Goal: Check status: Check status

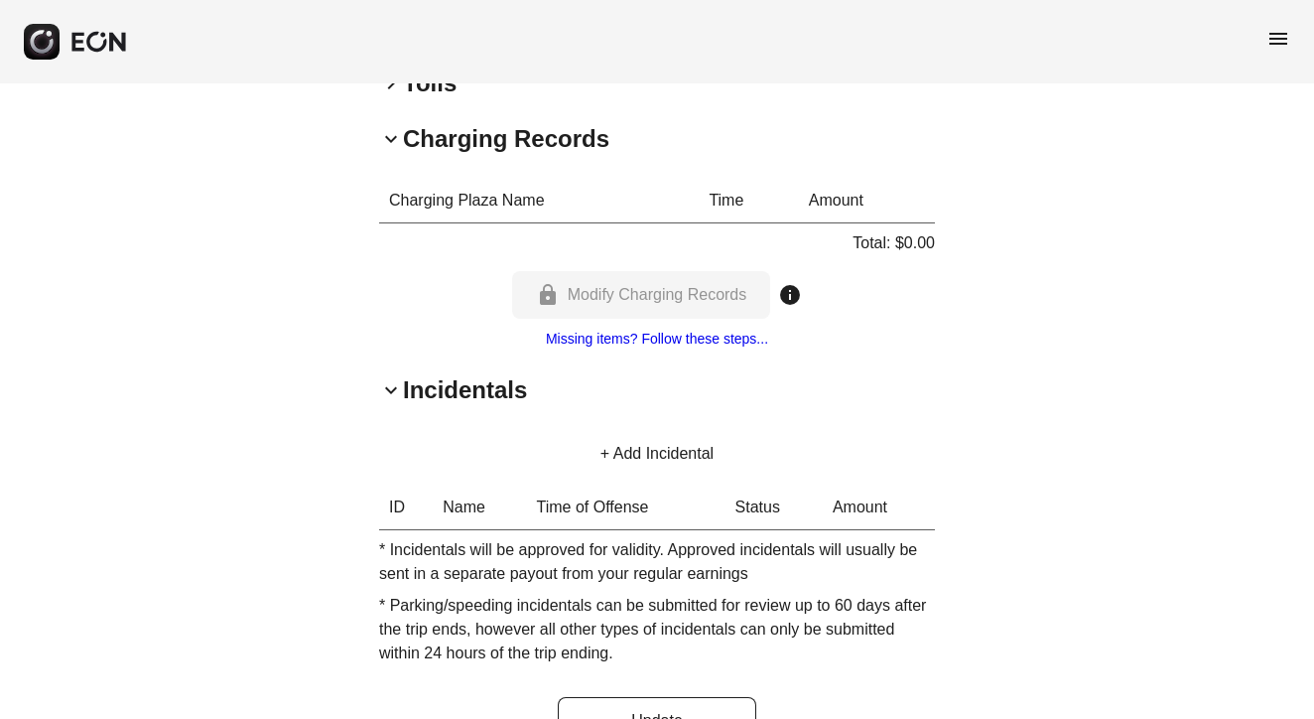
click at [1278, 39] on span "menu" at bounding box center [1279, 39] width 24 height 24
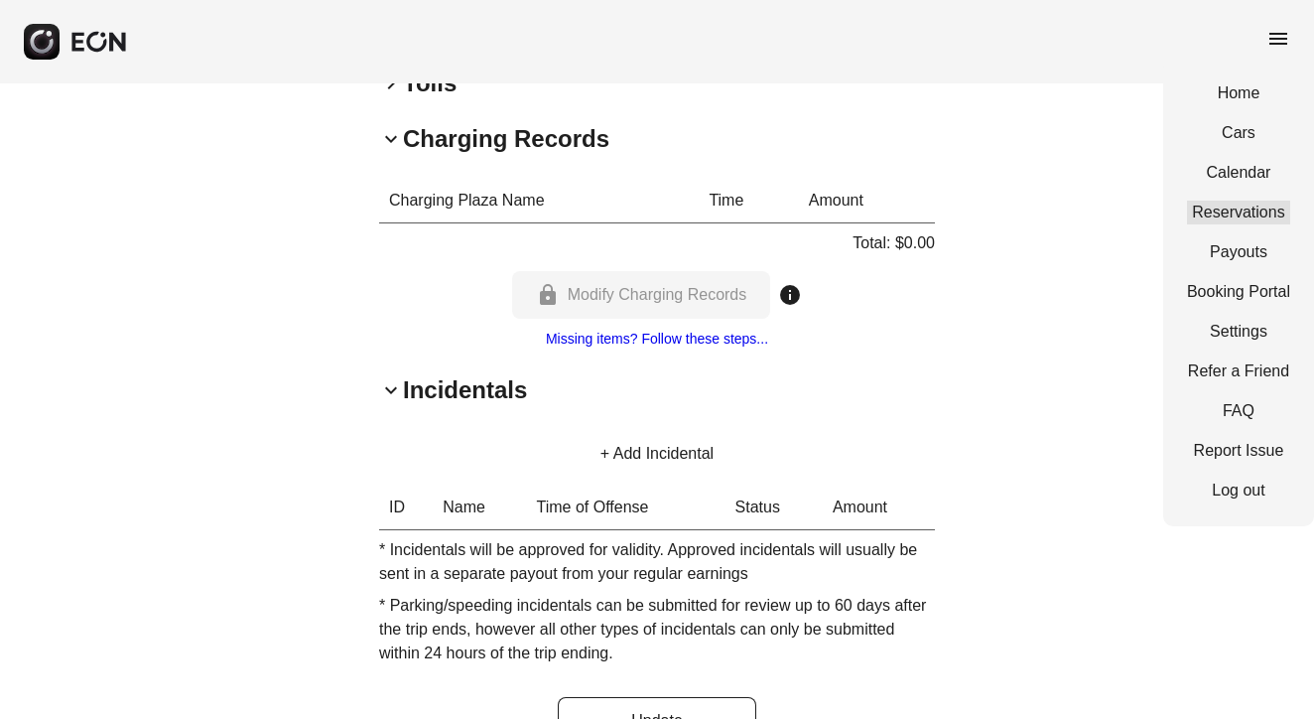
click at [1240, 202] on link "Reservations" at bounding box center [1238, 213] width 103 height 24
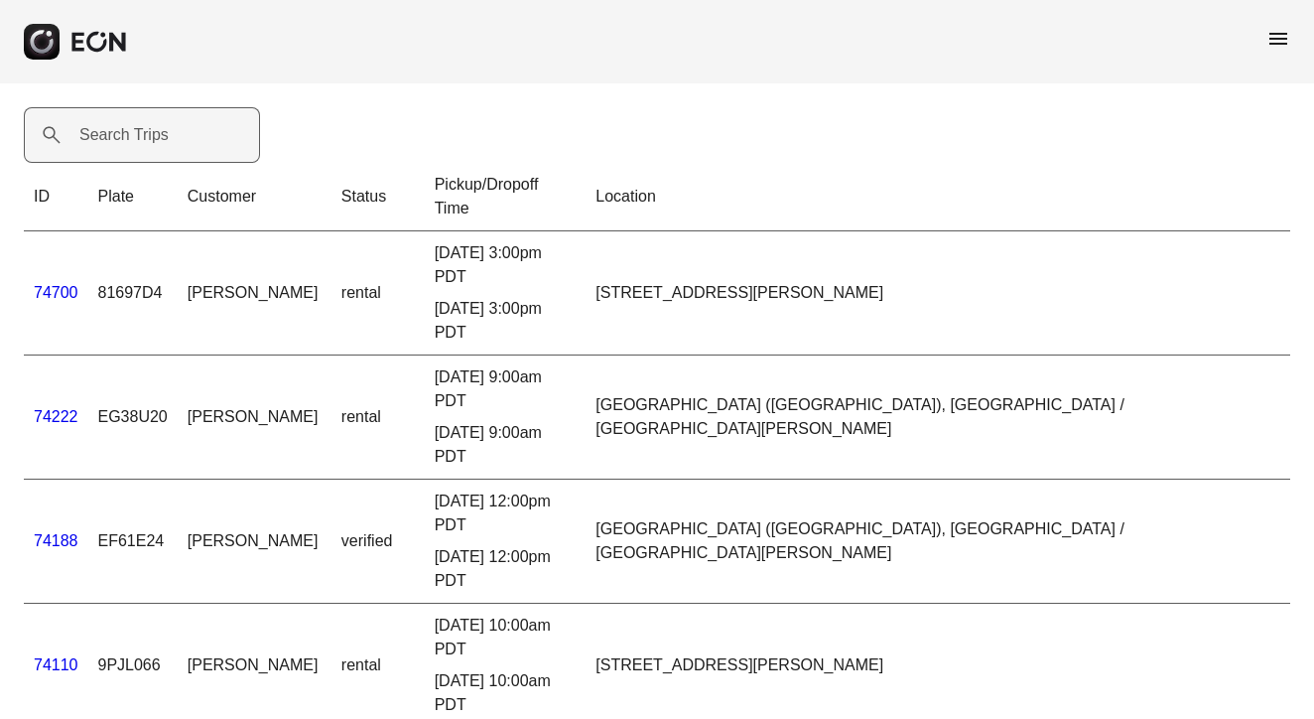
click at [101, 138] on label "Search Trips" at bounding box center [123, 135] width 89 height 24
click at [101, 138] on Trips "Search Trips" at bounding box center [142, 135] width 236 height 56
paste Trips "*******"
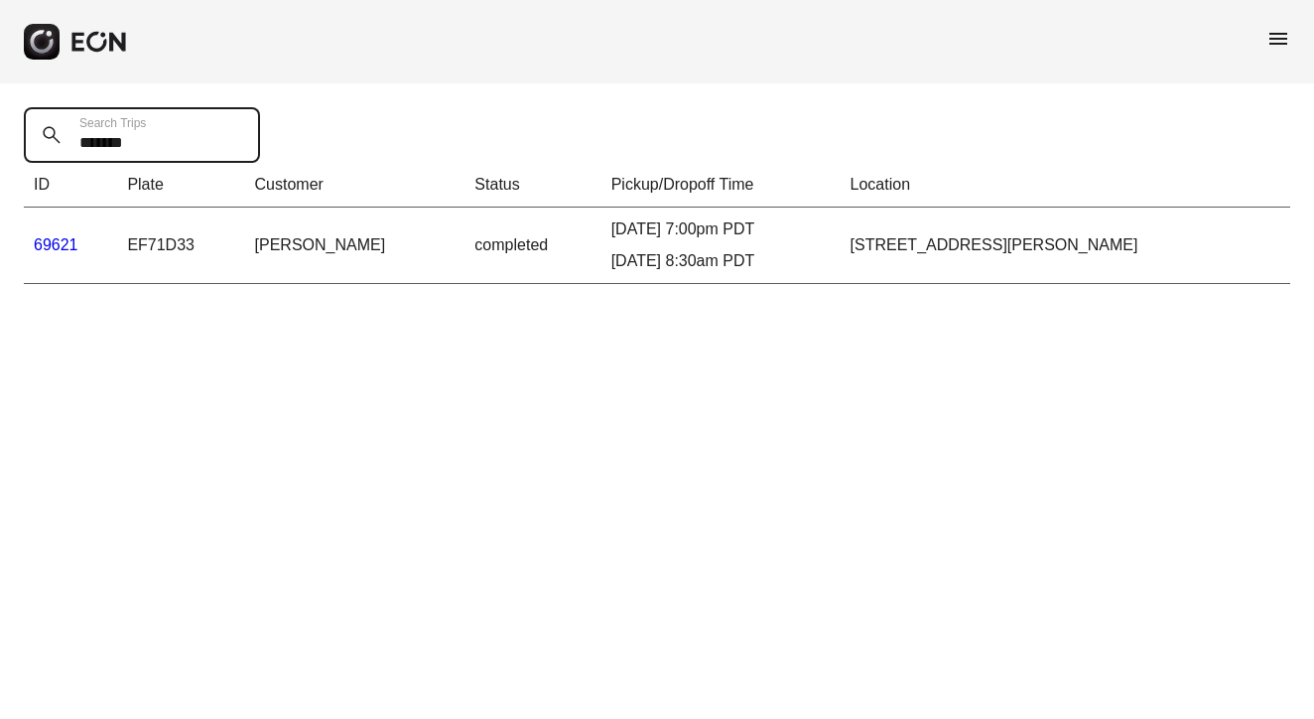
type Trips "*******"
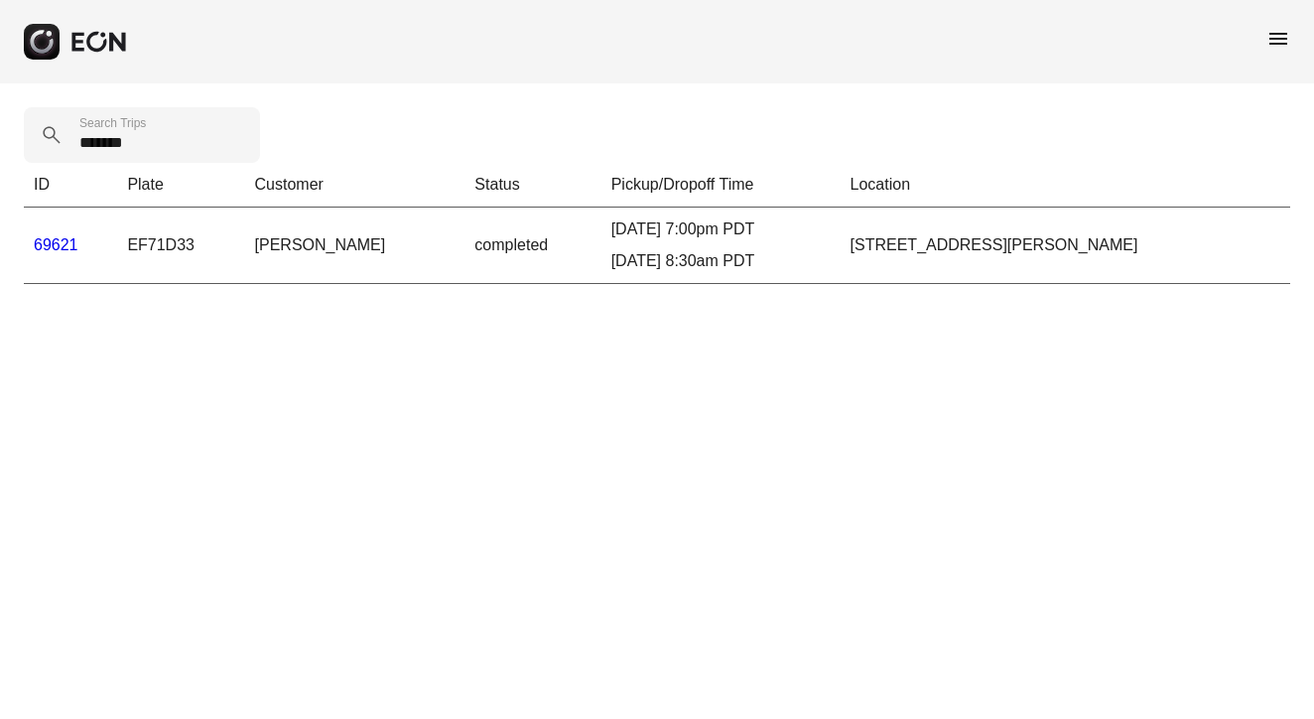
click at [58, 237] on link "69621" at bounding box center [56, 244] width 45 height 17
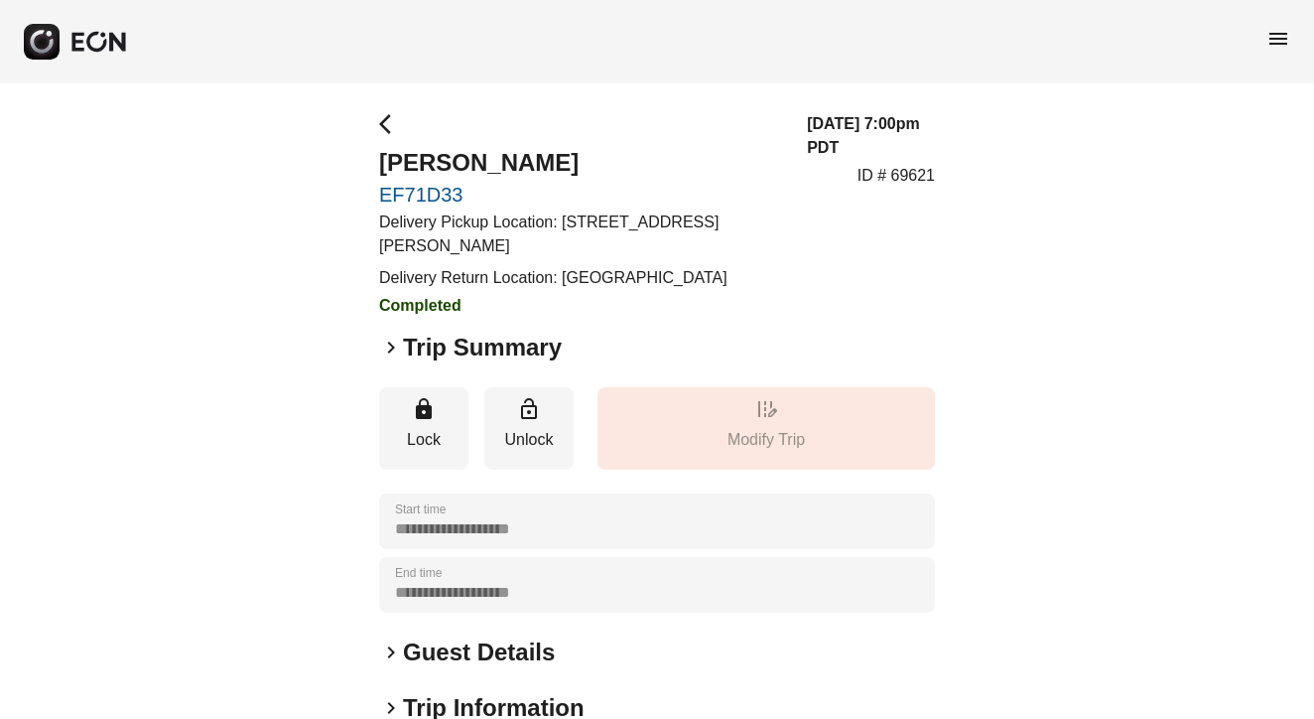
click at [390, 345] on span "keyboard_arrow_right" at bounding box center [391, 348] width 24 height 24
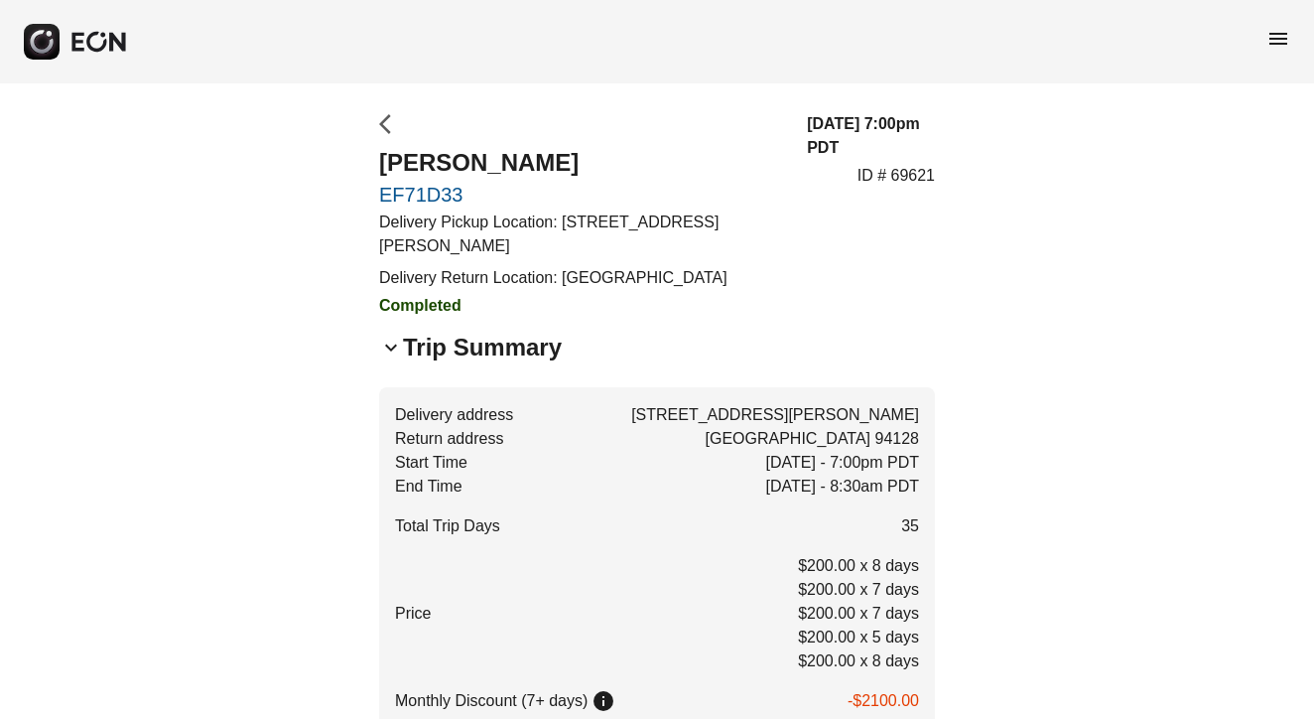
click at [386, 116] on span "arrow_back_ios" at bounding box center [391, 124] width 24 height 24
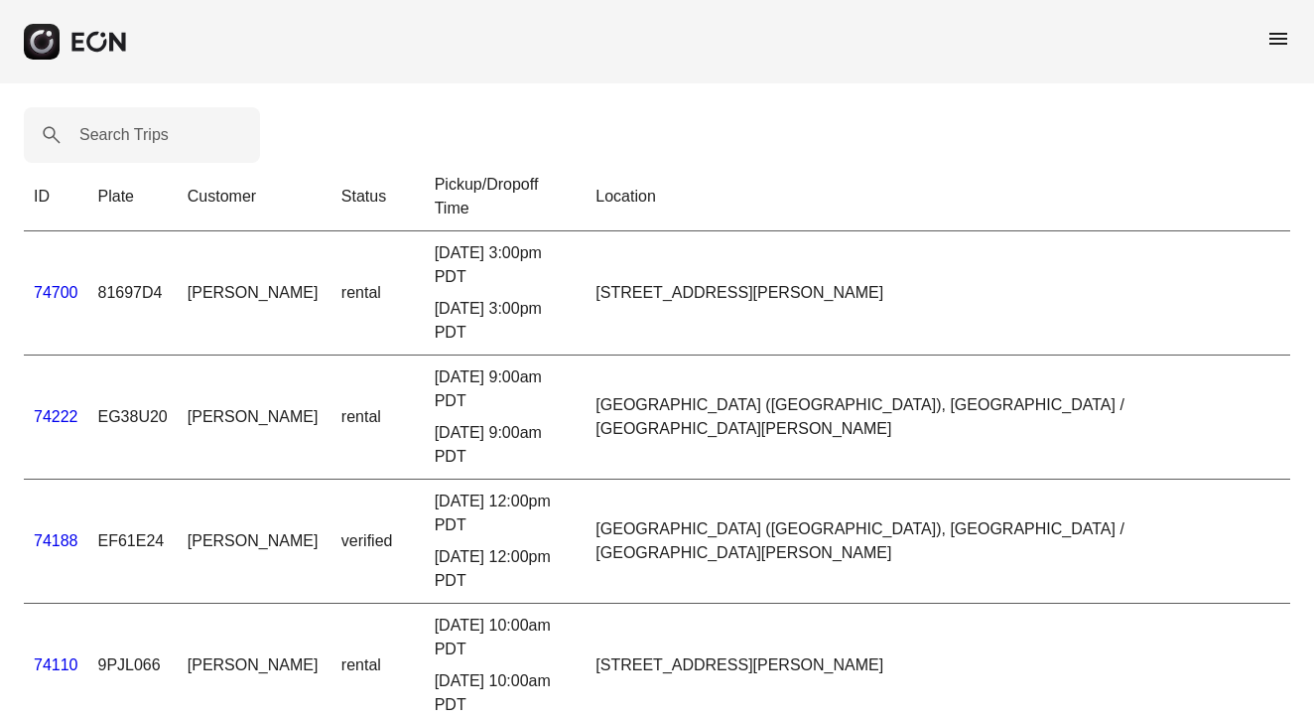
click at [1277, 37] on span "menu" at bounding box center [1279, 39] width 24 height 24
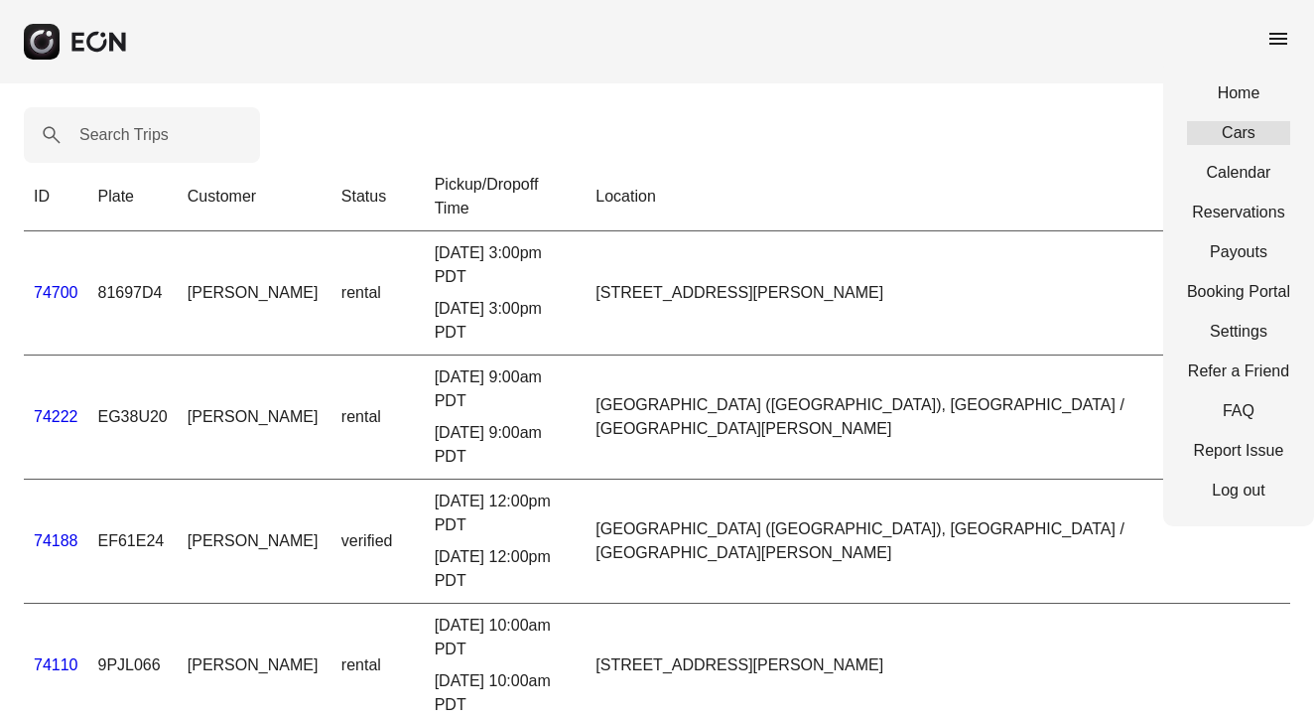
click at [1250, 133] on link "Cars" at bounding box center [1238, 133] width 103 height 24
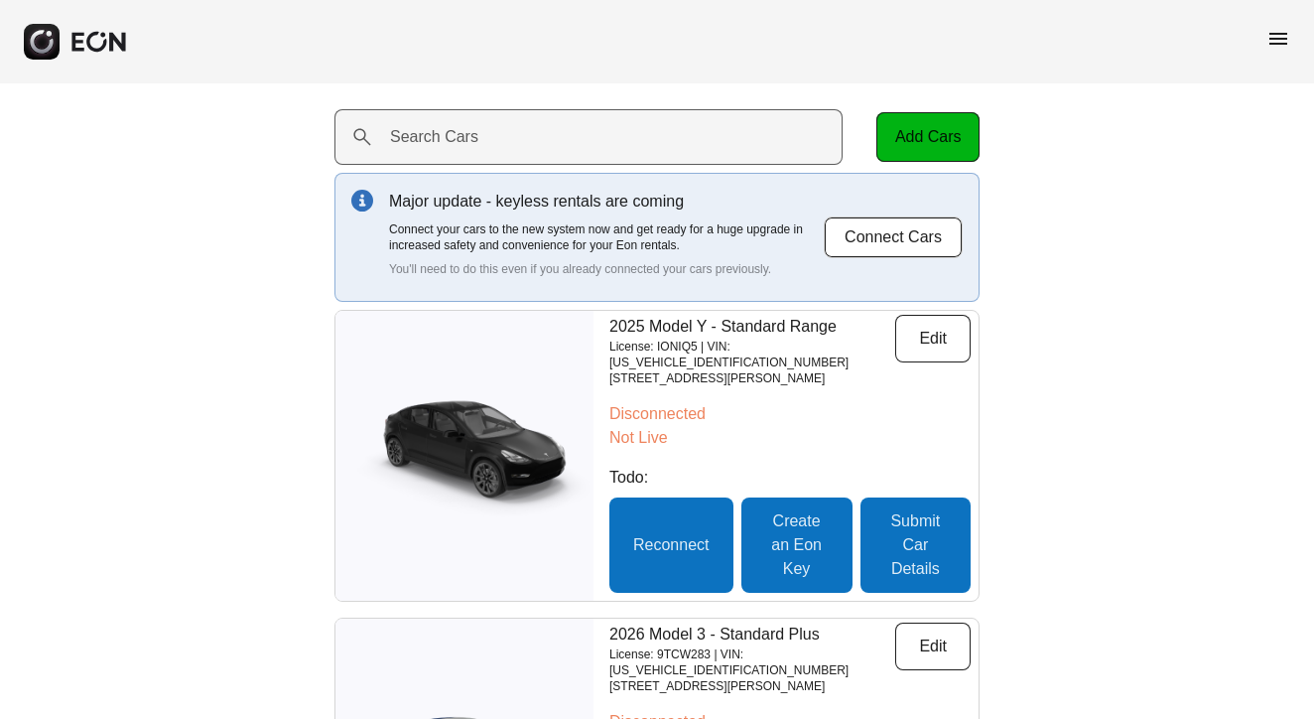
click at [424, 137] on label "Search Cars" at bounding box center [434, 137] width 88 height 24
click at [424, 137] on Cars "Search Cars" at bounding box center [589, 137] width 508 height 56
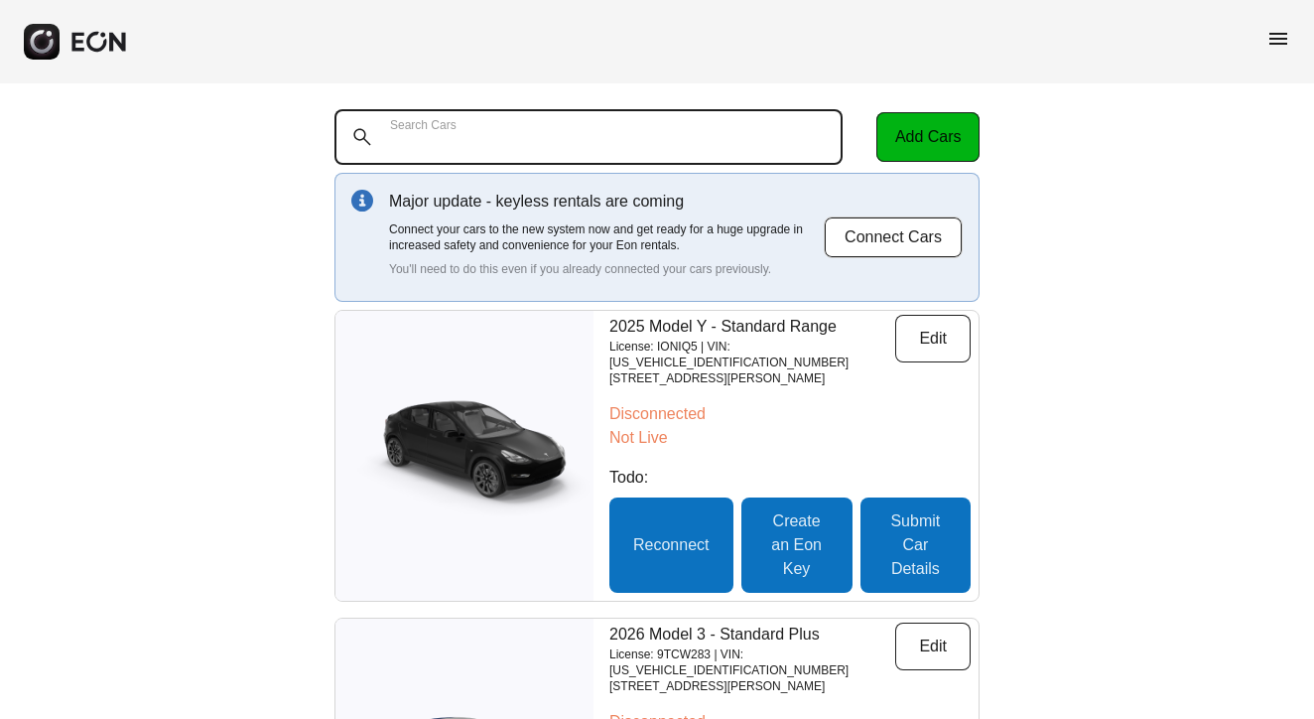
paste Cars "*******"
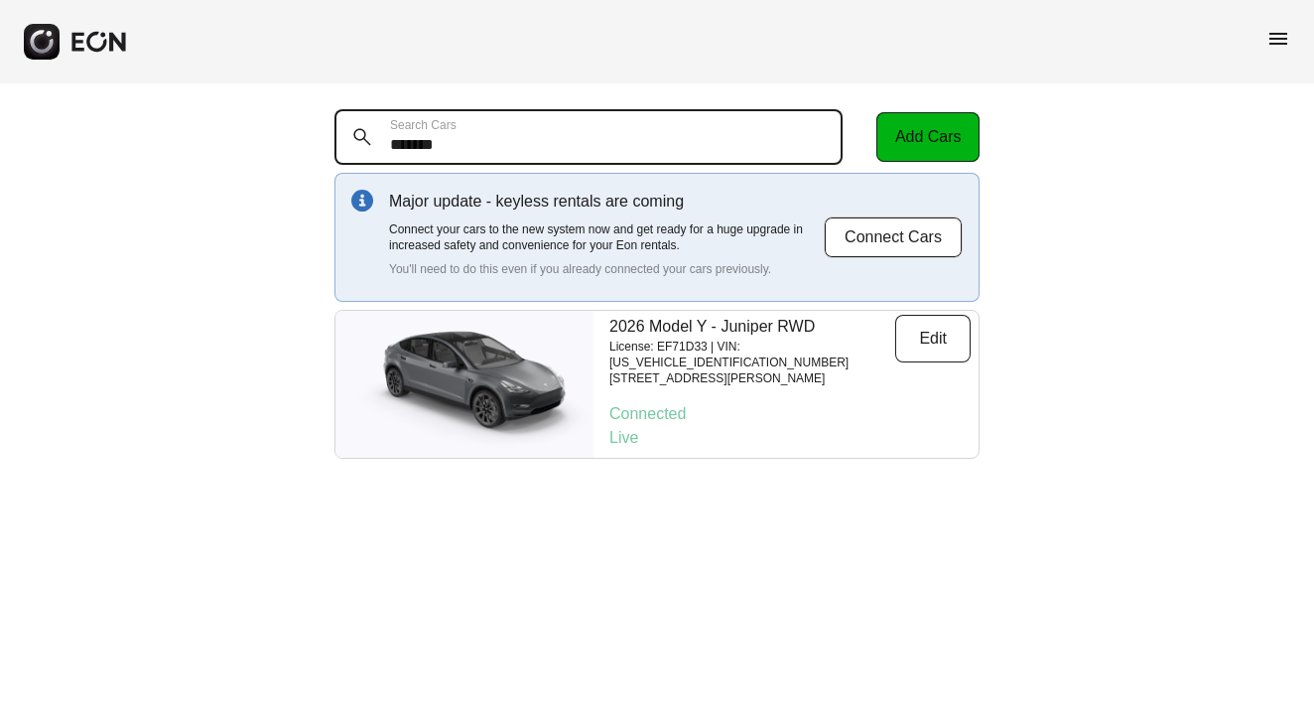
type Cars "*******"
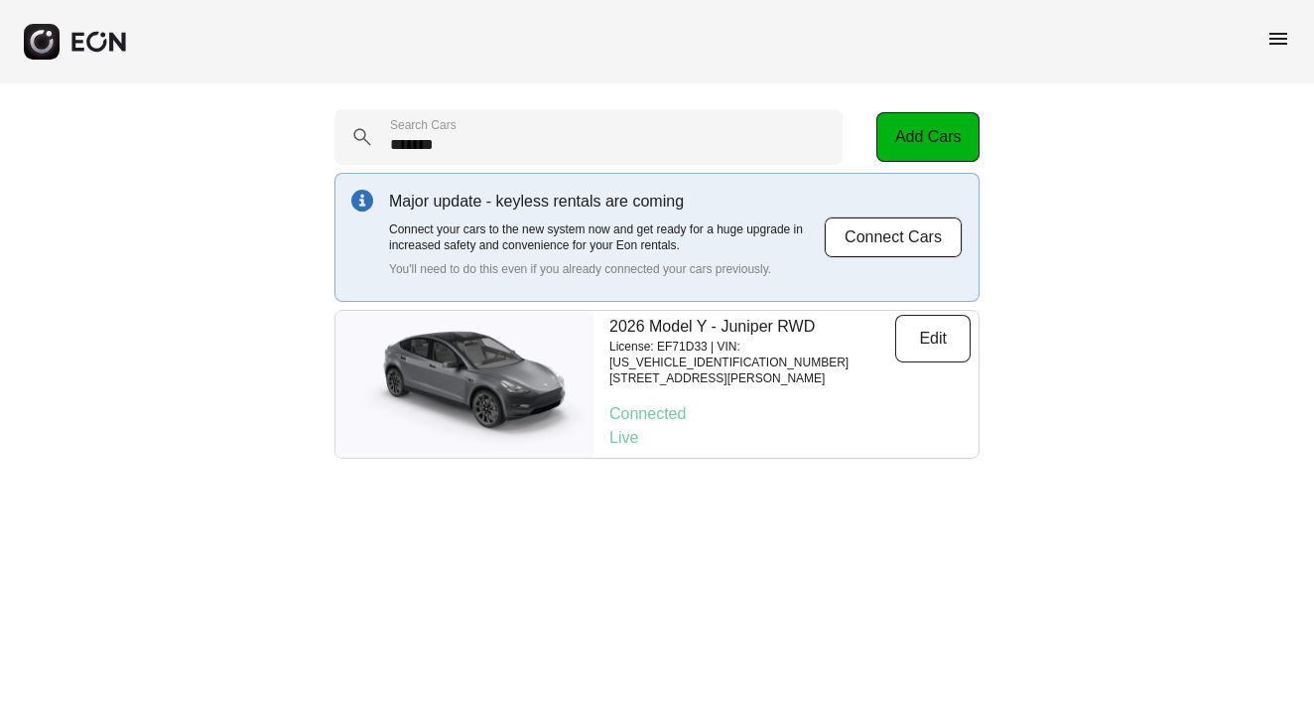
click at [1283, 34] on span "menu" at bounding box center [1279, 39] width 24 height 24
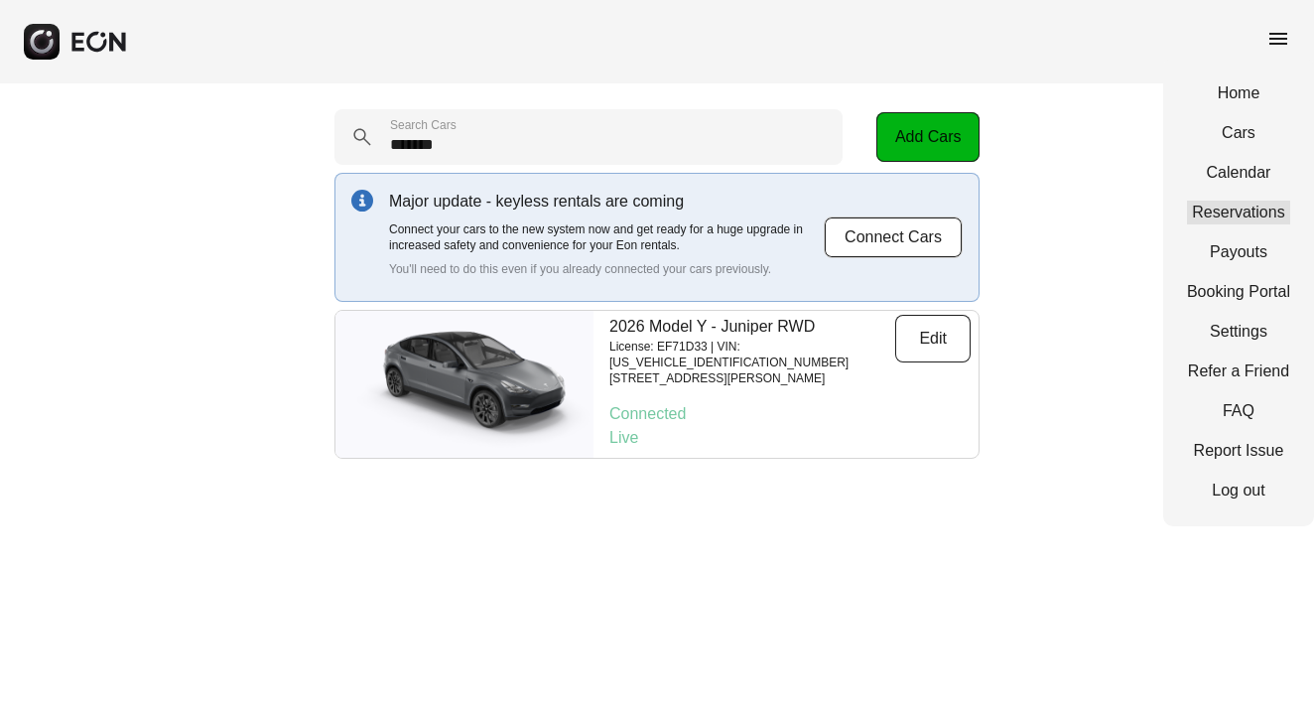
click at [1246, 211] on link "Reservations" at bounding box center [1238, 213] width 103 height 24
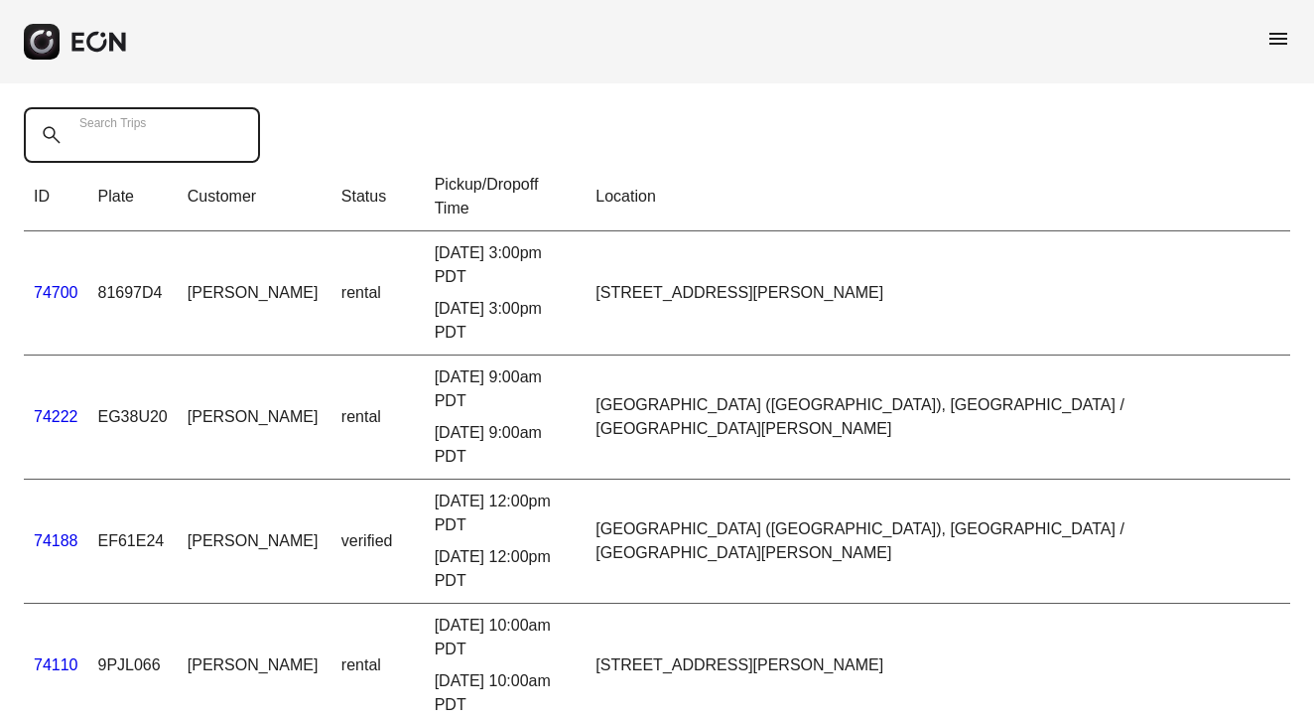
click at [183, 114] on Trips "Search Trips" at bounding box center [142, 135] width 236 height 56
paste Trips "*******"
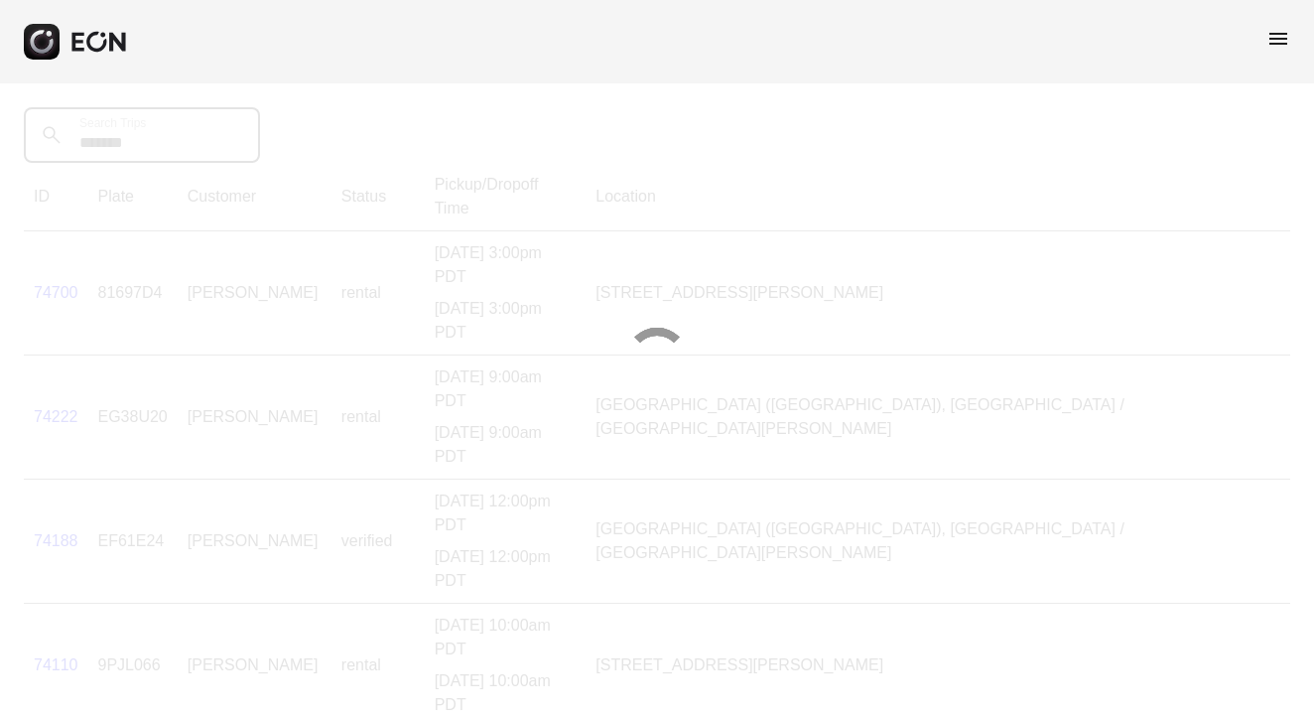
type Trips "*******"
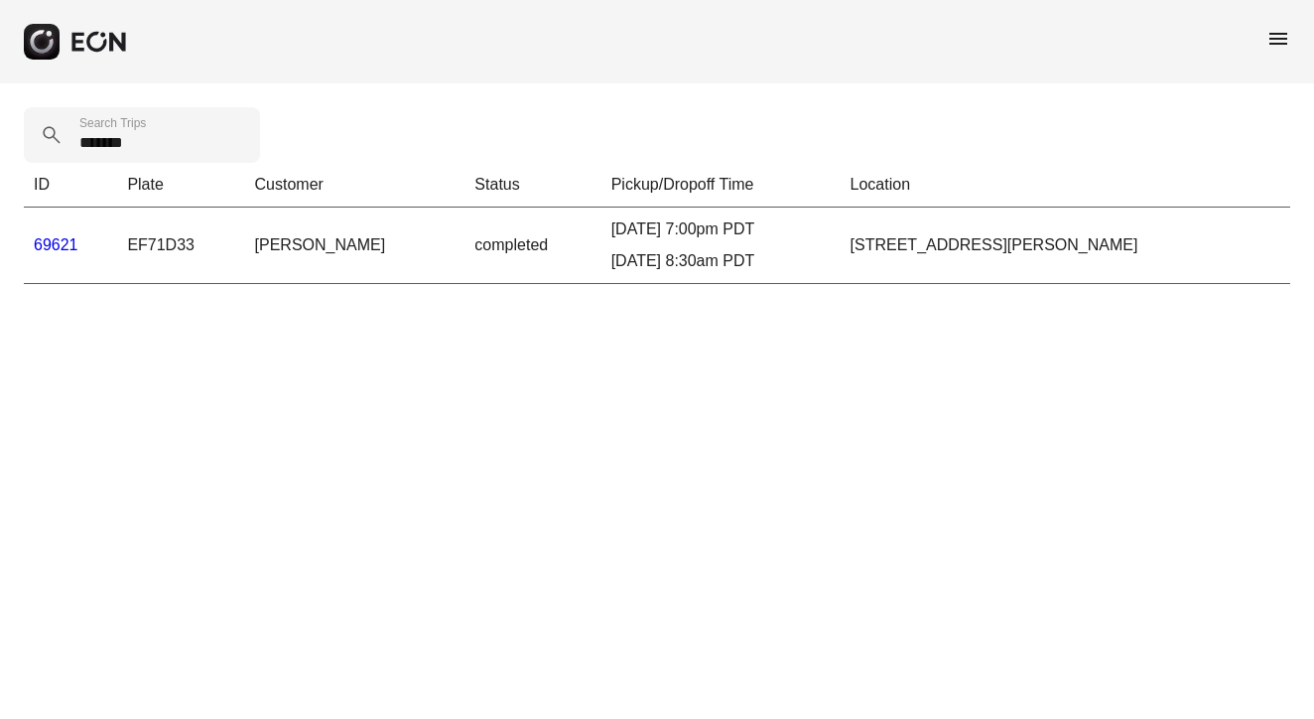
click at [51, 246] on link "69621" at bounding box center [56, 244] width 45 height 17
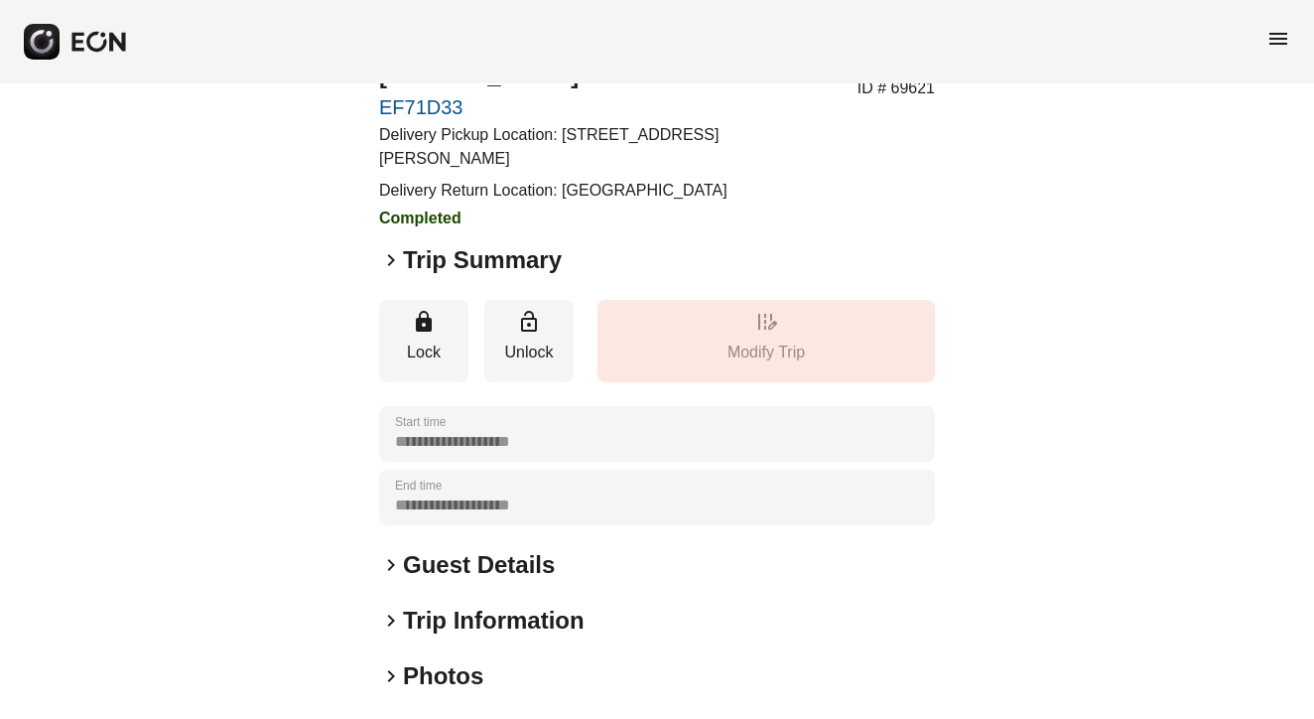
scroll to position [80, 0]
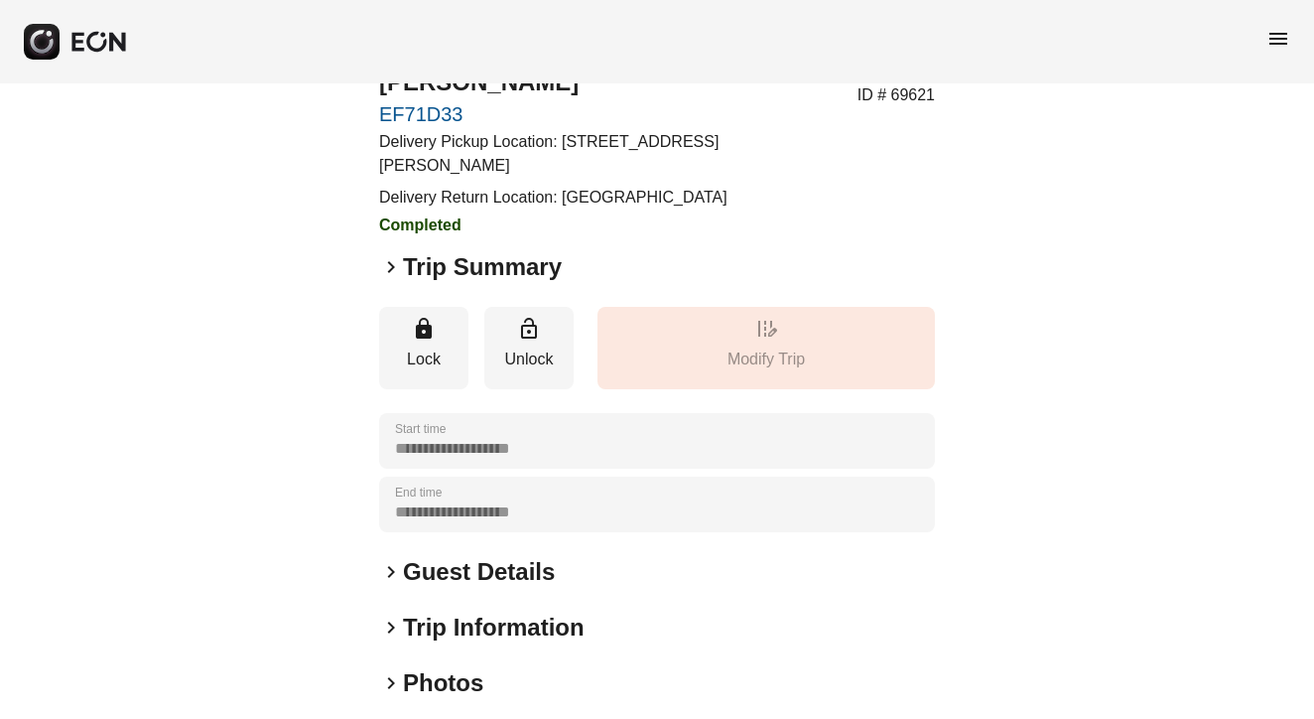
click at [389, 274] on span "keyboard_arrow_right" at bounding box center [391, 267] width 24 height 24
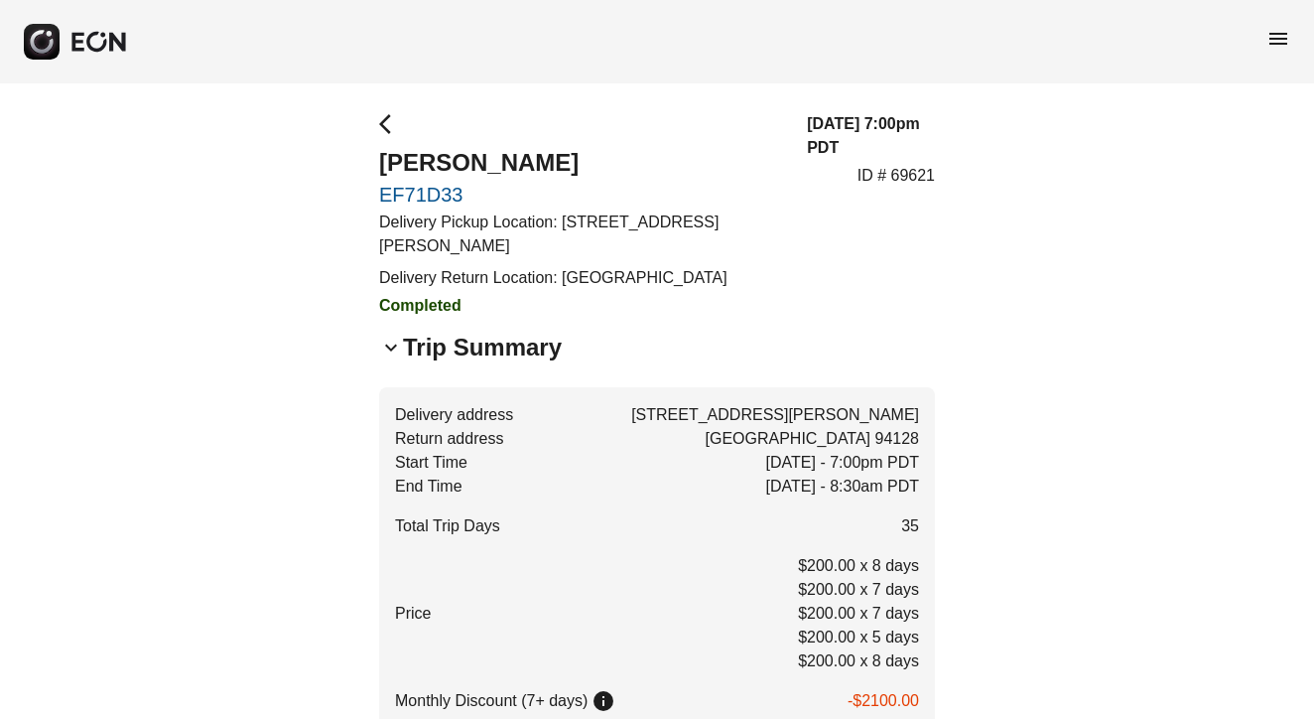
scroll to position [0, 0]
click at [1276, 34] on span "menu" at bounding box center [1279, 39] width 24 height 24
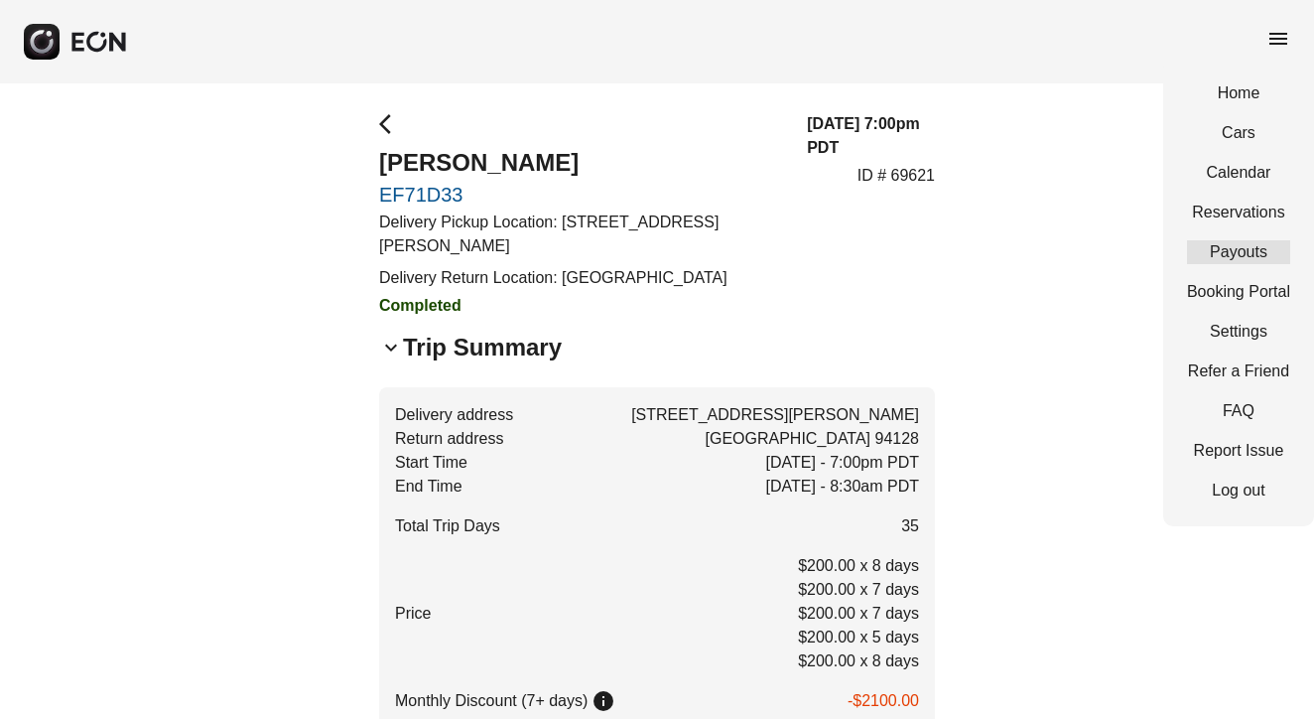
click at [1241, 245] on link "Payouts" at bounding box center [1238, 252] width 103 height 24
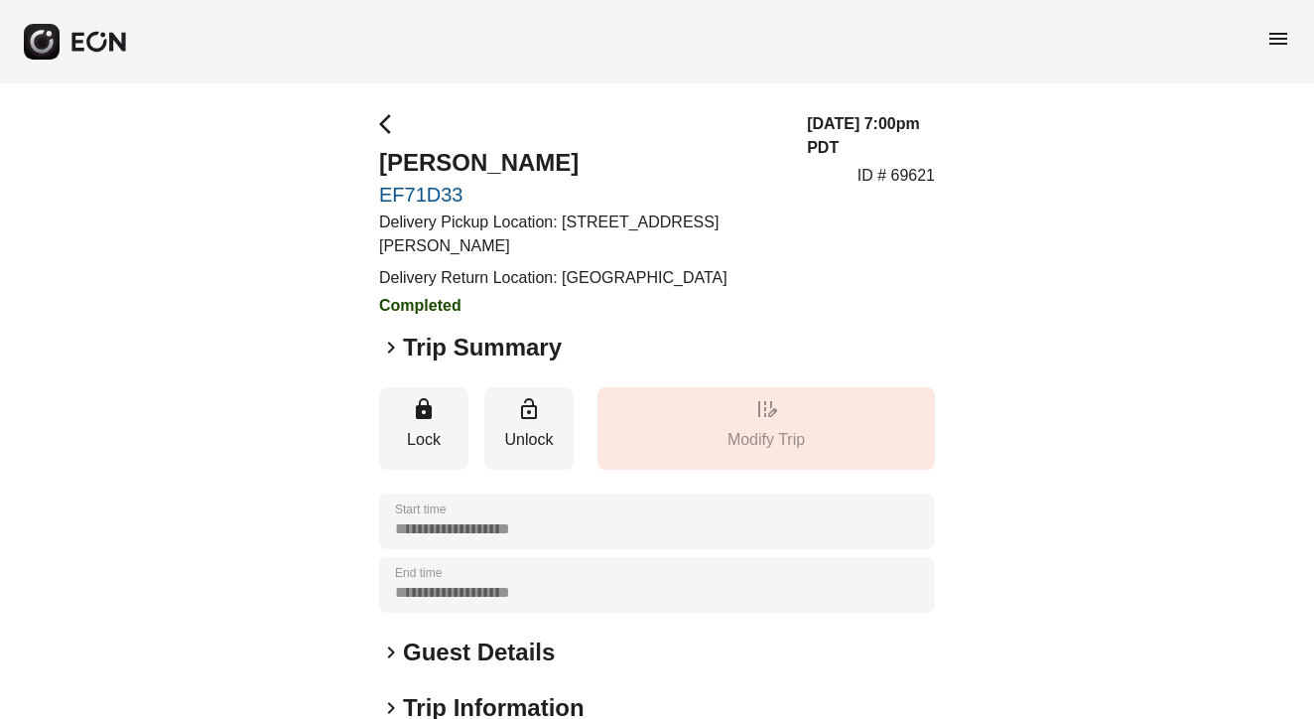
click at [1284, 36] on span "menu" at bounding box center [1279, 39] width 24 height 24
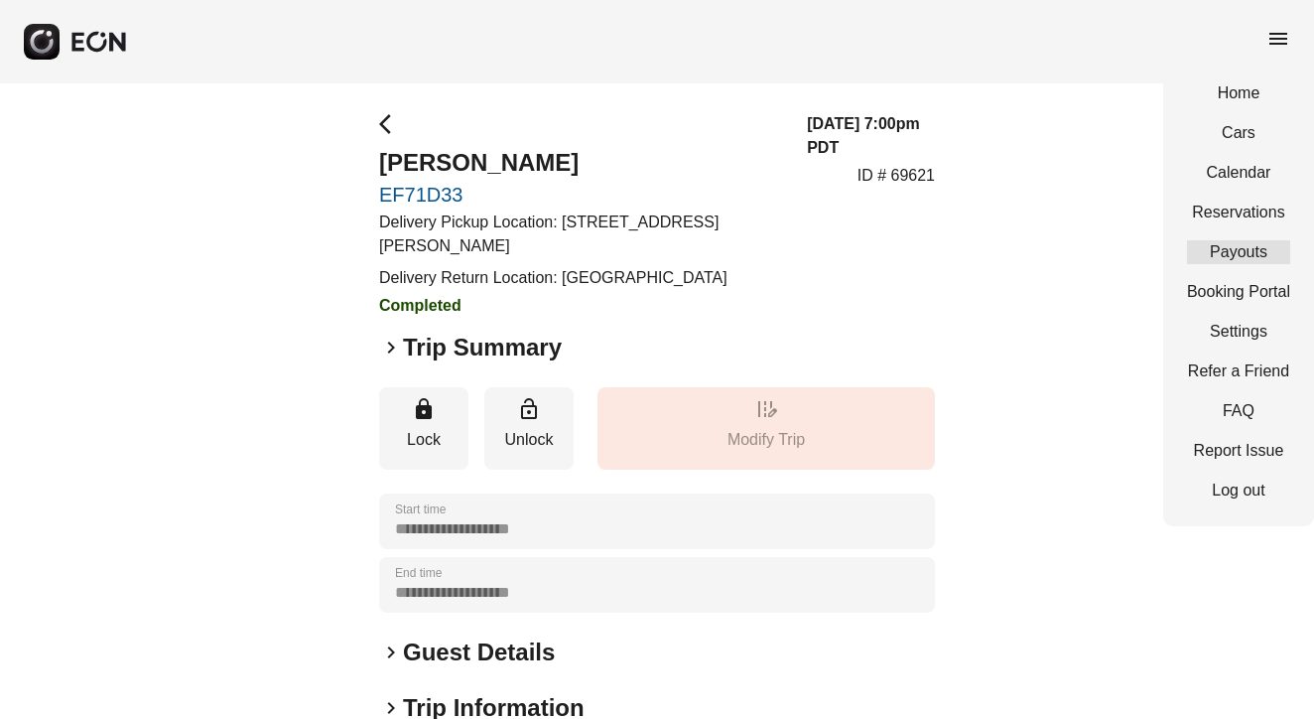
click at [1238, 253] on link "Payouts" at bounding box center [1238, 252] width 103 height 24
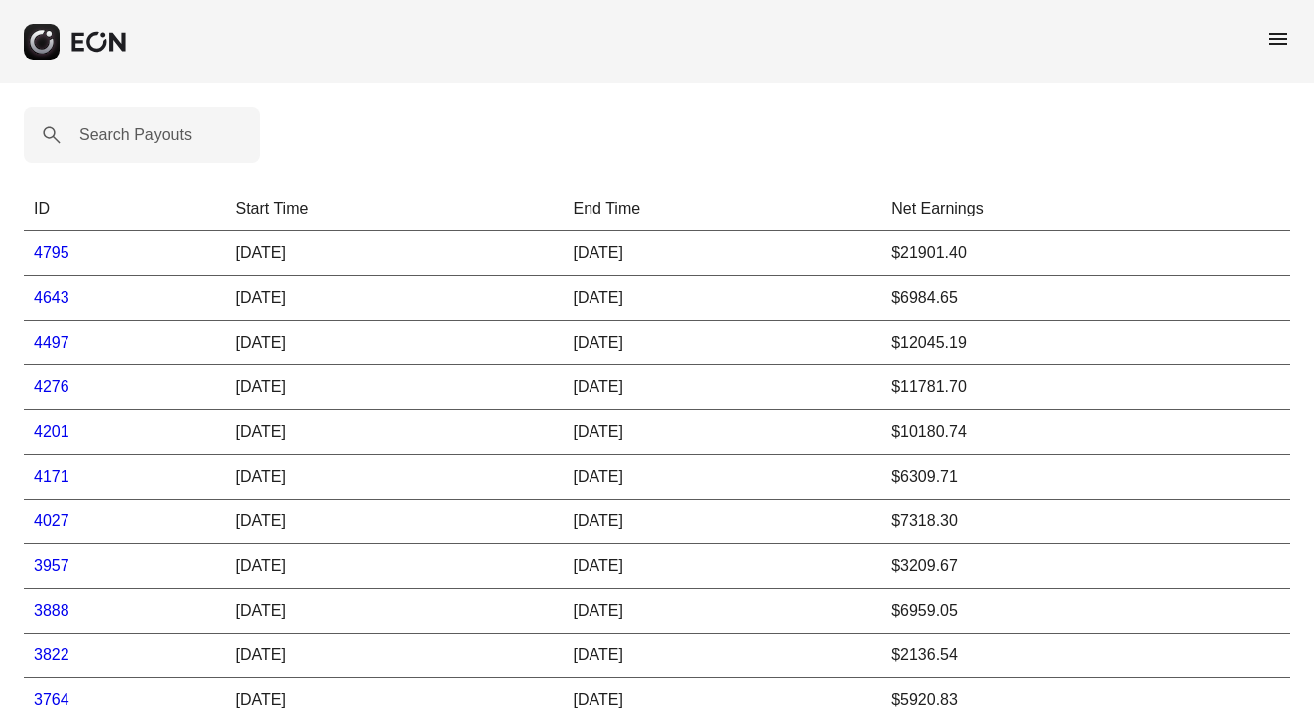
click at [51, 256] on link "4795" at bounding box center [52, 252] width 36 height 17
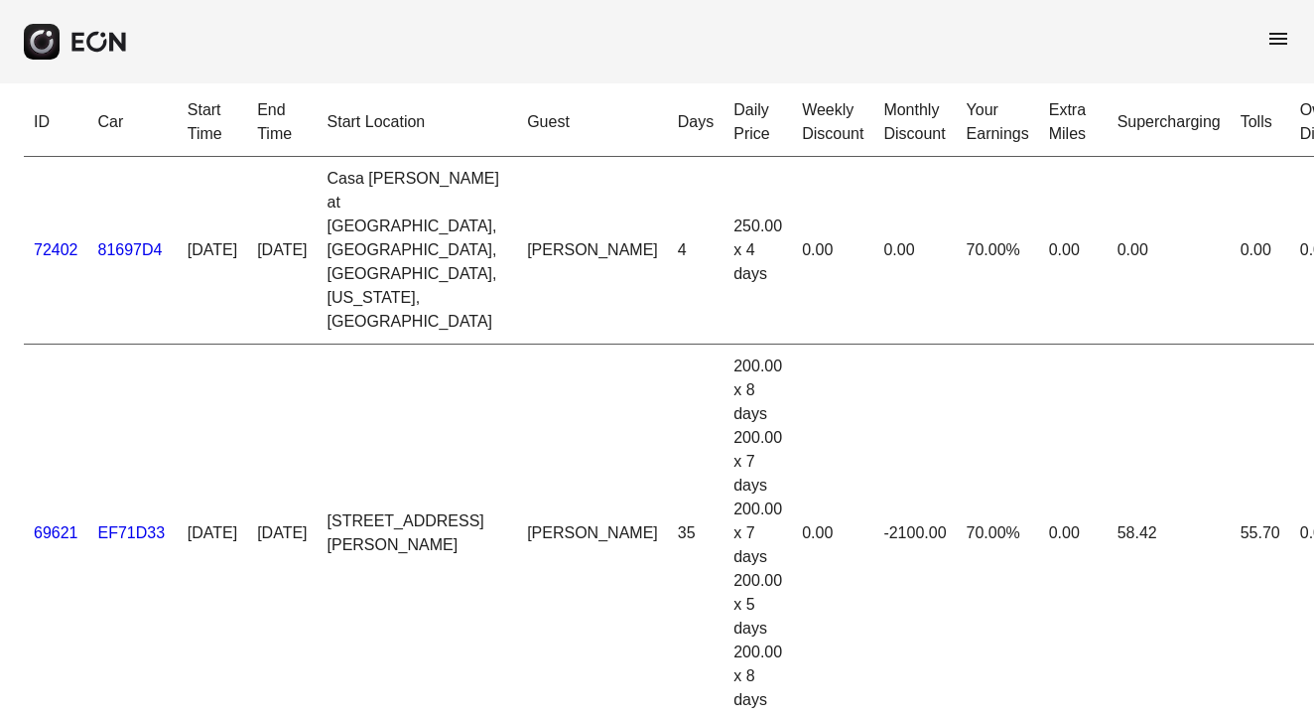
scroll to position [11, 0]
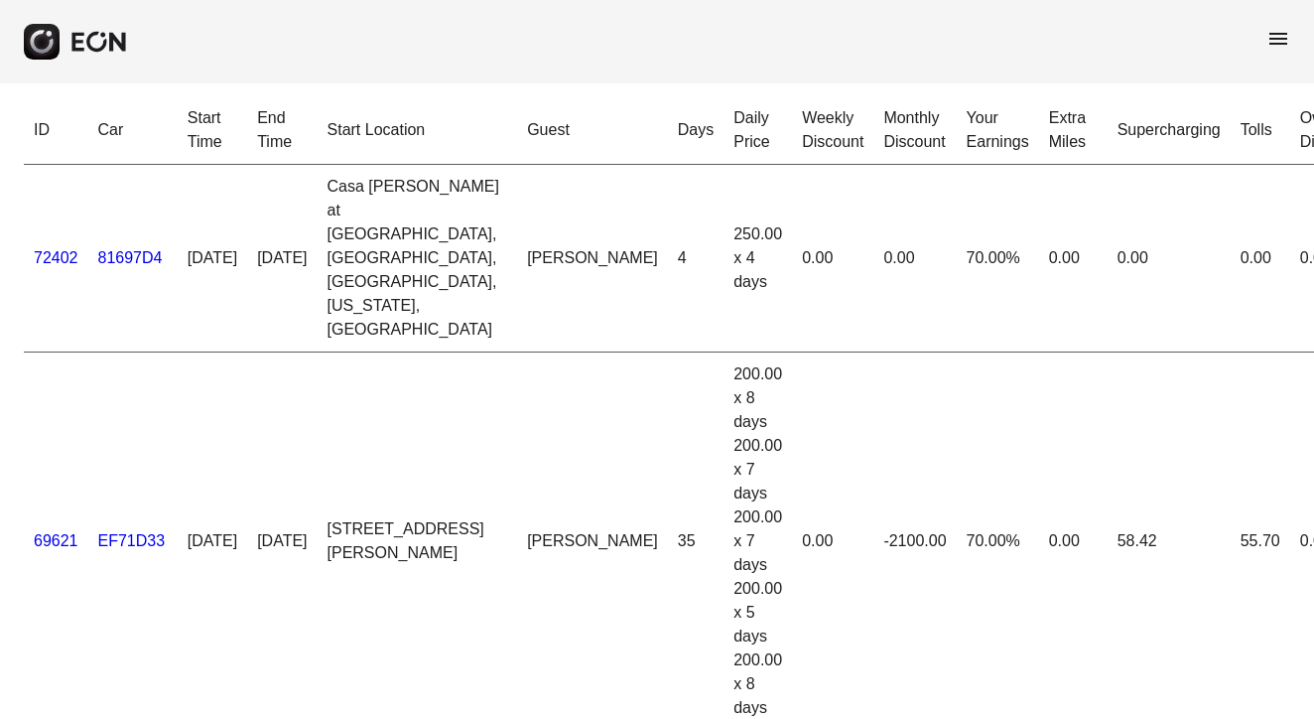
click at [854, 68] on div "menu" at bounding box center [657, 41] width 1314 height 83
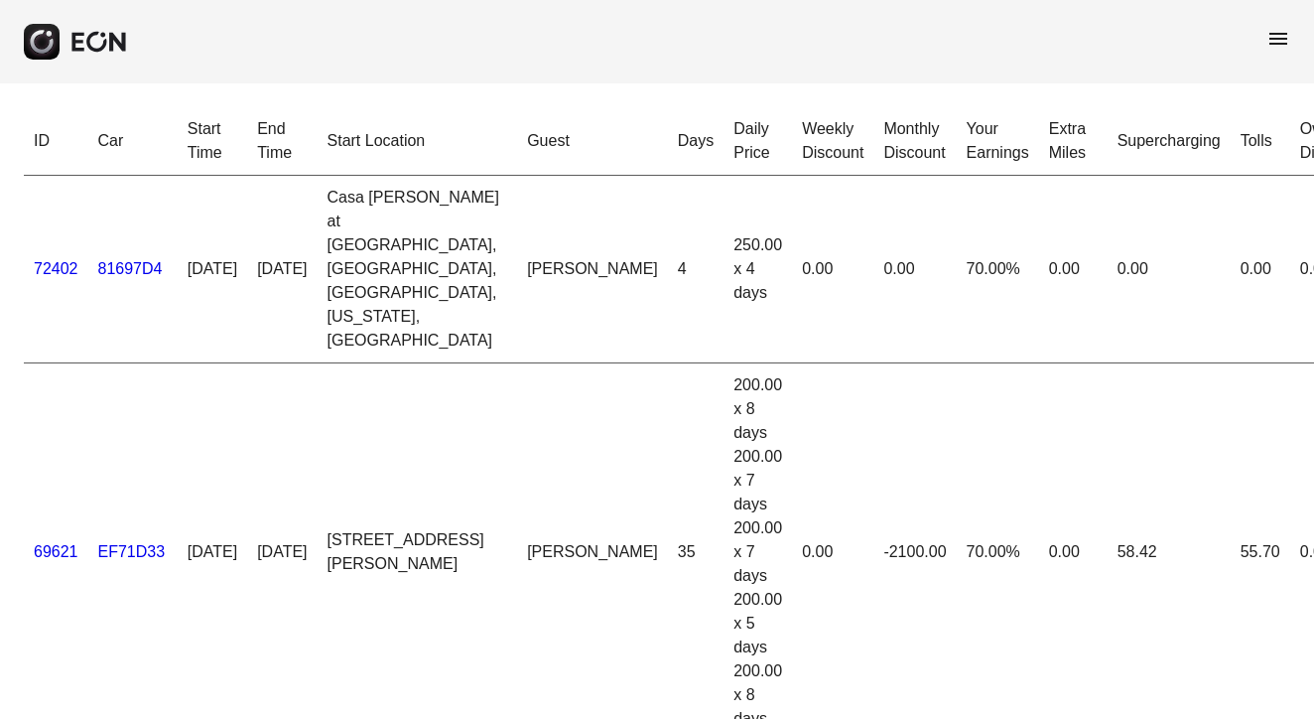
scroll to position [0, 0]
click at [1282, 24] on div "menu" at bounding box center [657, 41] width 1314 height 83
click at [1279, 37] on span "menu" at bounding box center [1279, 39] width 24 height 24
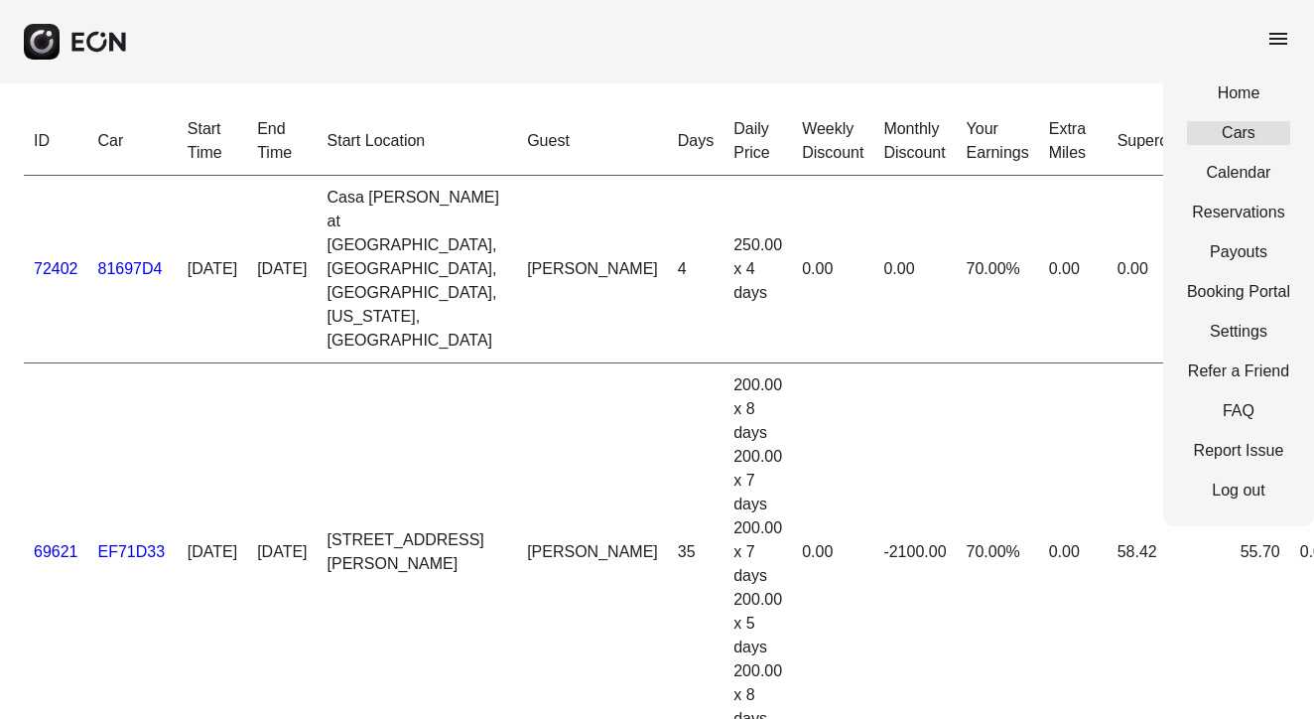
click at [1242, 135] on link "Cars" at bounding box center [1238, 133] width 103 height 24
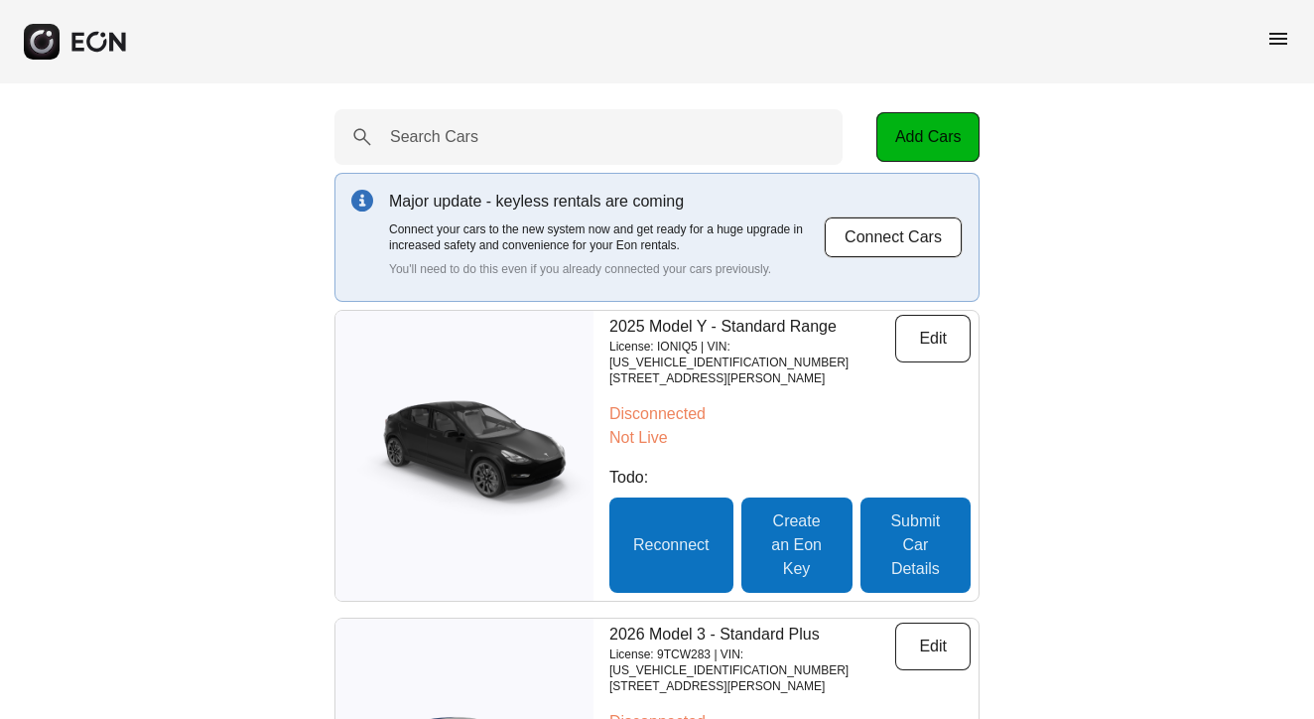
click at [1279, 40] on span "menu" at bounding box center [1279, 39] width 24 height 24
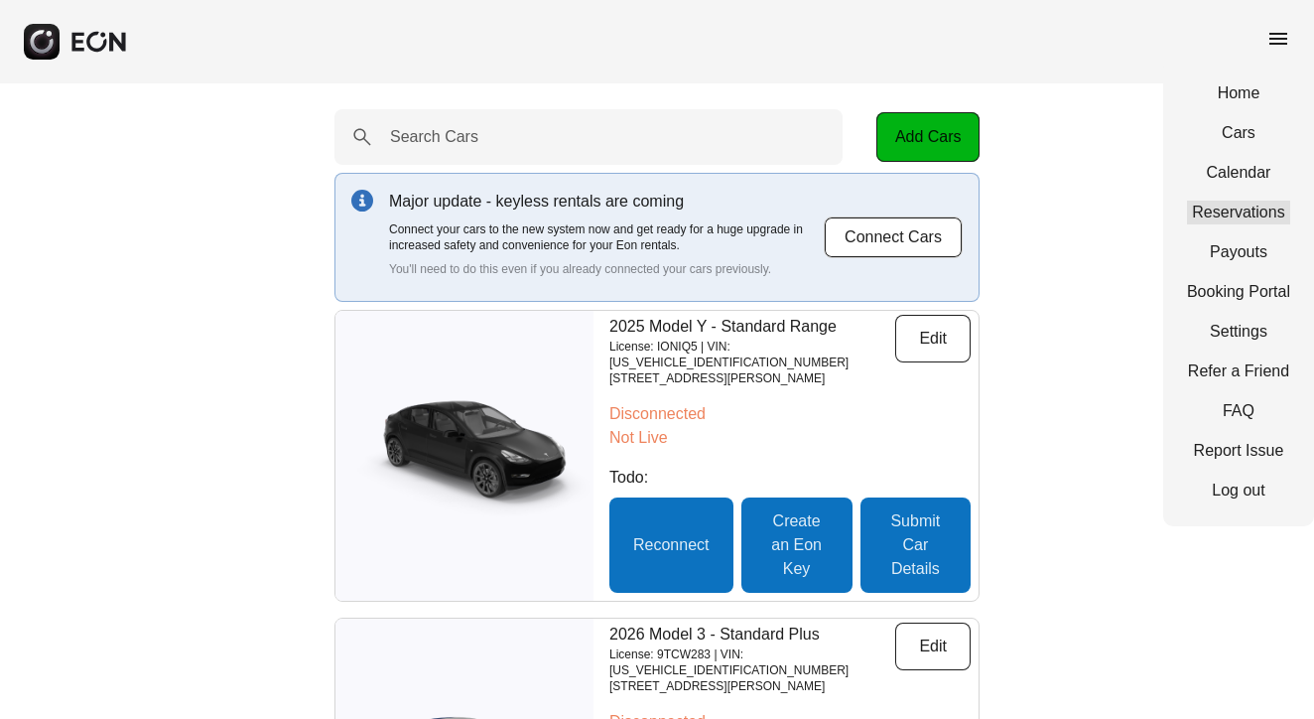
click at [1248, 221] on link "Reservations" at bounding box center [1238, 213] width 103 height 24
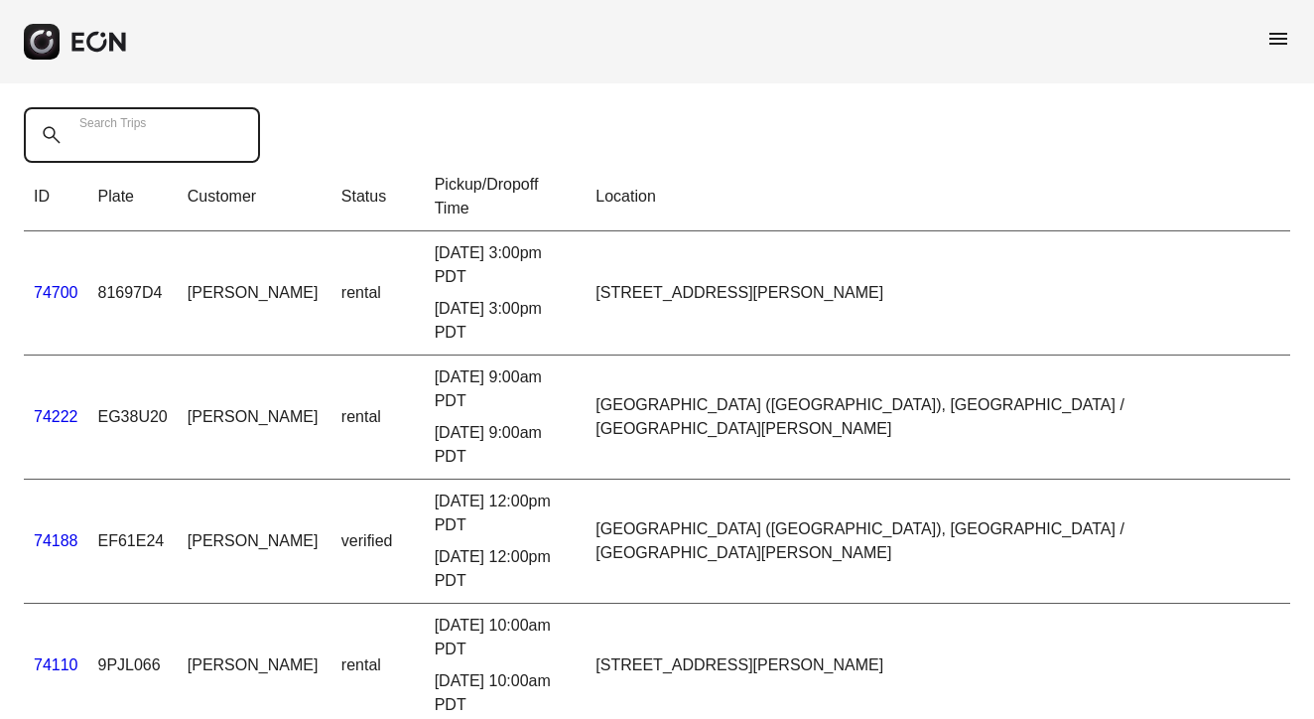
click at [147, 122] on div "Search Trips" at bounding box center [148, 135] width 248 height 56
paste Trips "**********"
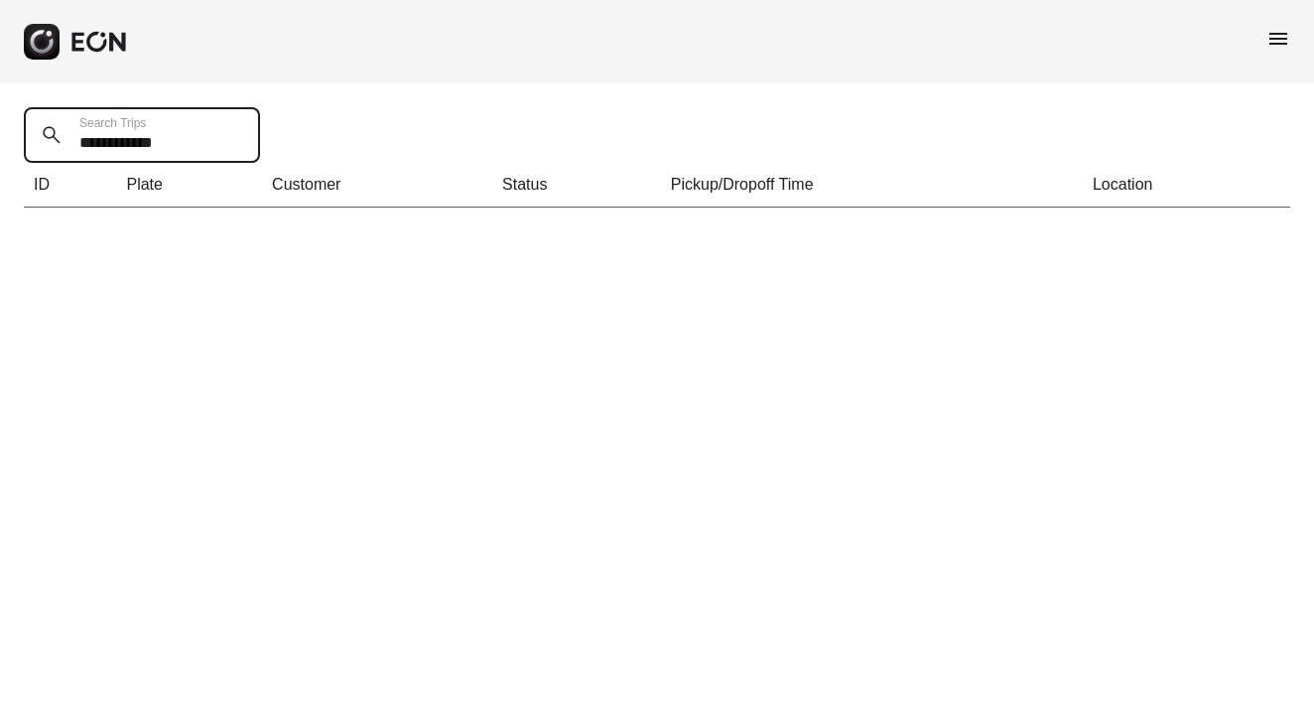
drag, startPoint x: 148, startPoint y: 147, endPoint x: 278, endPoint y: 145, distance: 130.1
click at [278, 145] on div "**********" at bounding box center [657, 157] width 1314 height 148
type Trips "*******"
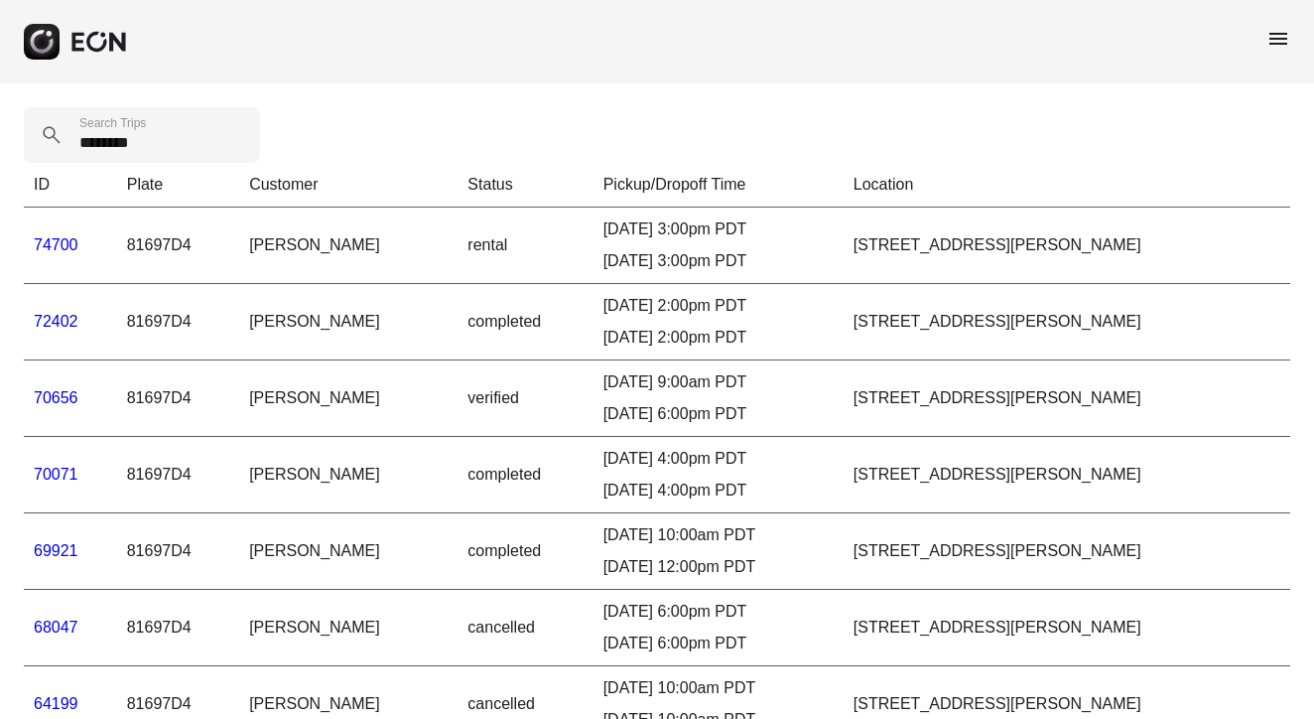
click at [63, 317] on link "72402" at bounding box center [56, 321] width 45 height 17
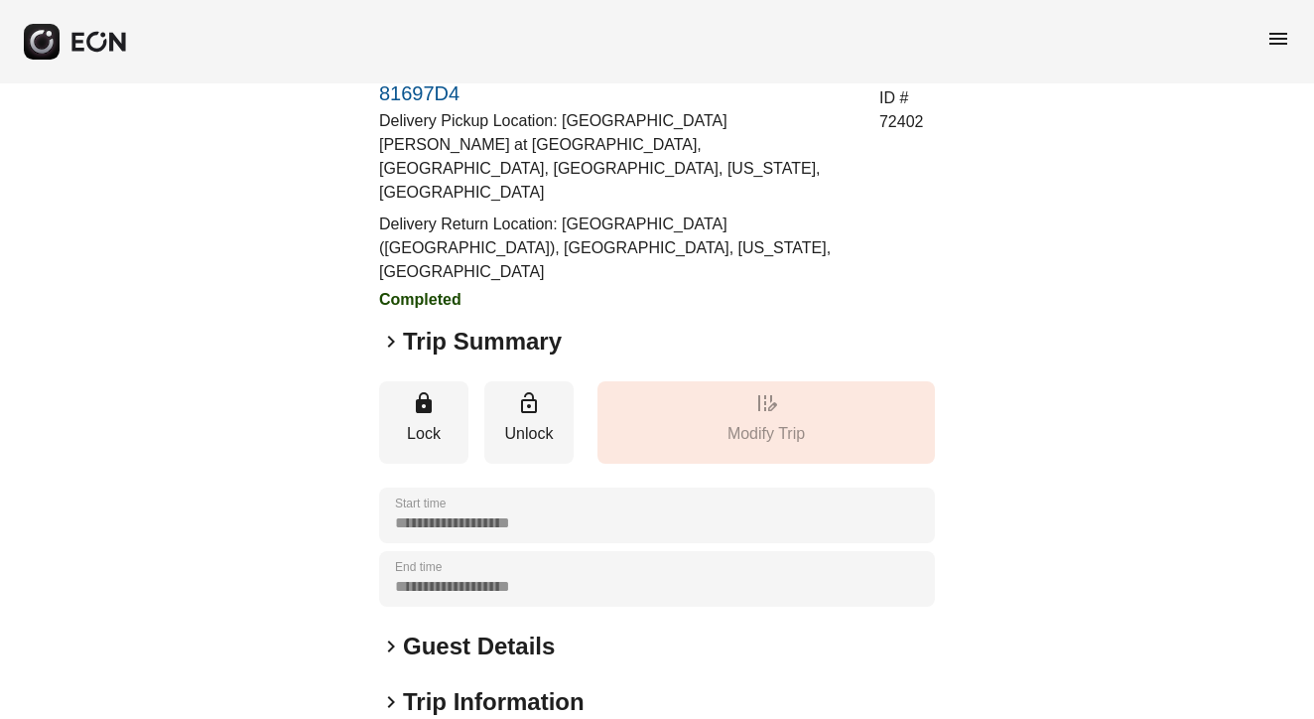
scroll to position [106, 0]
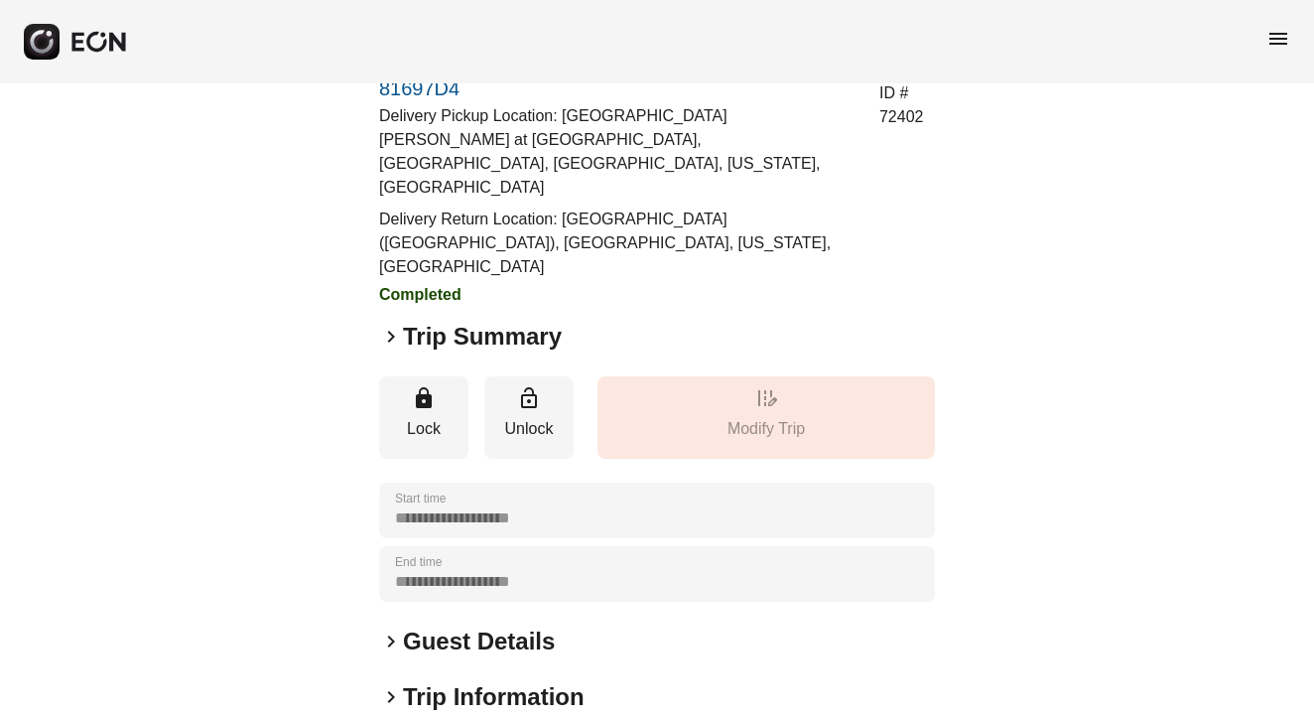
click at [389, 325] on span "keyboard_arrow_right" at bounding box center [391, 337] width 24 height 24
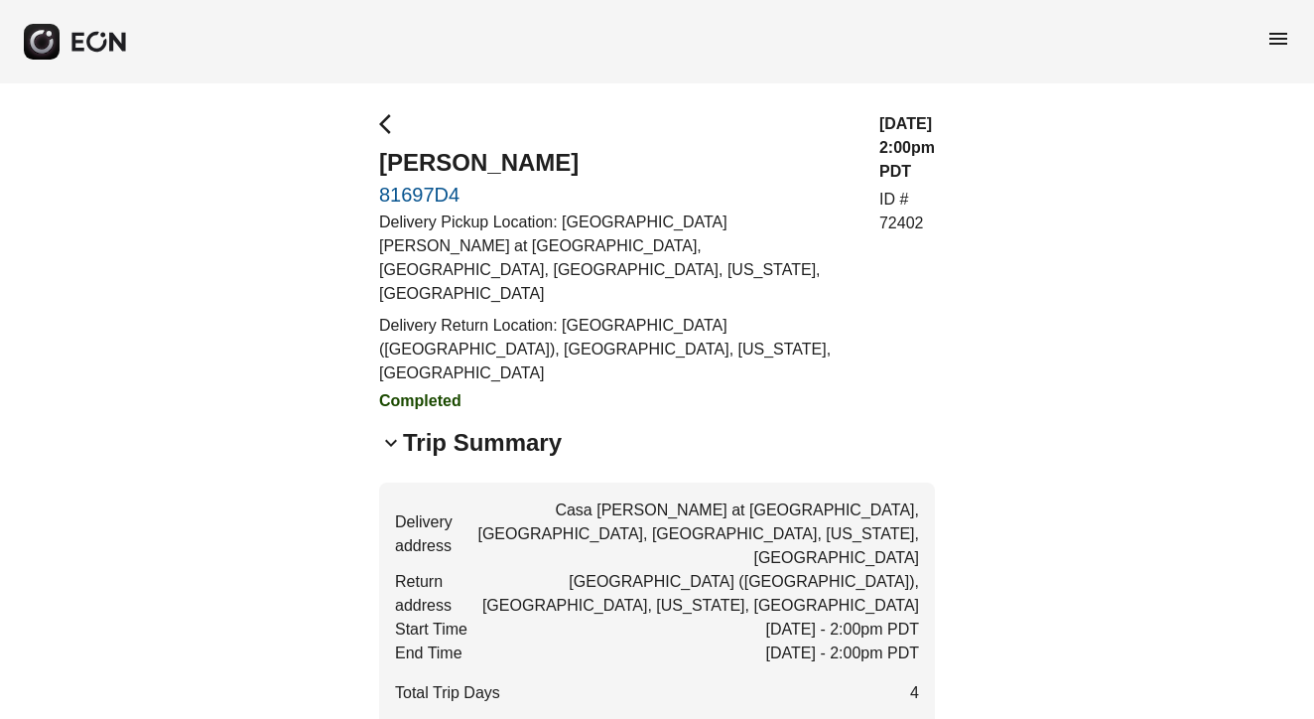
scroll to position [0, 0]
click at [1274, 26] on div "menu" at bounding box center [657, 41] width 1314 height 83
click at [1283, 45] on span "menu" at bounding box center [1279, 39] width 24 height 24
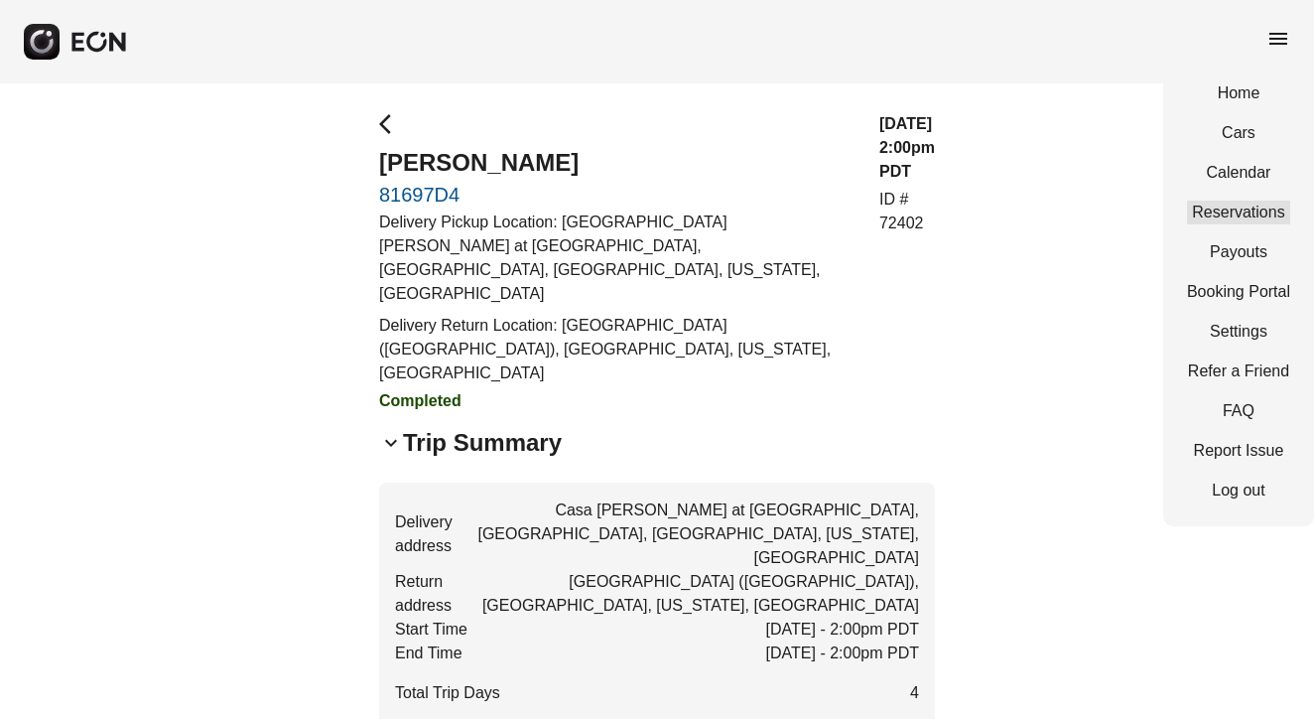
click at [1236, 222] on link "Reservations" at bounding box center [1238, 213] width 103 height 24
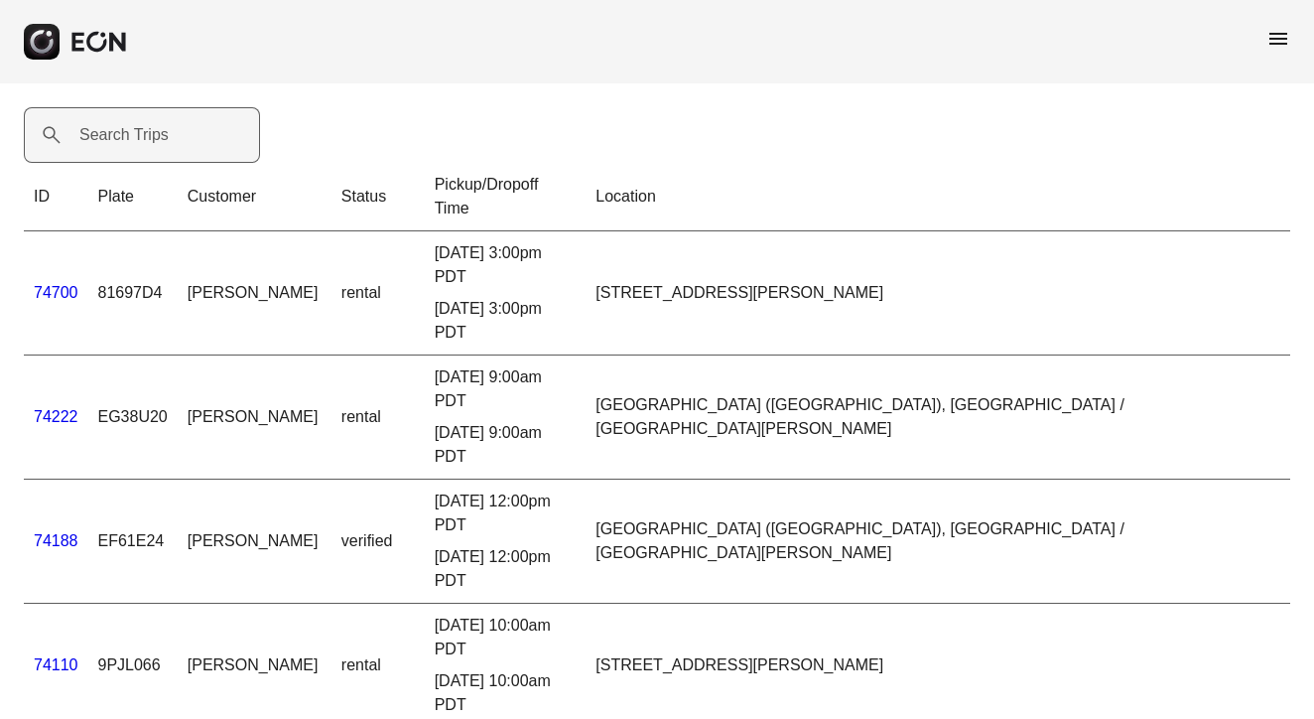
click at [105, 136] on label "Search Trips" at bounding box center [123, 135] width 89 height 24
click at [105, 136] on Trips "Search Trips" at bounding box center [142, 135] width 236 height 56
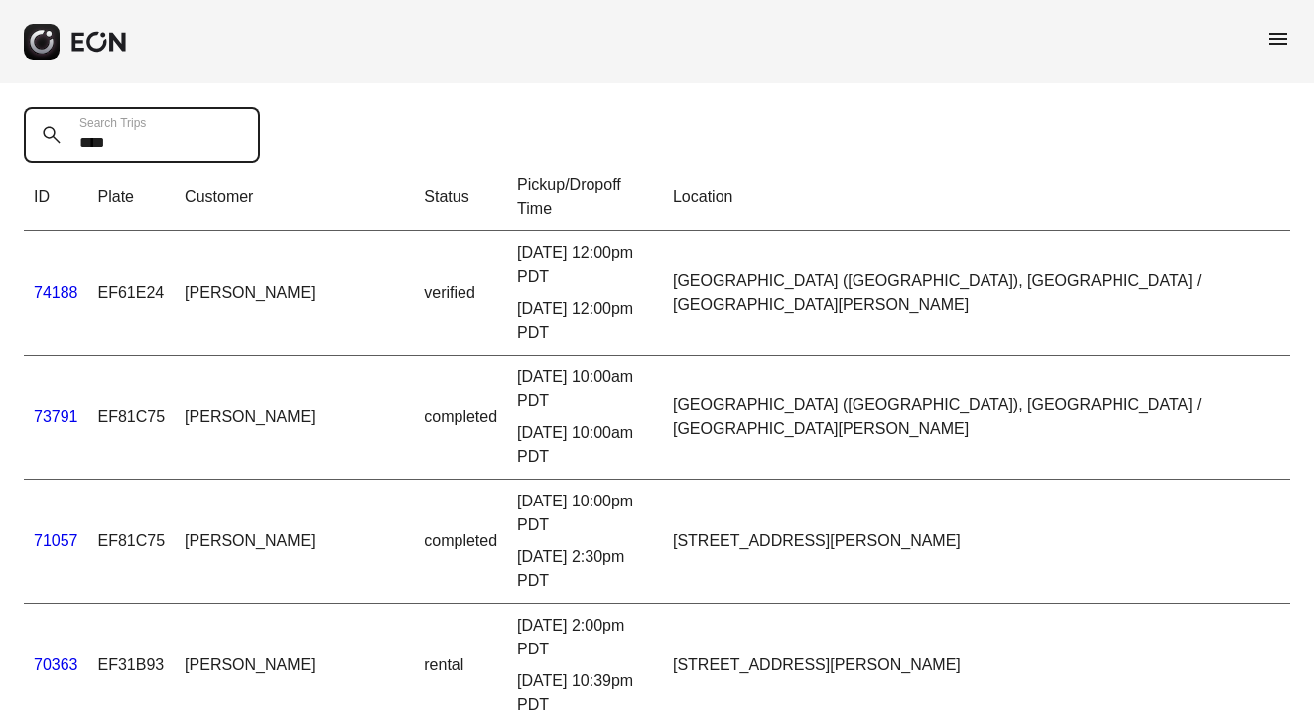
type Trips "****"
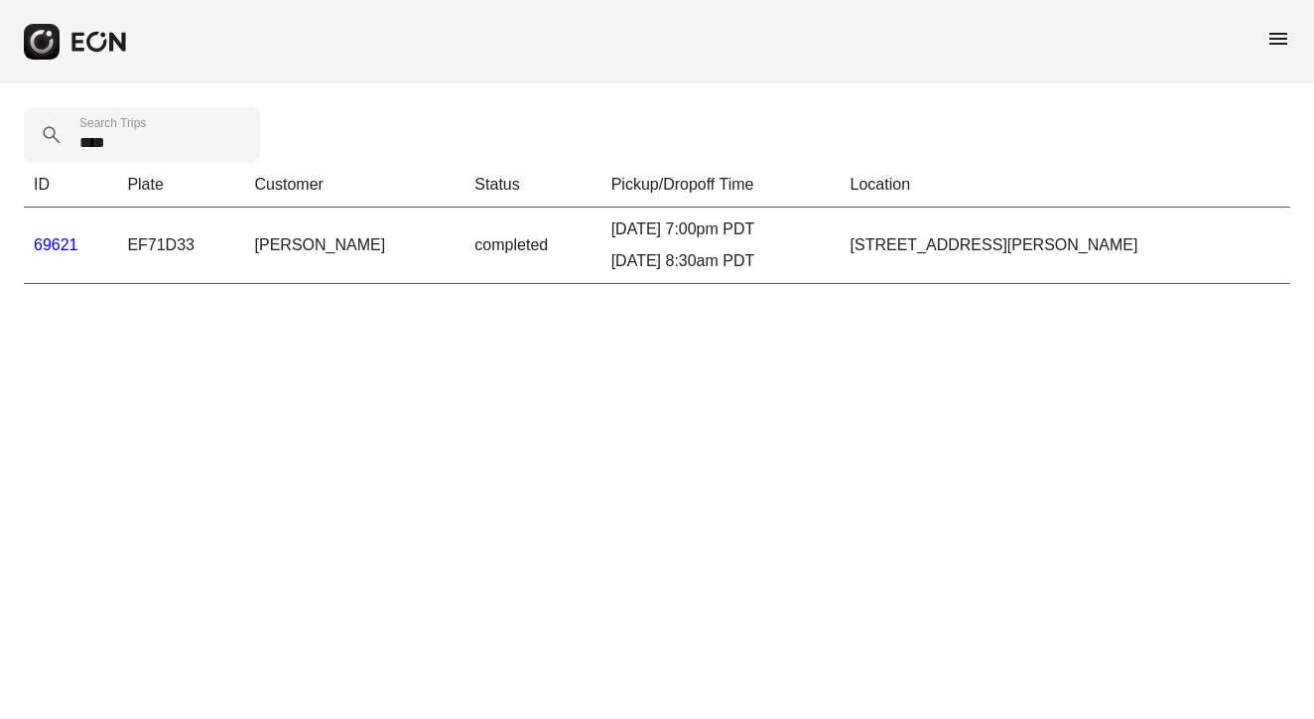
click at [69, 243] on link "69621" at bounding box center [56, 244] width 45 height 17
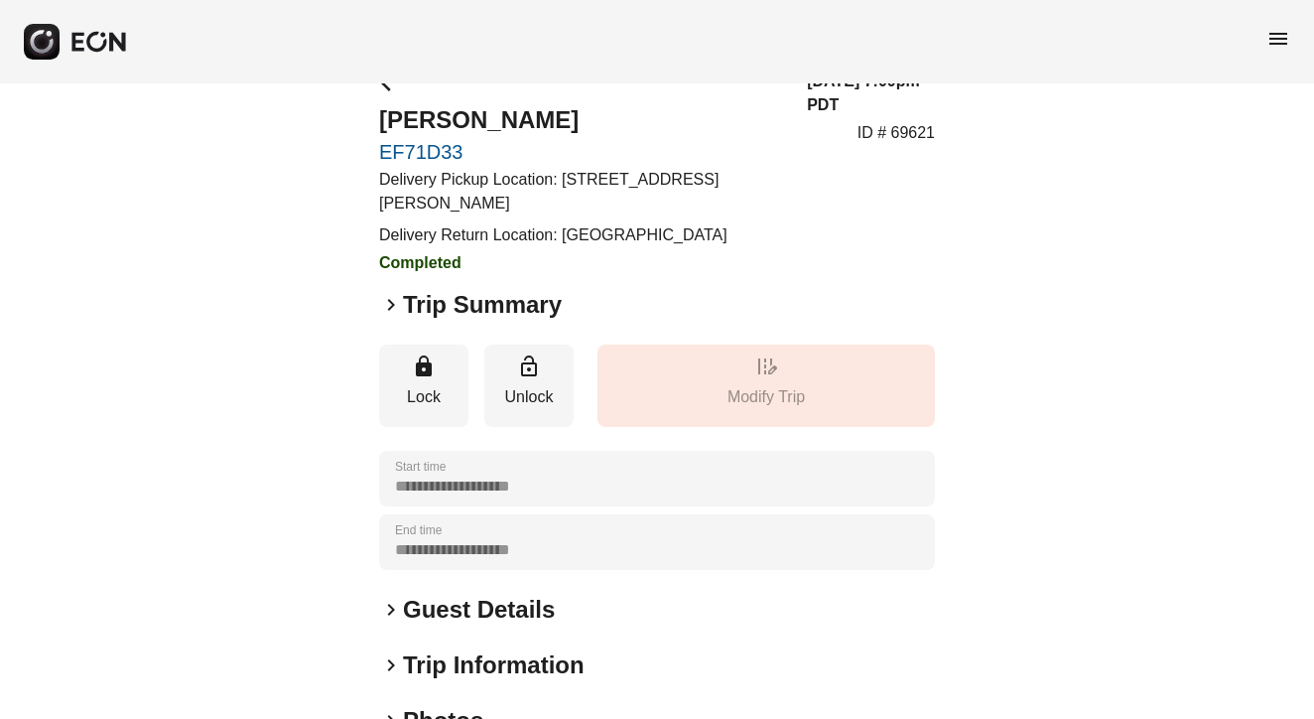
scroll to position [68, 0]
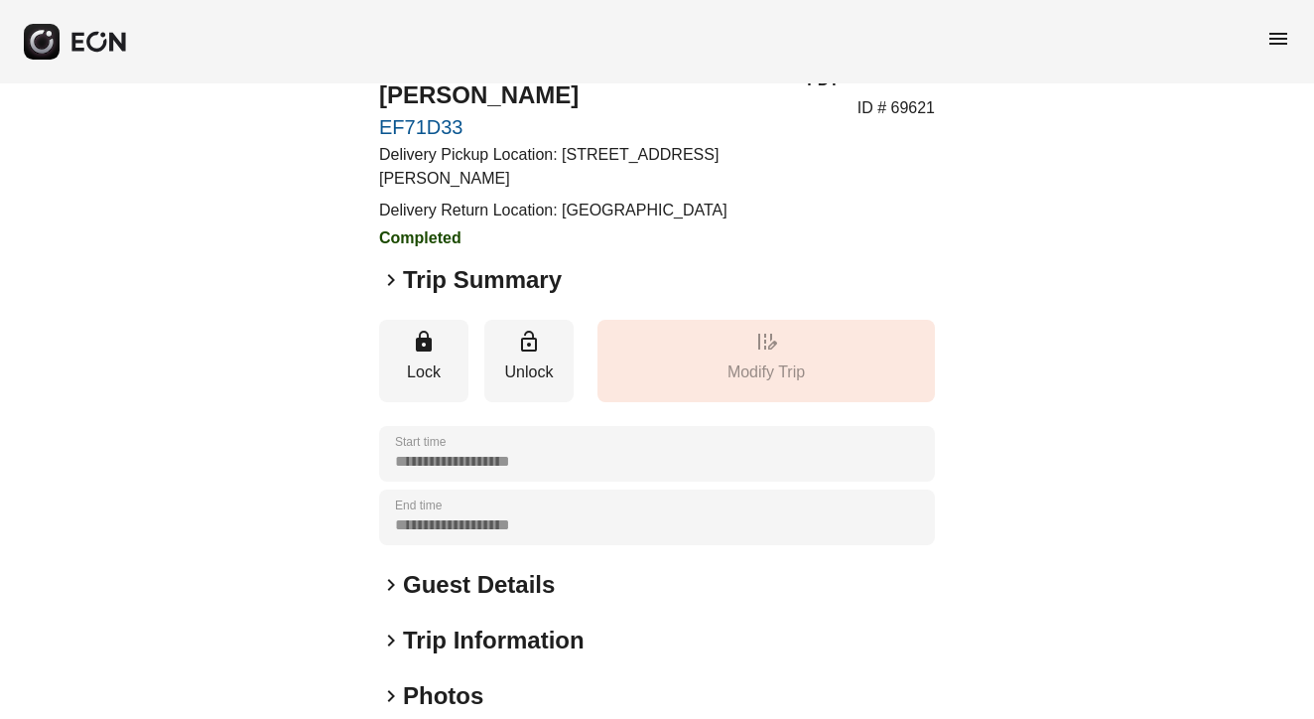
click at [393, 278] on span "keyboard_arrow_right" at bounding box center [391, 280] width 24 height 24
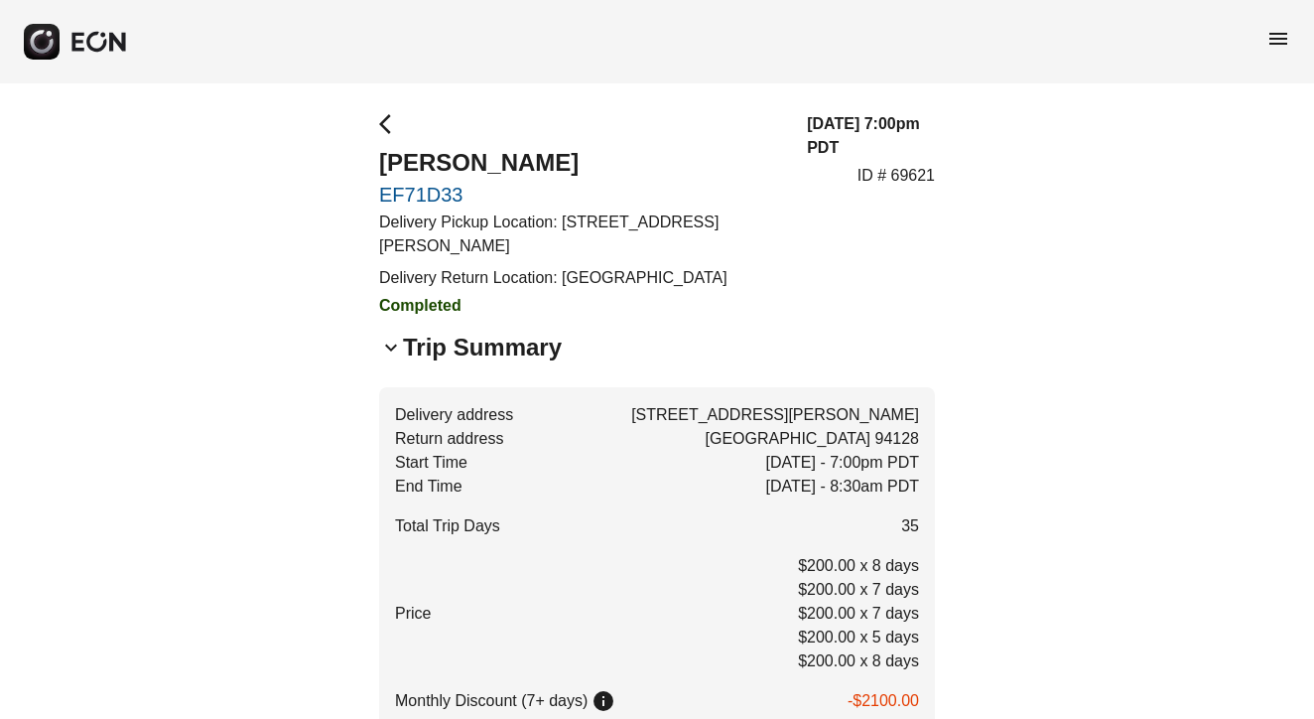
scroll to position [0, 0]
click at [387, 134] on span "arrow_back_ios" at bounding box center [391, 124] width 24 height 24
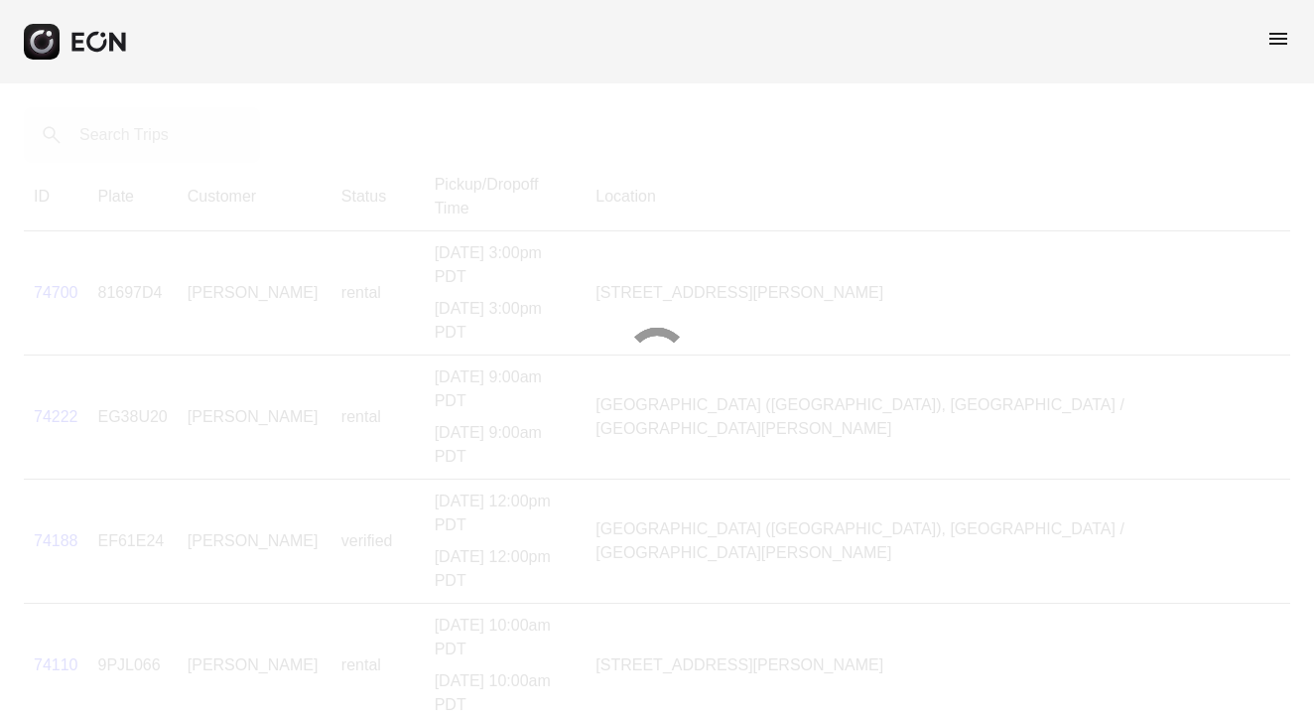
click at [185, 46] on div "menu" at bounding box center [657, 41] width 1314 height 83
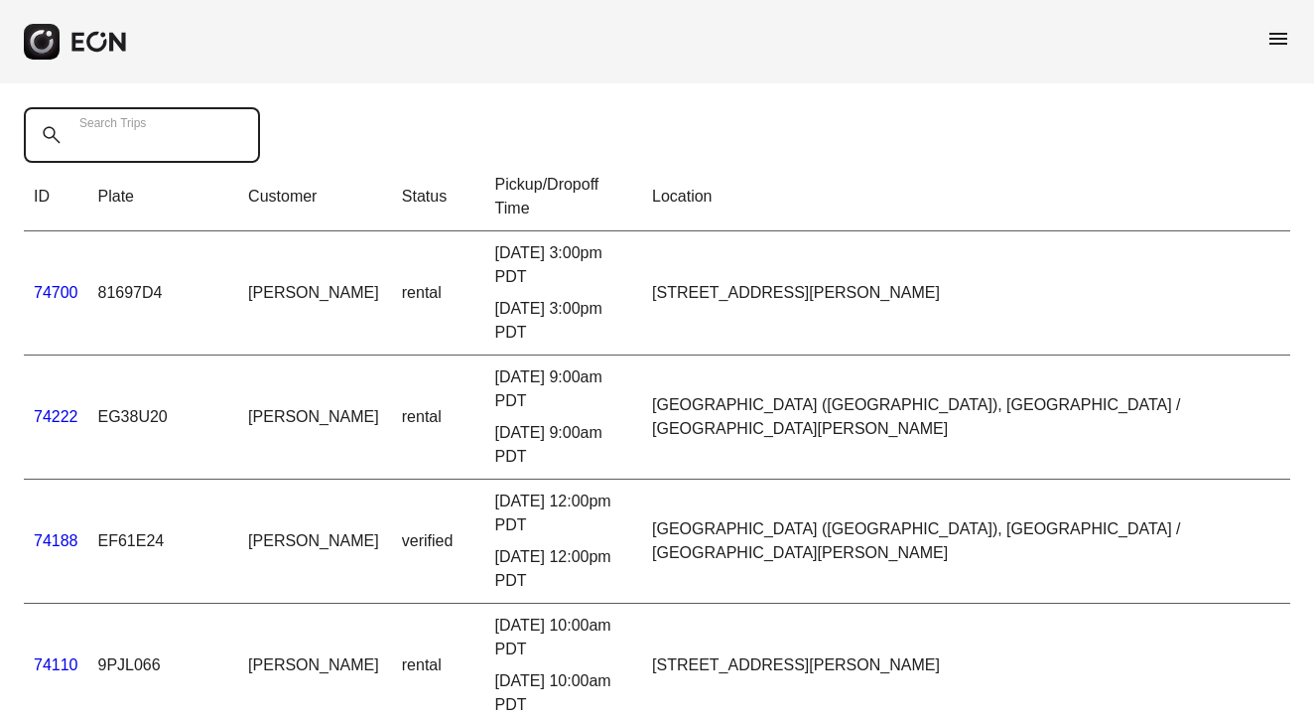
click at [197, 138] on Trips "Search Trips" at bounding box center [142, 135] width 236 height 56
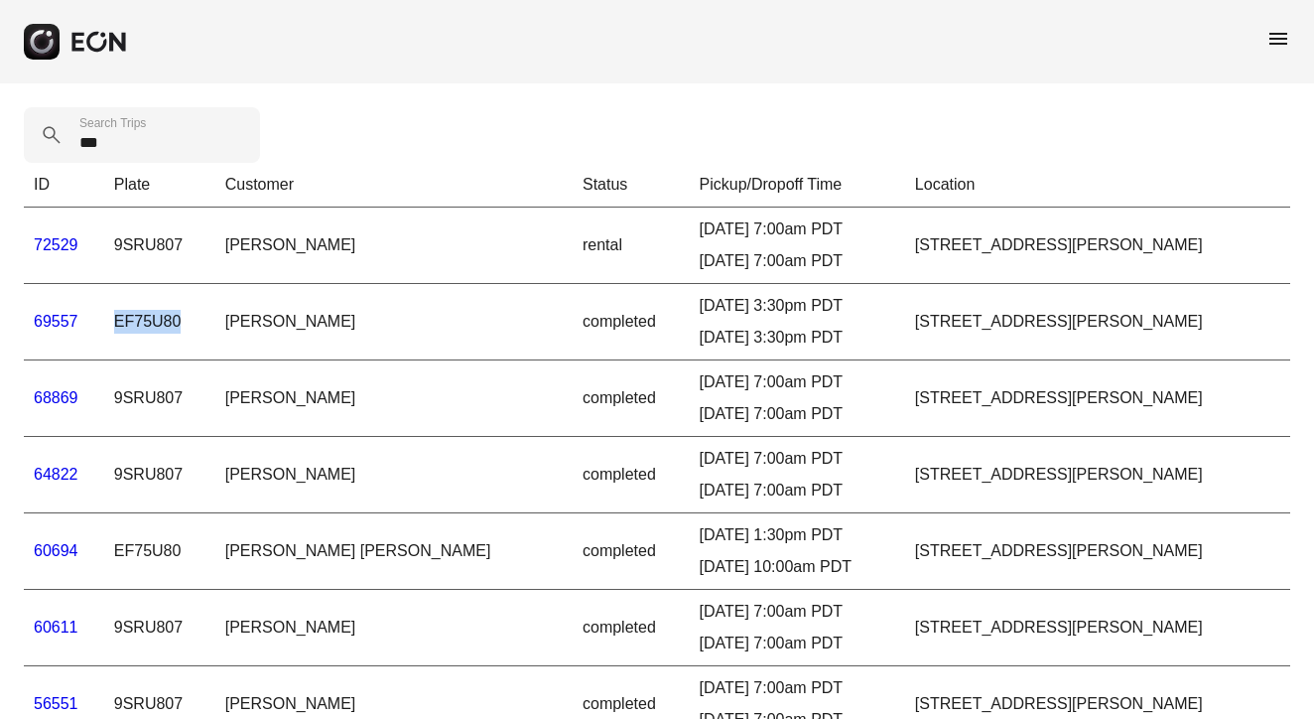
drag, startPoint x: 190, startPoint y: 318, endPoint x: 125, endPoint y: 322, distance: 64.6
click at [125, 322] on td "EF75U80" at bounding box center [159, 322] width 111 height 76
copy td "EF75U80"
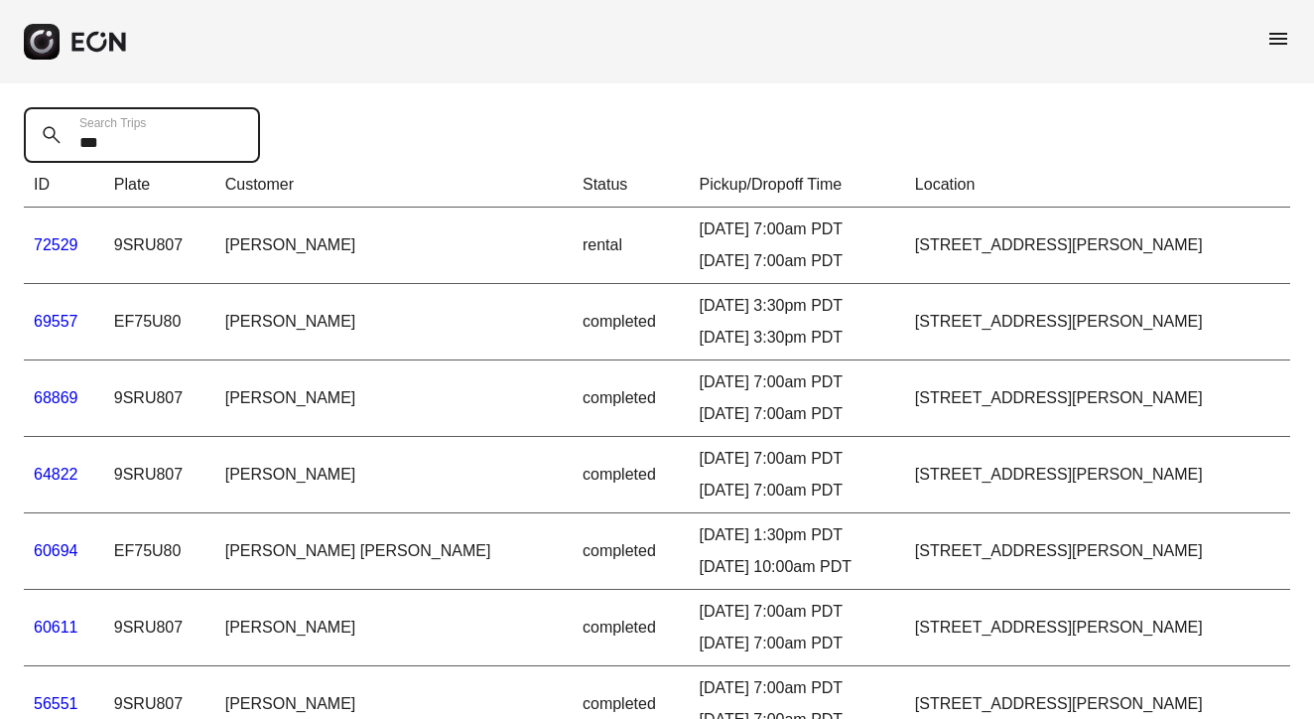
drag, startPoint x: 109, startPoint y: 146, endPoint x: 72, endPoint y: 145, distance: 36.7
click at [72, 145] on Trips "***" at bounding box center [142, 135] width 236 height 56
paste Trips "****"
type Trips "*******"
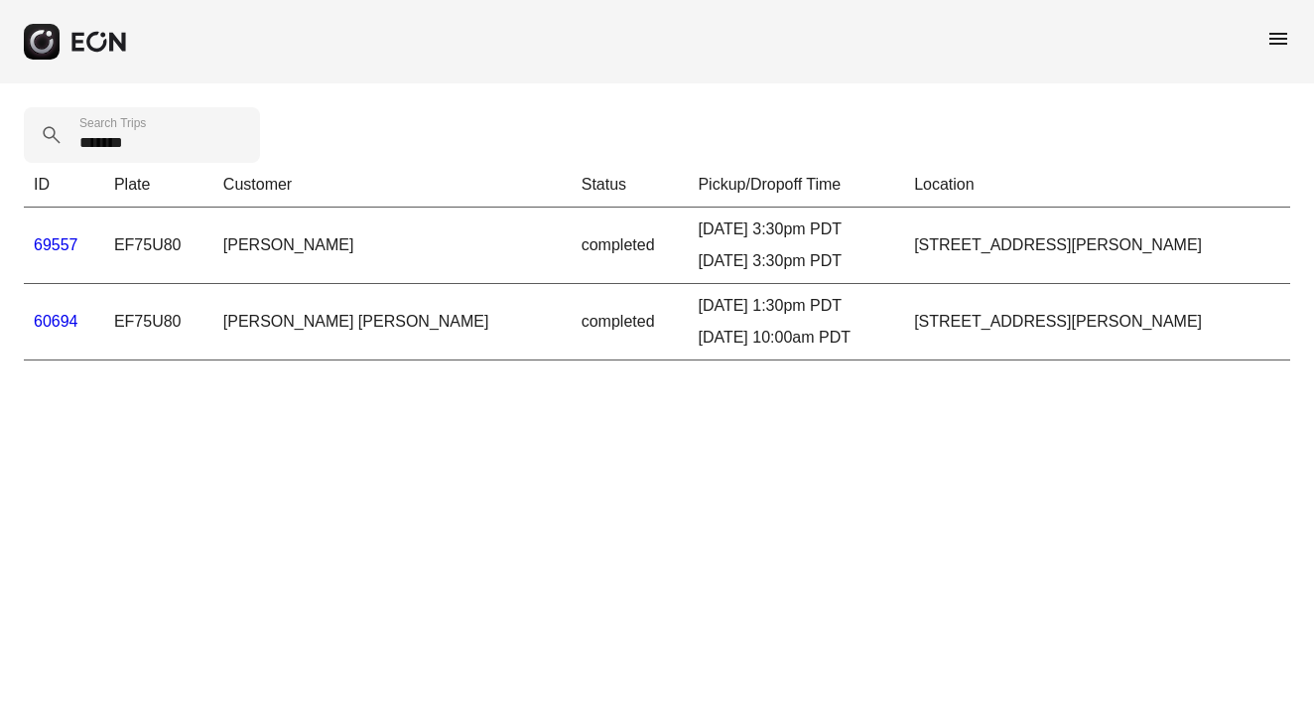
click at [64, 246] on link "69557" at bounding box center [56, 244] width 45 height 17
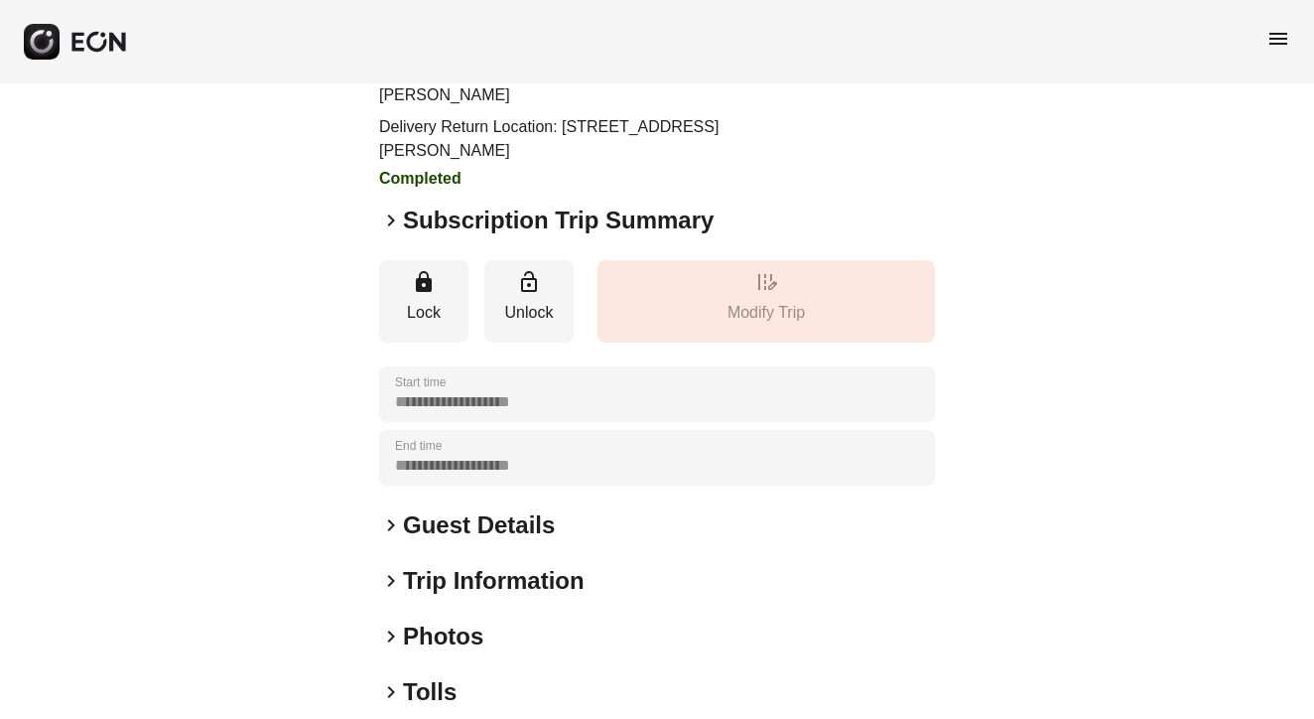
scroll to position [149, 0]
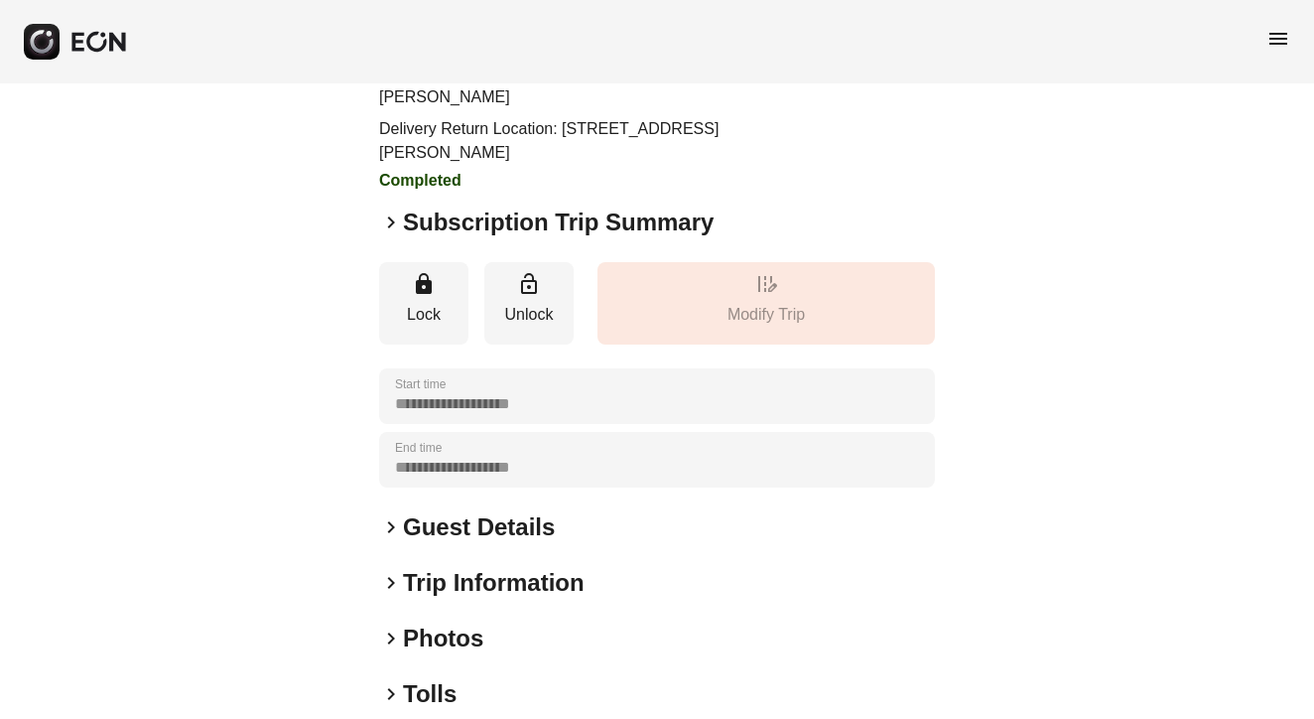
click at [394, 217] on span "keyboard_arrow_right" at bounding box center [391, 222] width 24 height 24
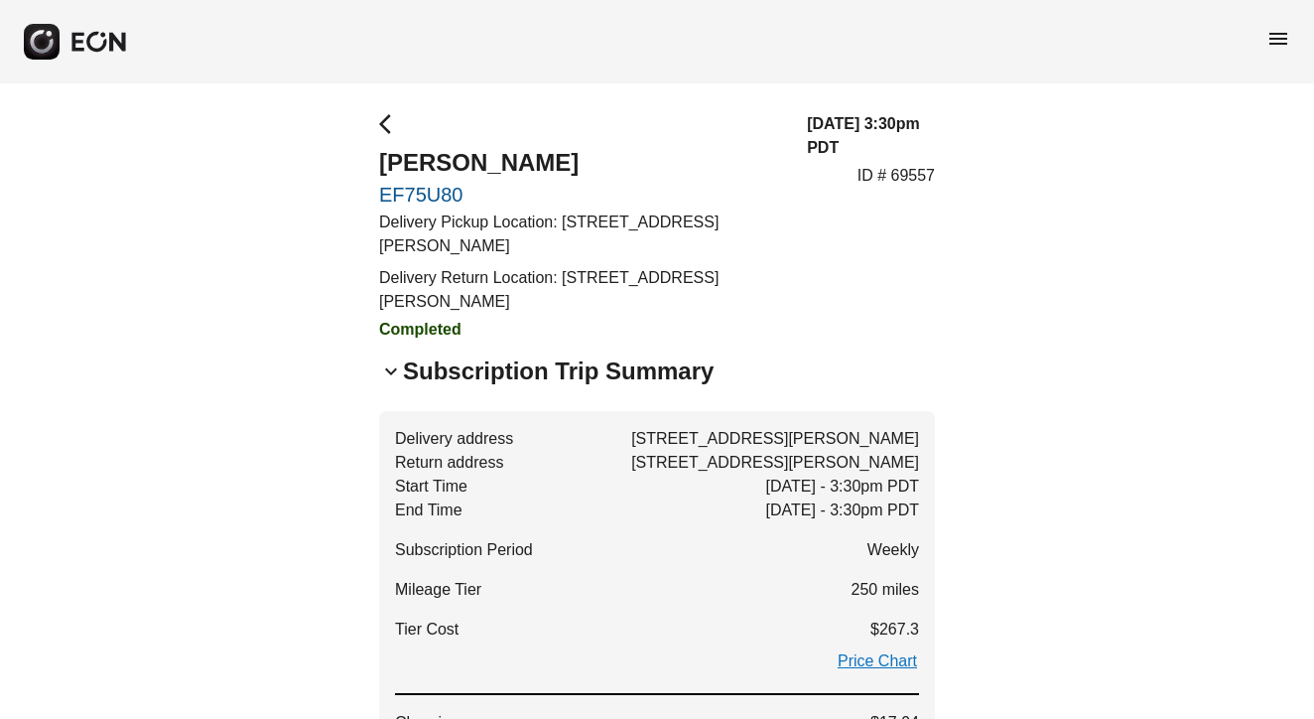
scroll to position [0, 0]
click at [383, 127] on span "arrow_back_ios" at bounding box center [391, 124] width 24 height 24
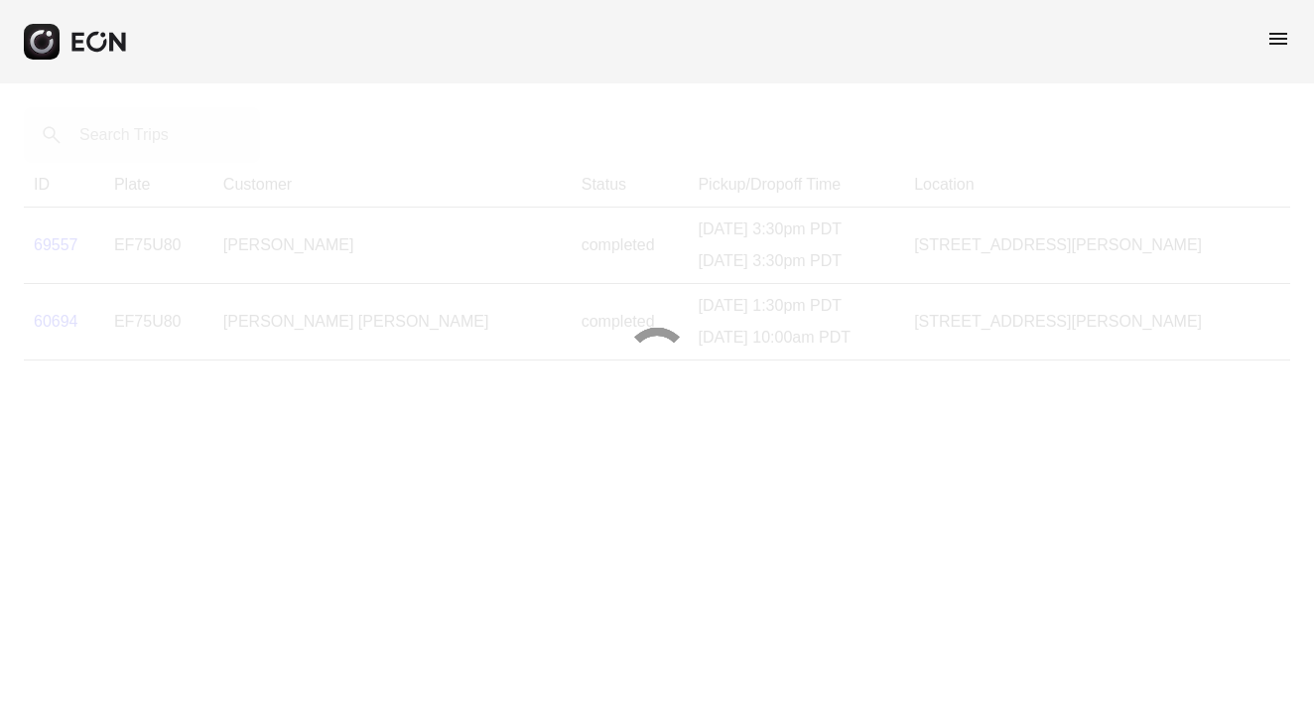
click at [141, 129] on div at bounding box center [657, 359] width 1314 height 719
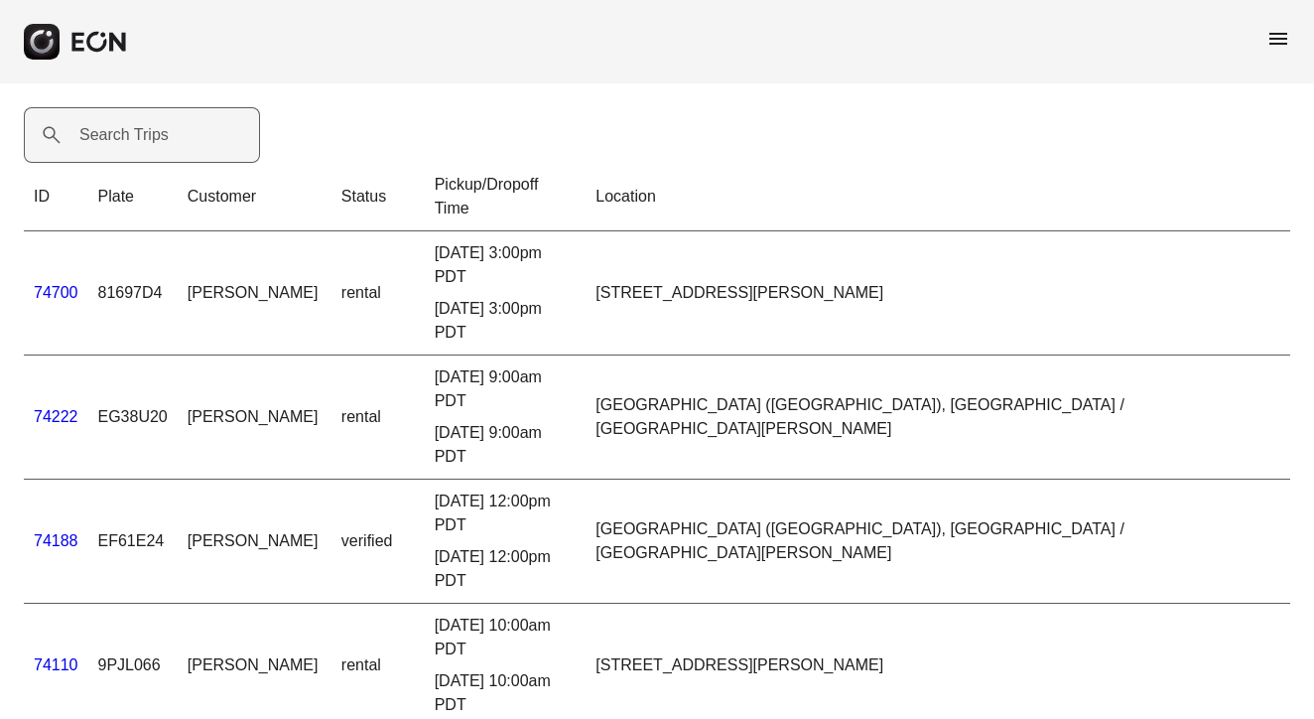
click at [145, 137] on label "Search Trips" at bounding box center [123, 135] width 89 height 24
click at [145, 137] on Trips "Search Trips" at bounding box center [142, 135] width 236 height 56
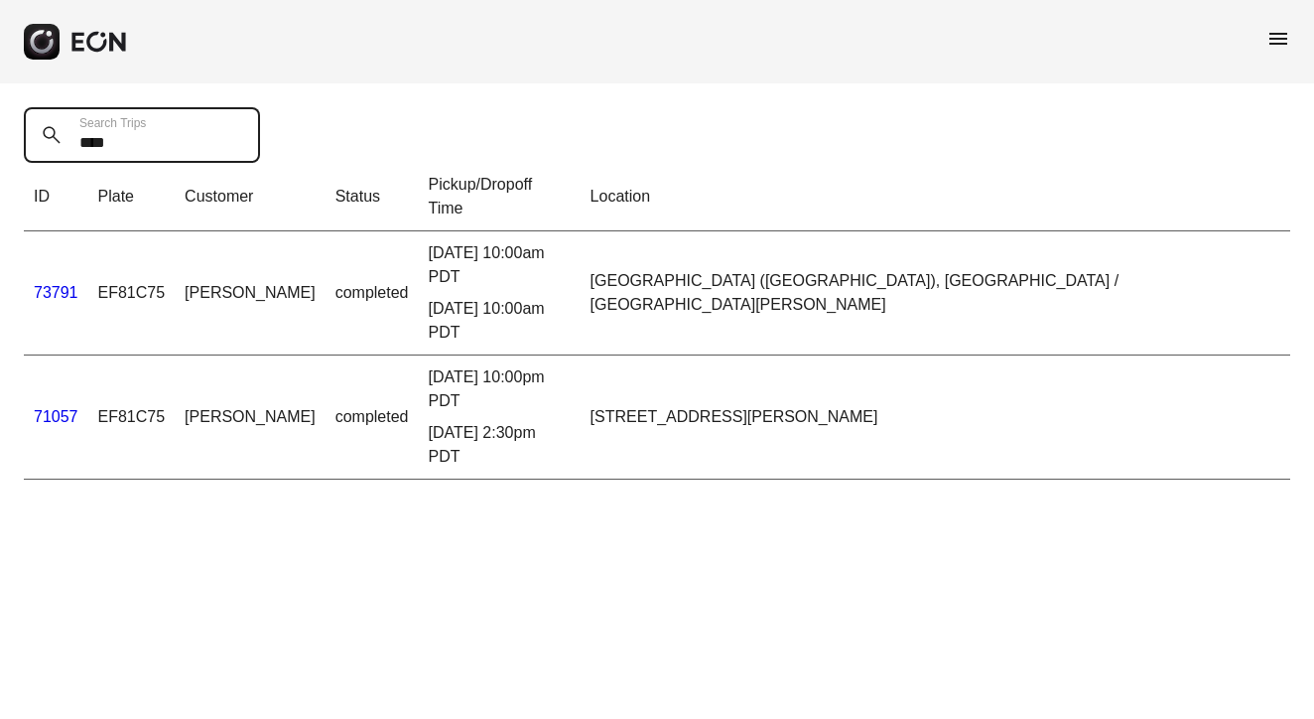
type Trips "****"
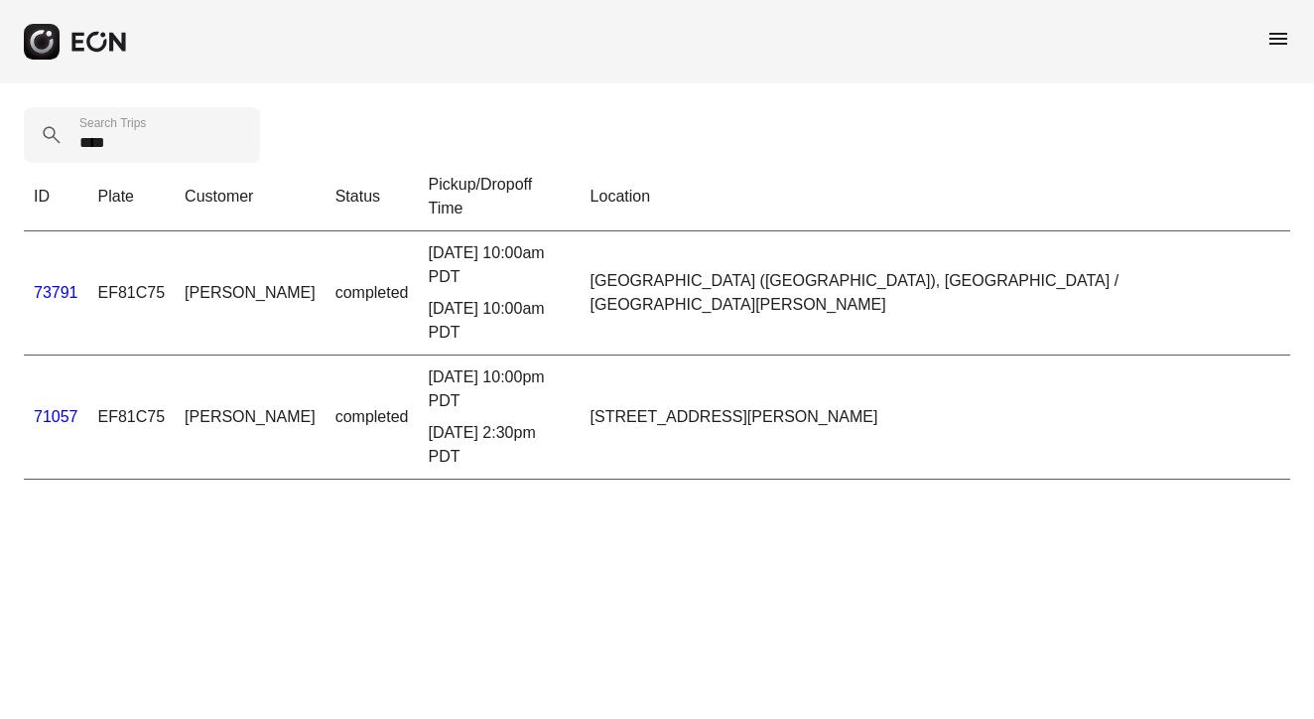
click at [57, 284] on link "73791" at bounding box center [56, 292] width 45 height 17
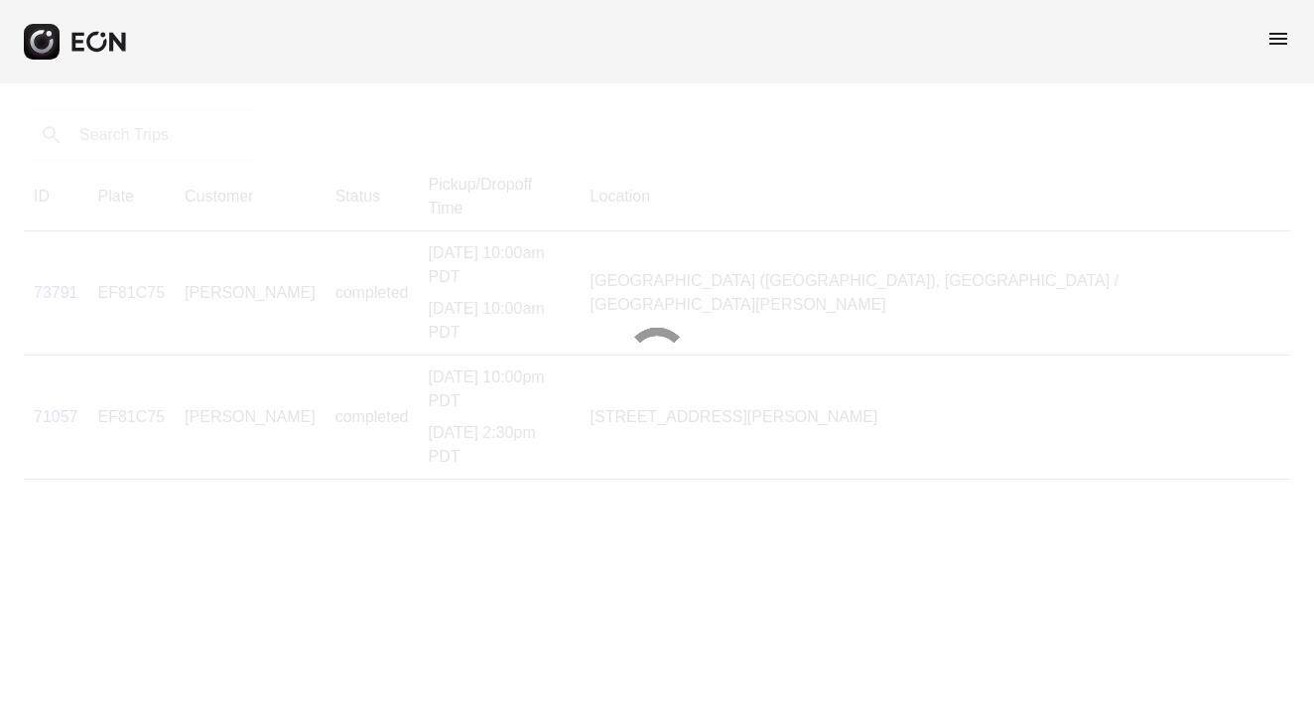
click at [51, 321] on div at bounding box center [657, 359] width 1314 height 719
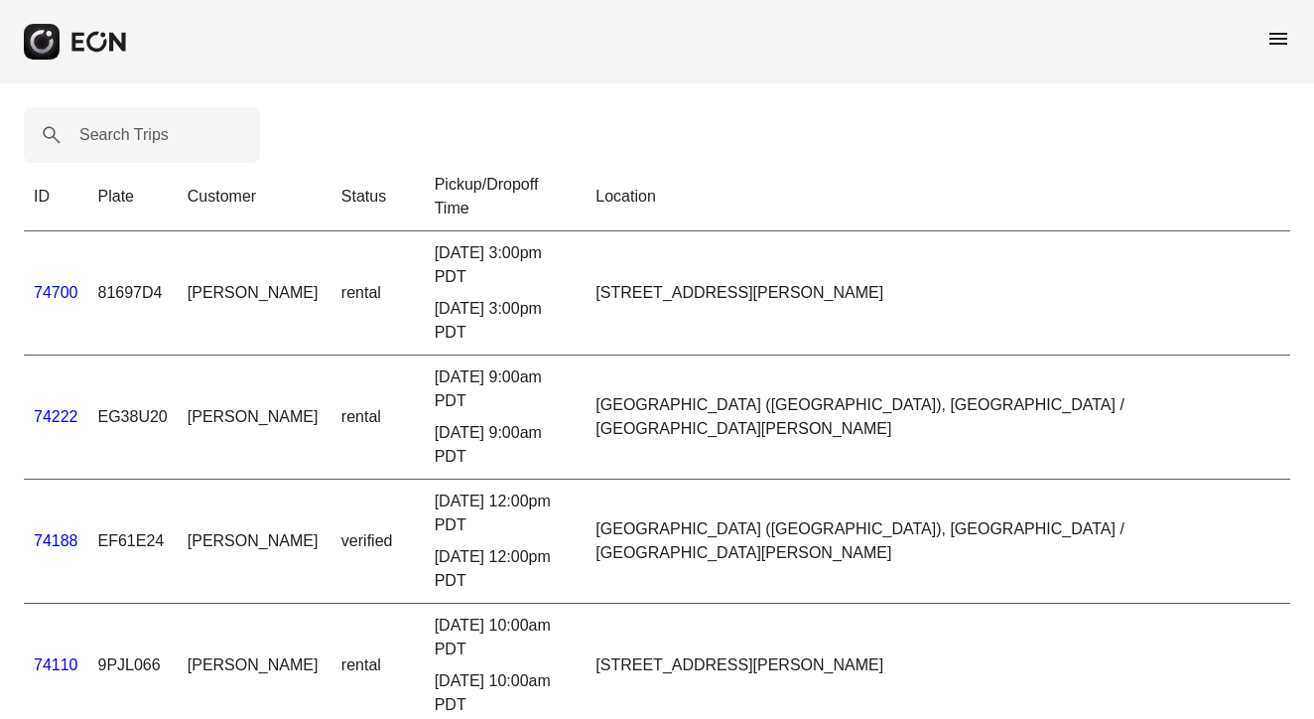
click at [54, 408] on link "74222" at bounding box center [56, 416] width 45 height 17
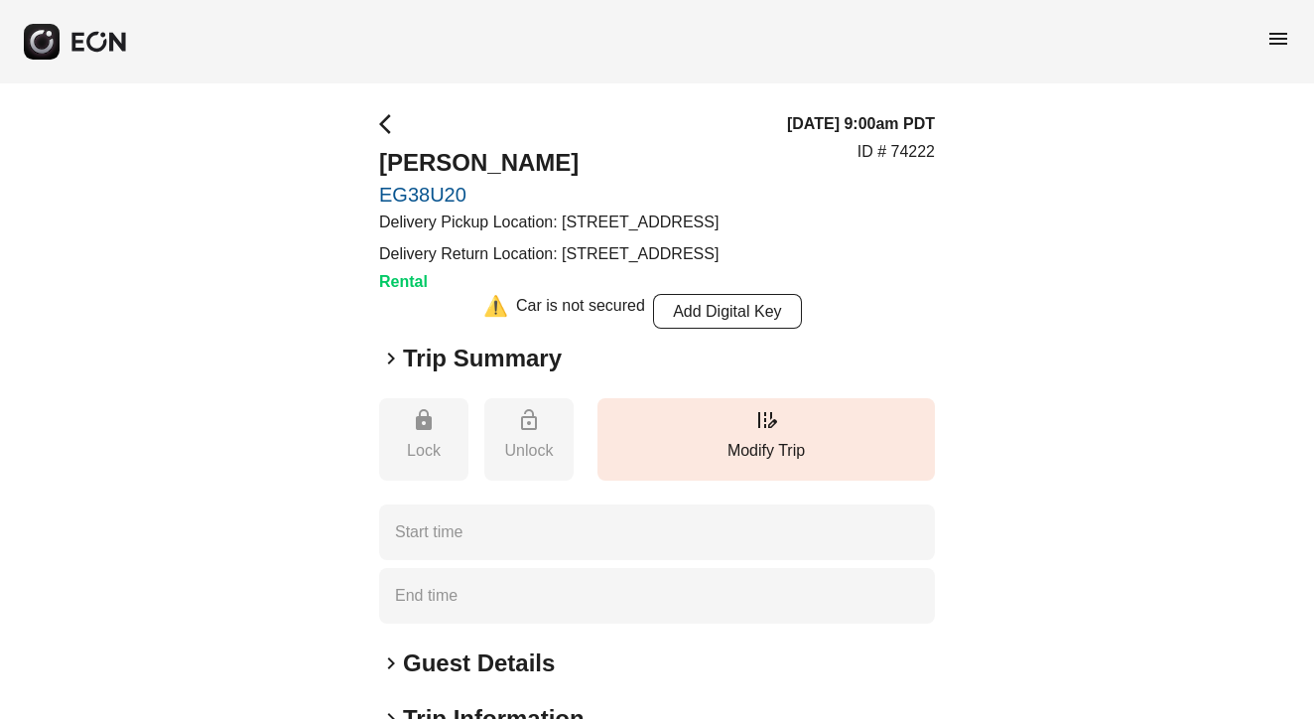
type time "**********"
click at [385, 114] on span "arrow_back_ios" at bounding box center [391, 124] width 24 height 24
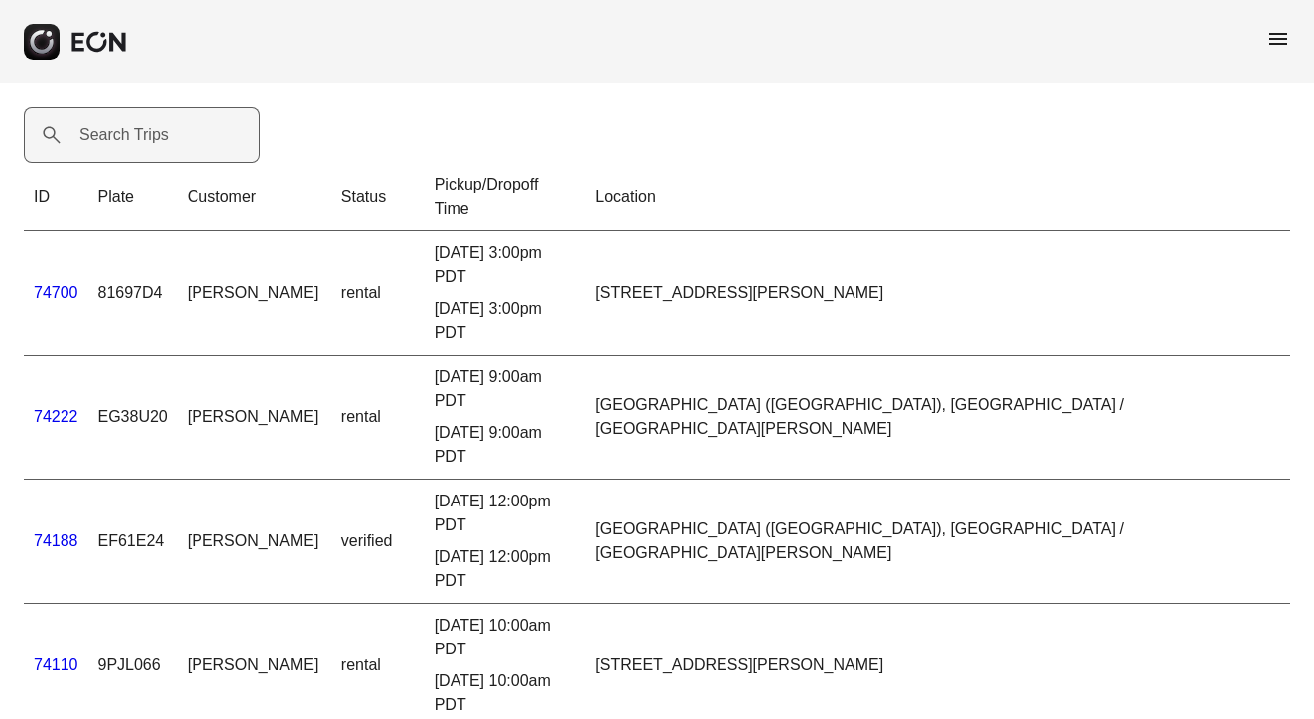
click at [103, 129] on label "Search Trips" at bounding box center [123, 135] width 89 height 24
click at [103, 129] on Trips "Search Trips" at bounding box center [142, 135] width 236 height 56
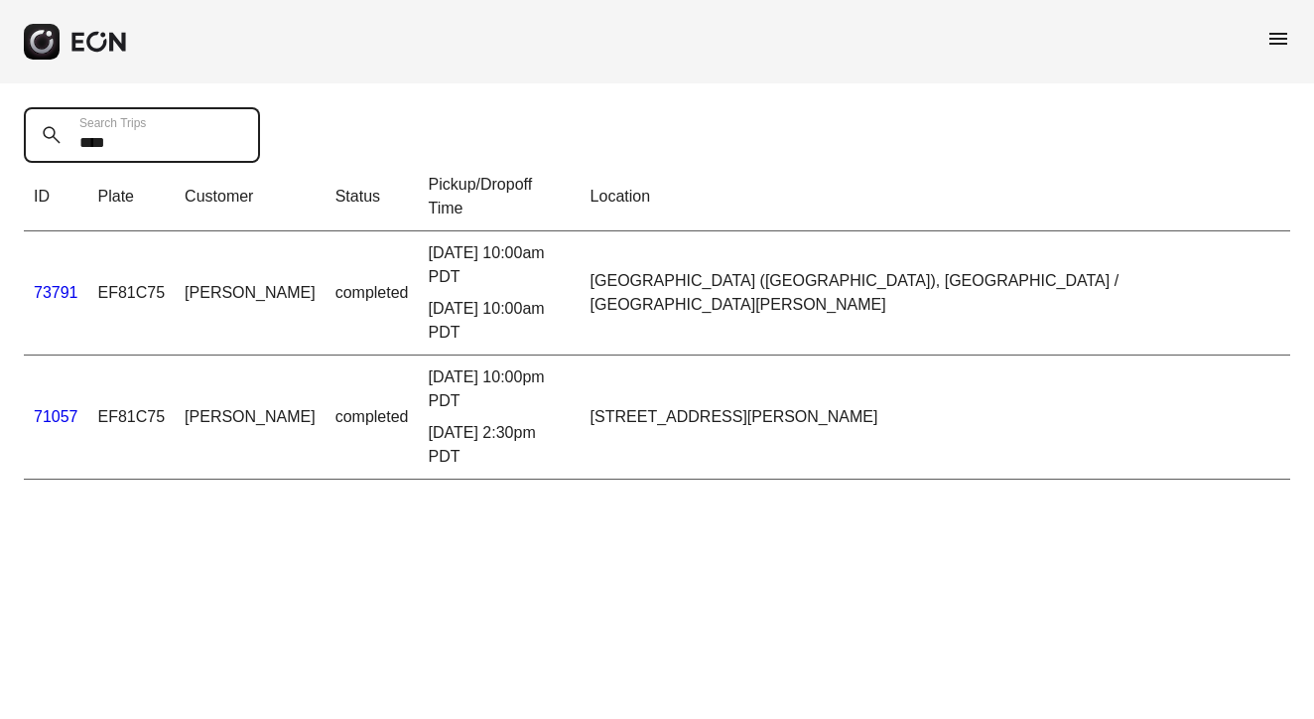
type Trips "****"
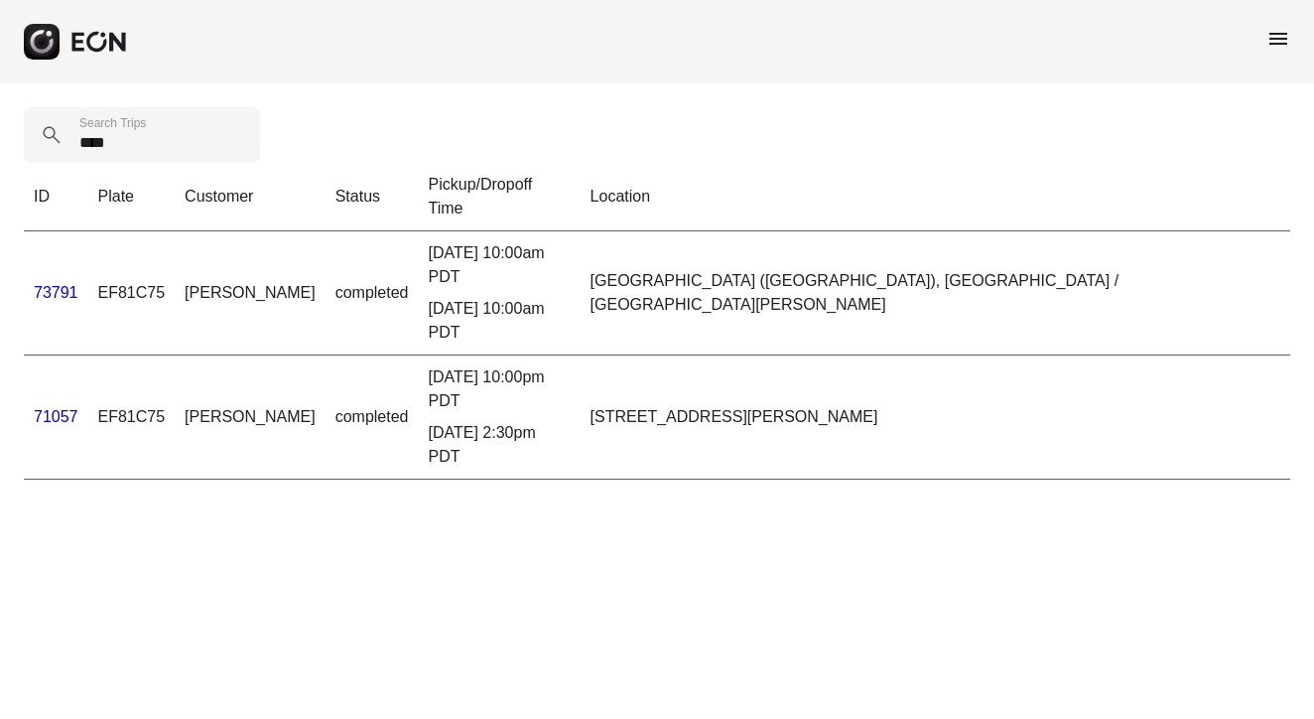
click at [48, 408] on link "71057" at bounding box center [56, 416] width 45 height 17
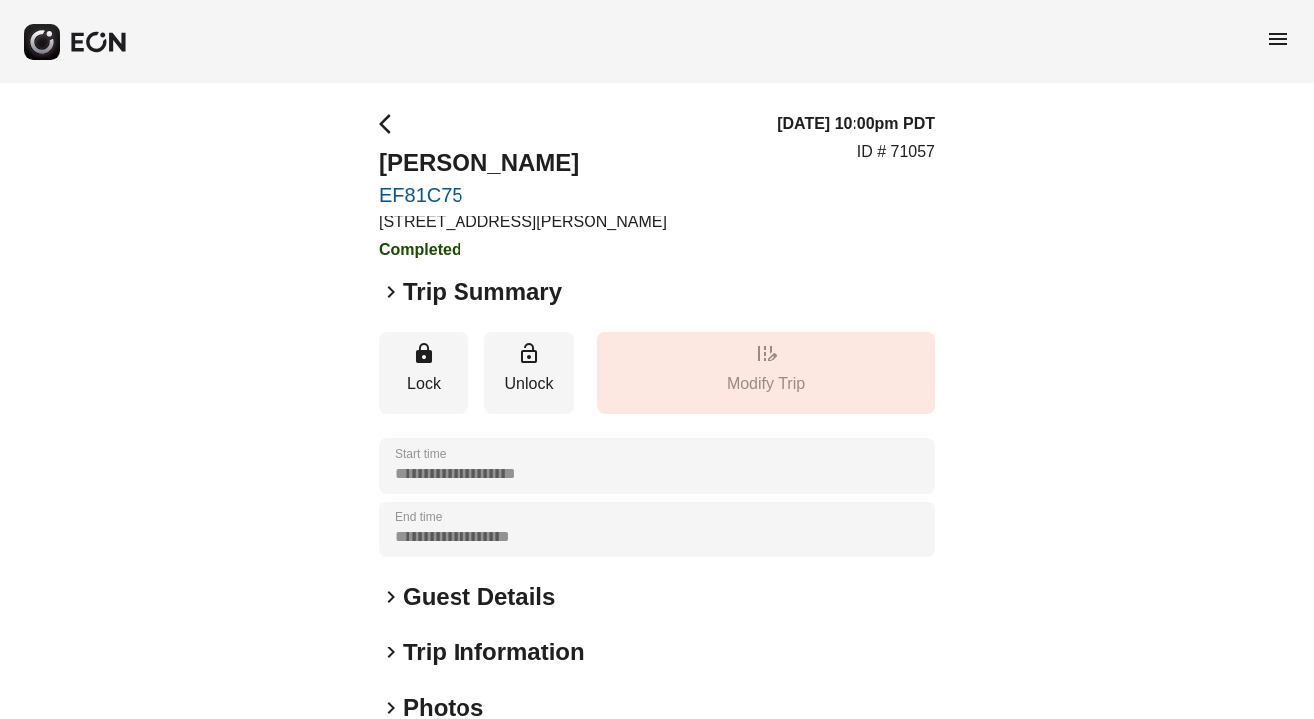
click at [397, 295] on span "keyboard_arrow_right" at bounding box center [391, 292] width 24 height 24
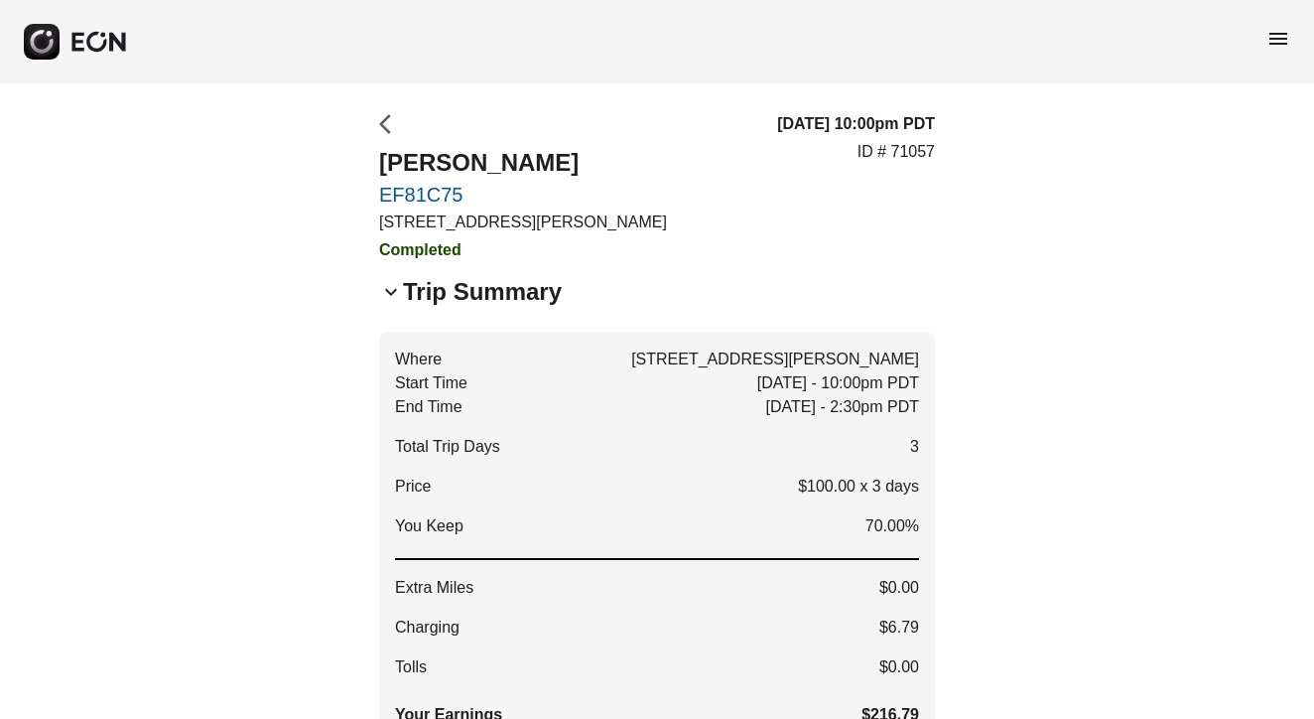
click at [381, 124] on span "arrow_back_ios" at bounding box center [391, 124] width 24 height 24
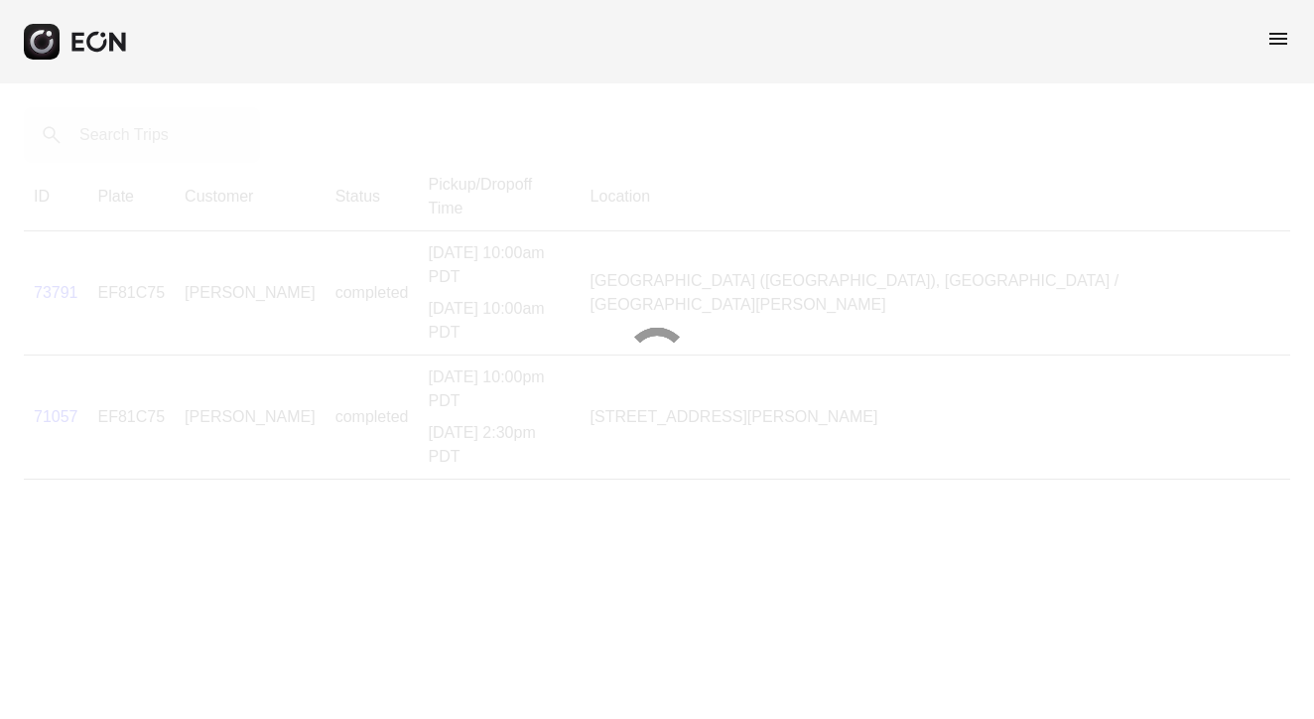
click at [139, 133] on div at bounding box center [657, 359] width 1314 height 719
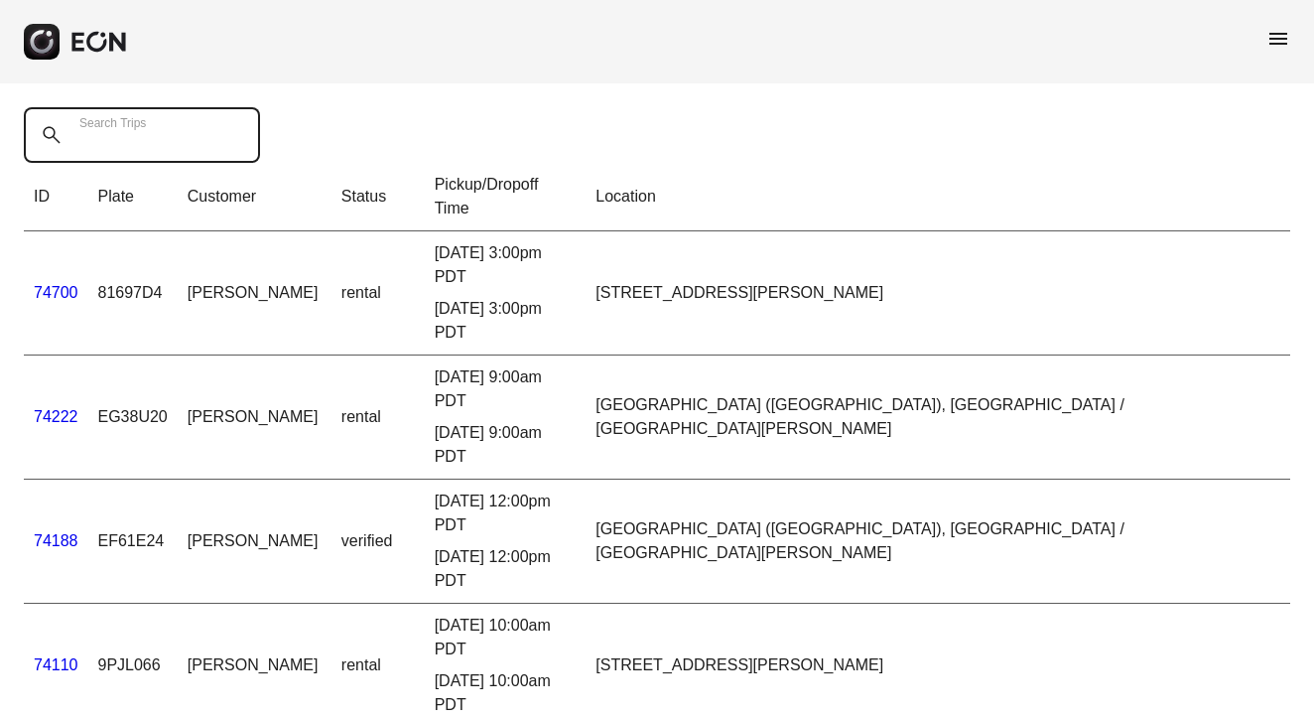
click at [141, 121] on div "Search Trips" at bounding box center [148, 135] width 248 height 56
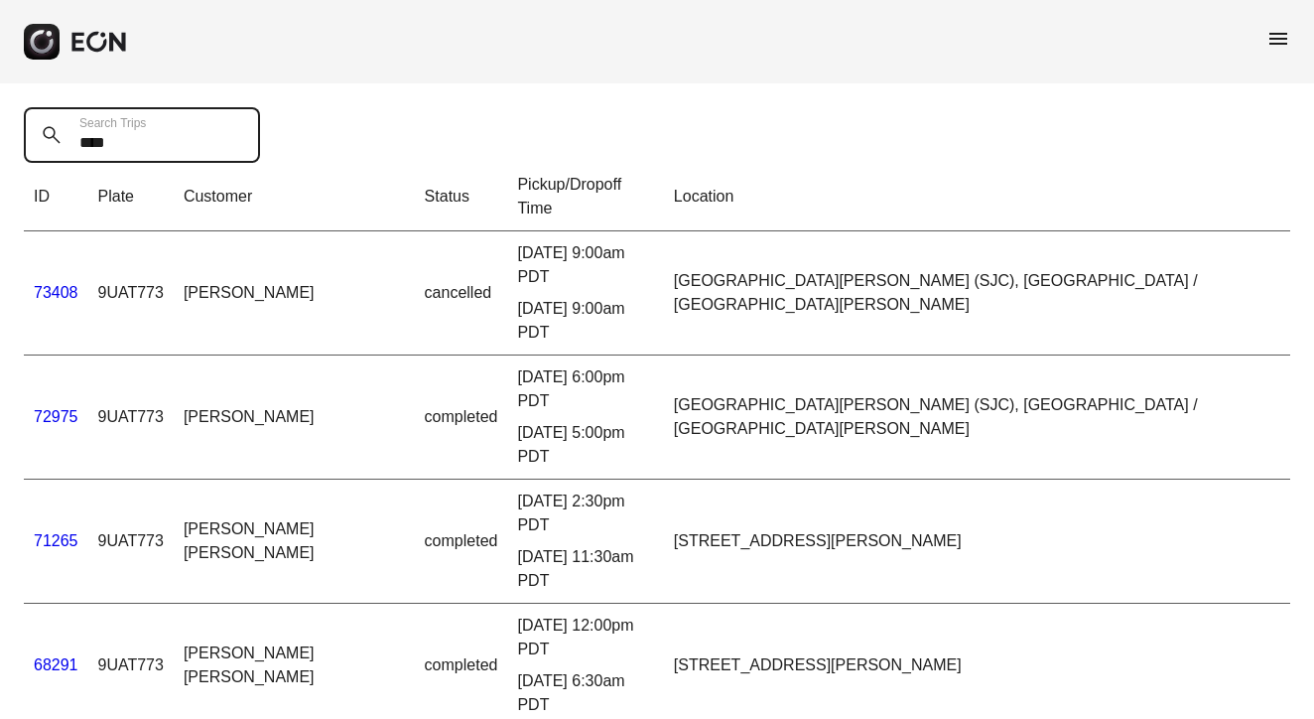
type Trips "****"
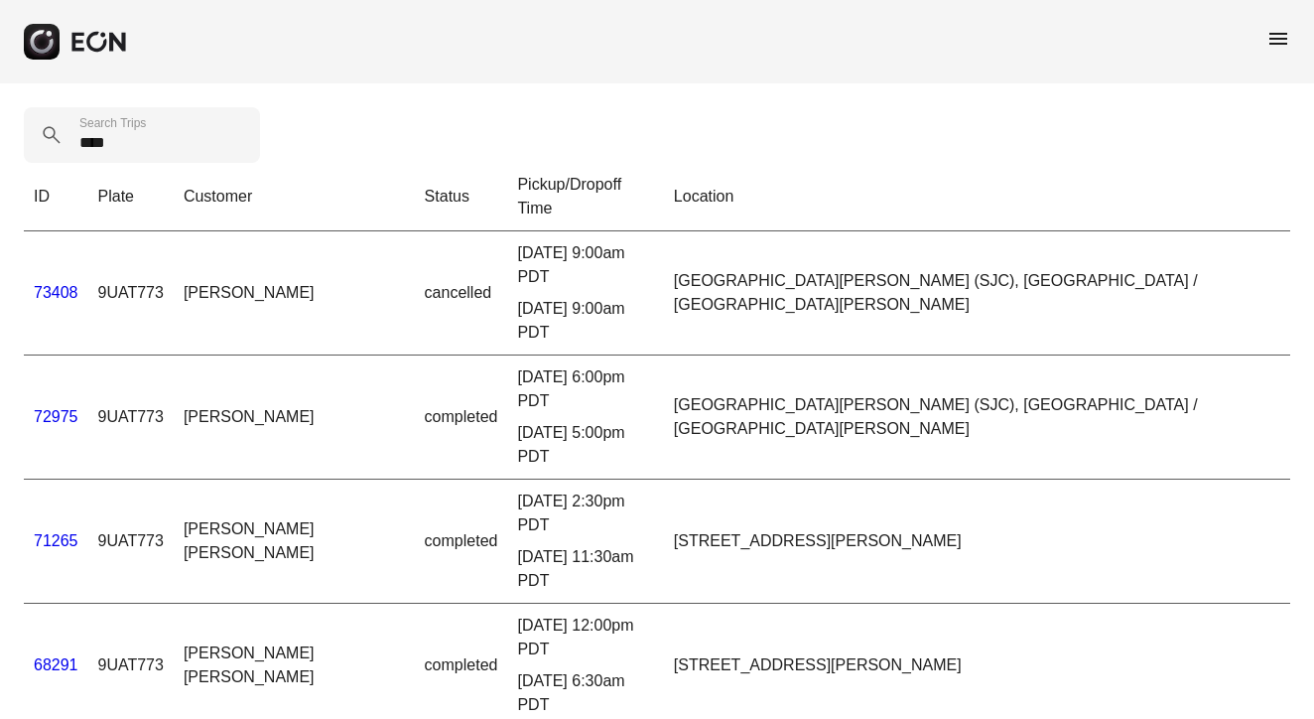
click at [43, 233] on td "73408" at bounding box center [56, 293] width 65 height 124
click at [63, 532] on link "71265" at bounding box center [56, 540] width 45 height 17
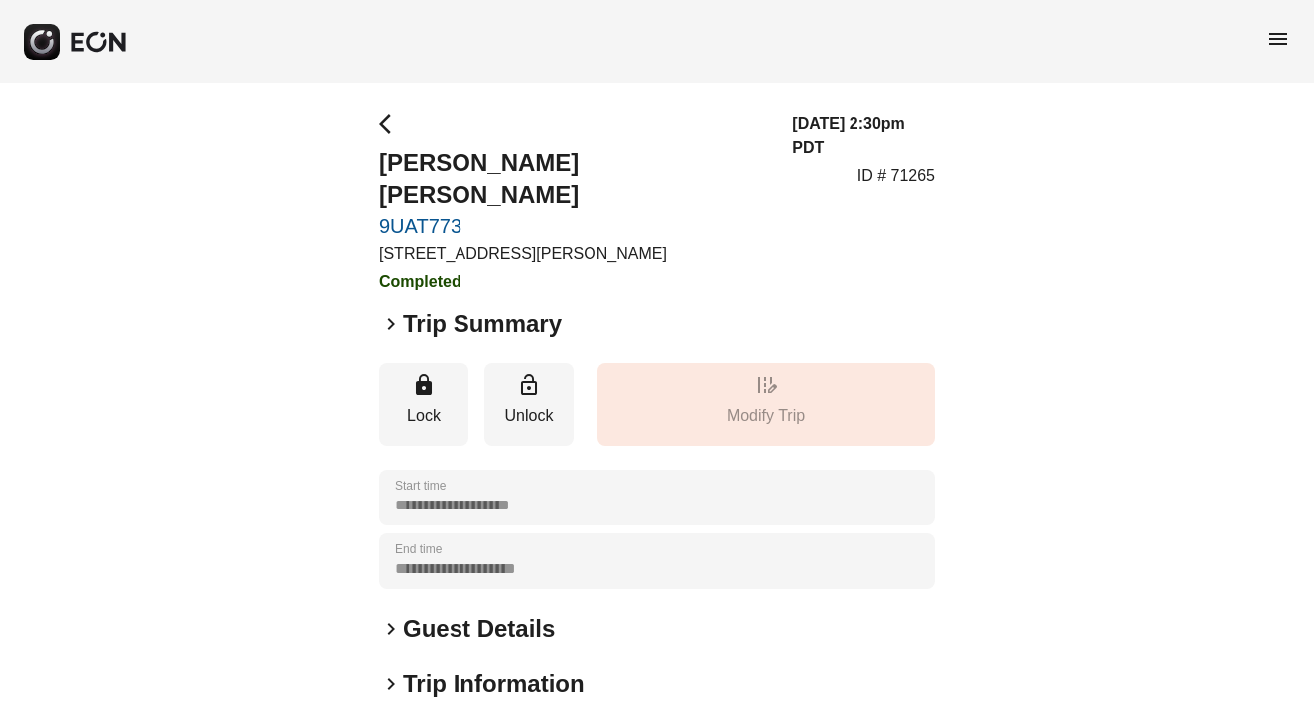
click at [394, 312] on span "keyboard_arrow_right" at bounding box center [391, 324] width 24 height 24
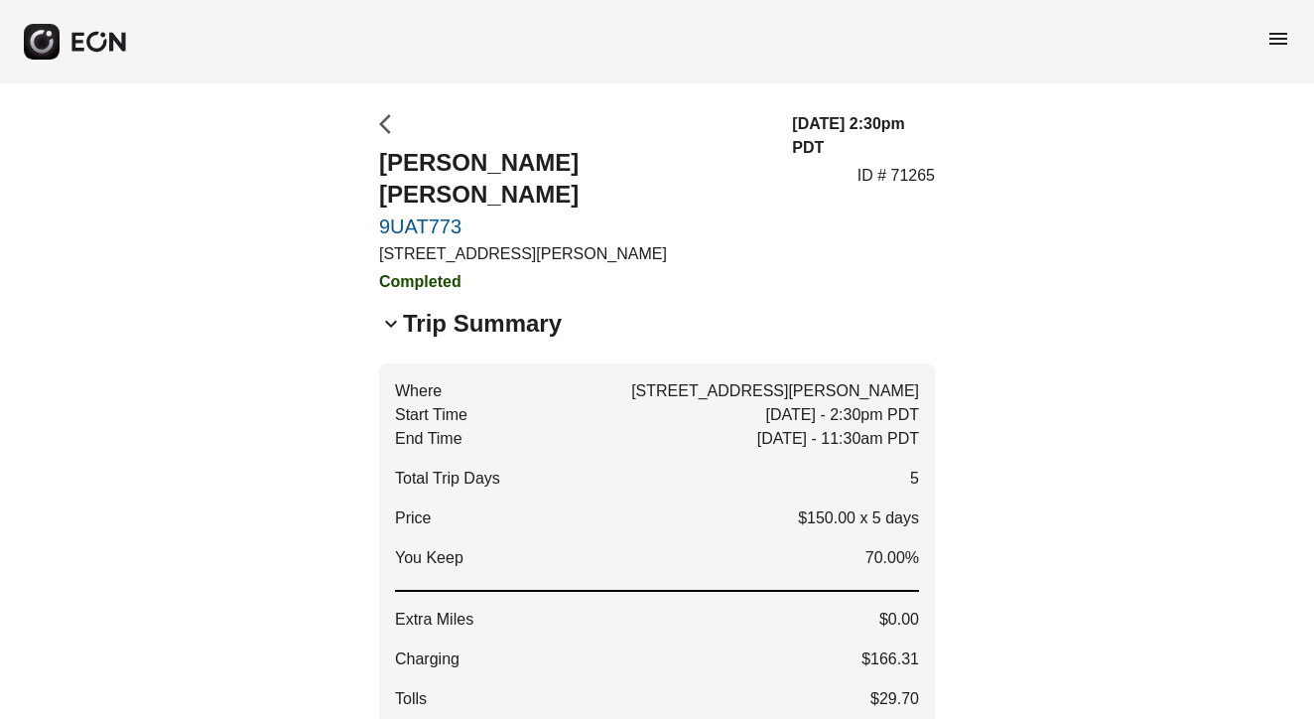
click at [381, 121] on span "arrow_back_ios" at bounding box center [391, 124] width 24 height 24
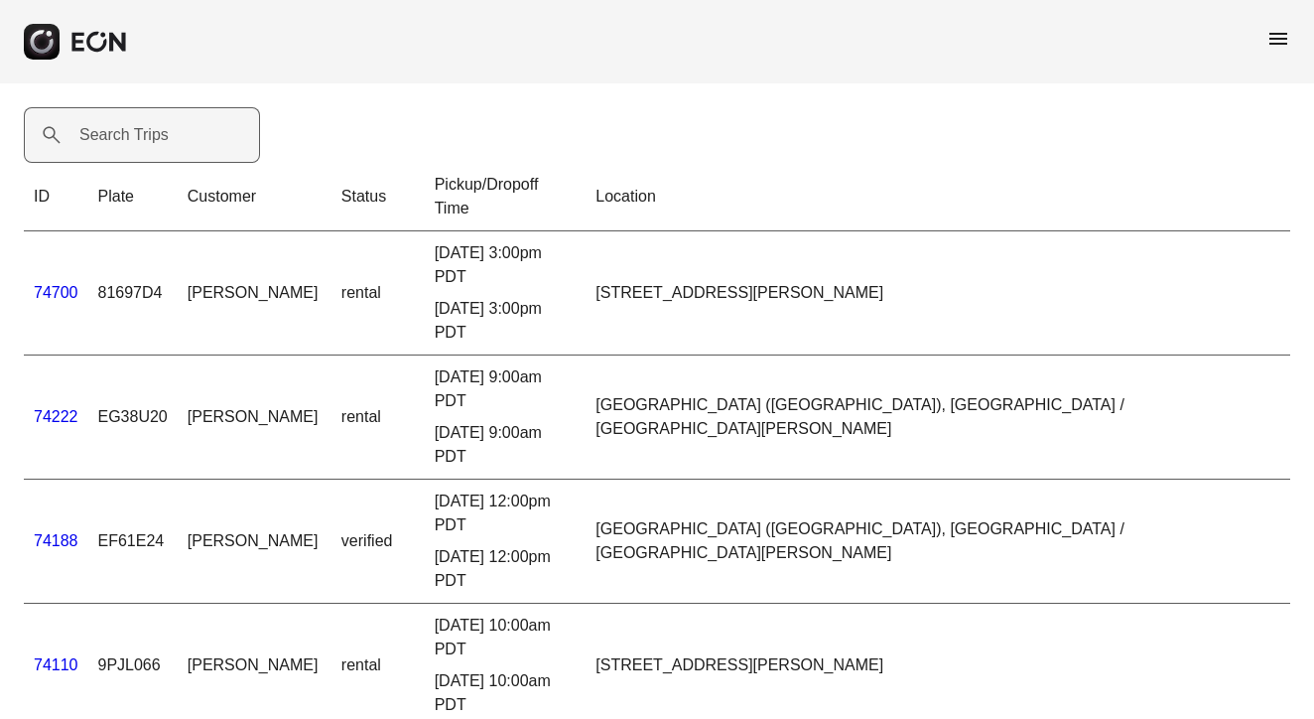
click at [136, 132] on label "Search Trips" at bounding box center [123, 135] width 89 height 24
click at [136, 132] on Trips "Search Trips" at bounding box center [142, 135] width 236 height 56
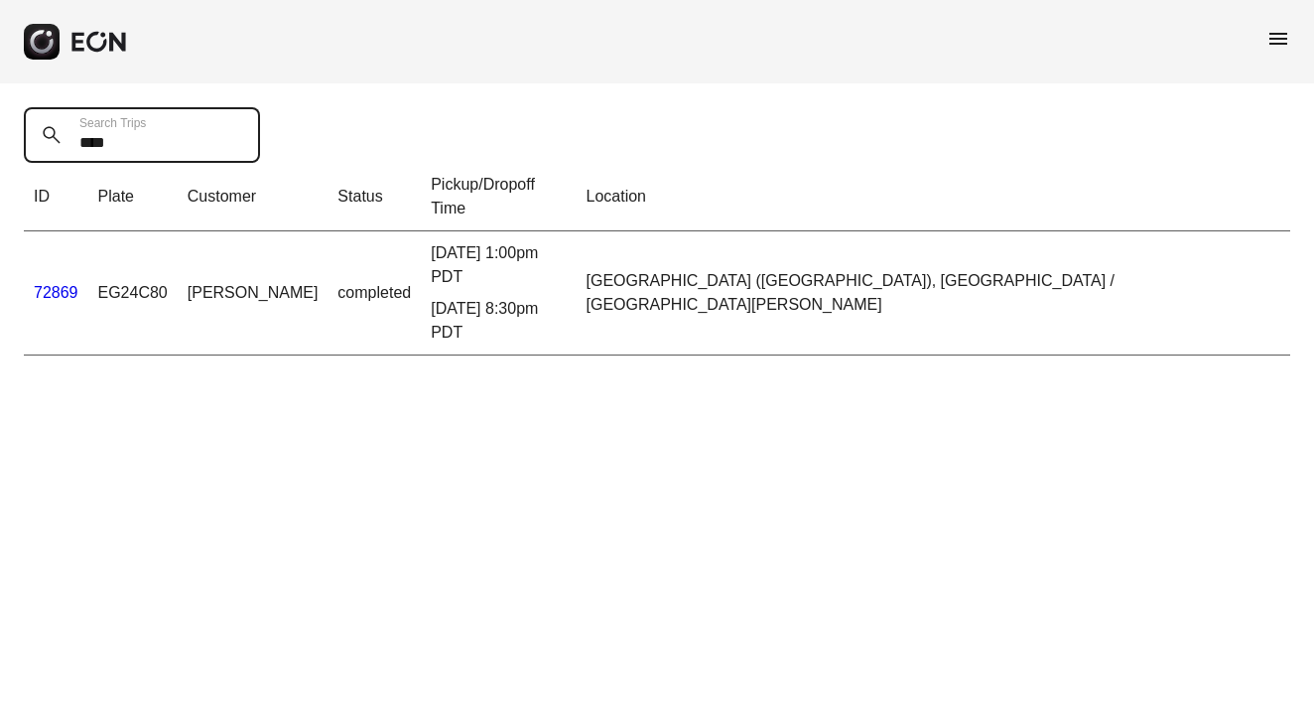
type Trips "****"
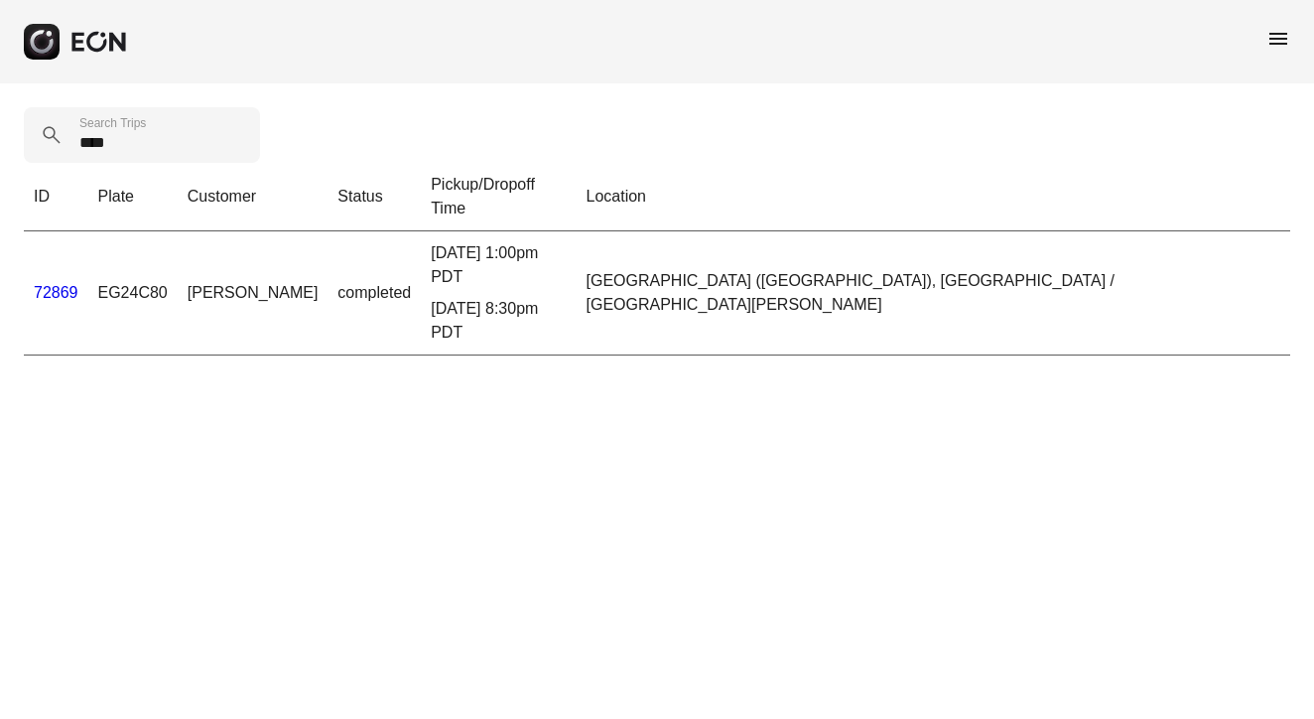
click at [62, 284] on link "72869" at bounding box center [56, 292] width 45 height 17
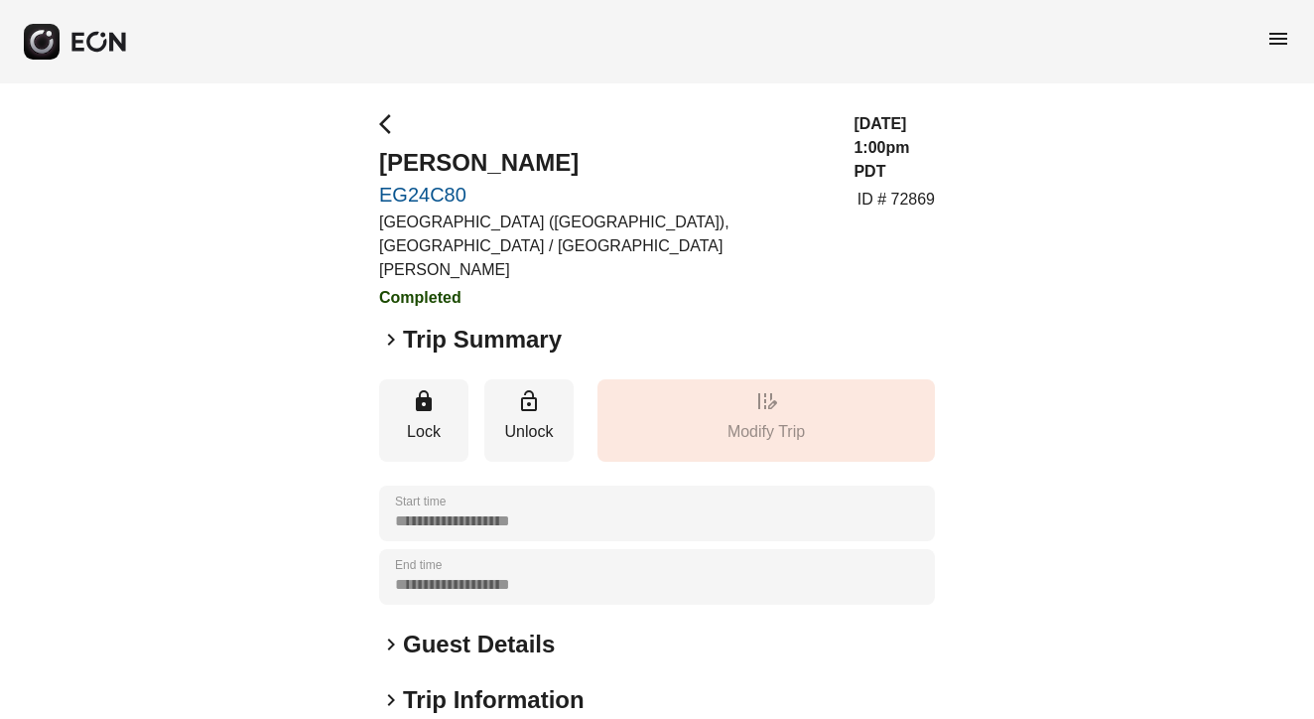
click at [392, 328] on span "keyboard_arrow_right" at bounding box center [391, 340] width 24 height 24
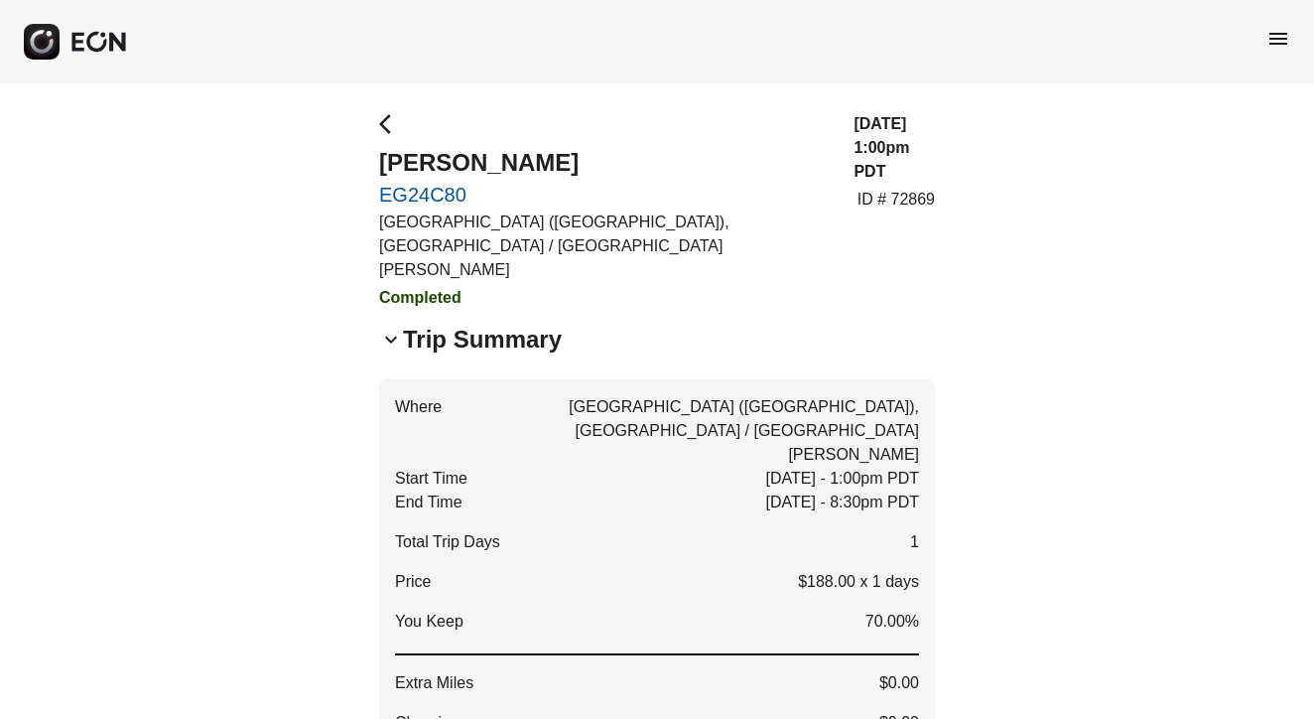
click at [387, 122] on span "arrow_back_ios" at bounding box center [391, 124] width 24 height 24
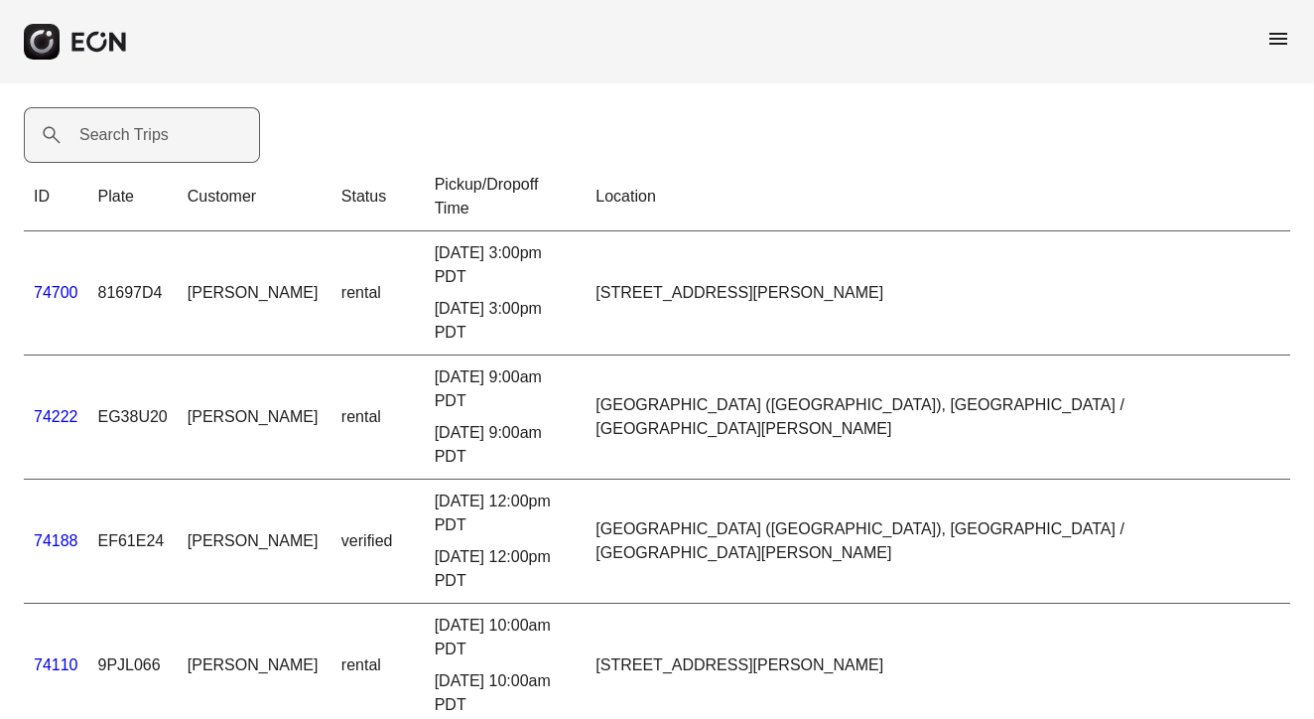
click at [147, 137] on label "Search Trips" at bounding box center [123, 135] width 89 height 24
click at [147, 137] on Trips "Search Trips" at bounding box center [142, 135] width 236 height 56
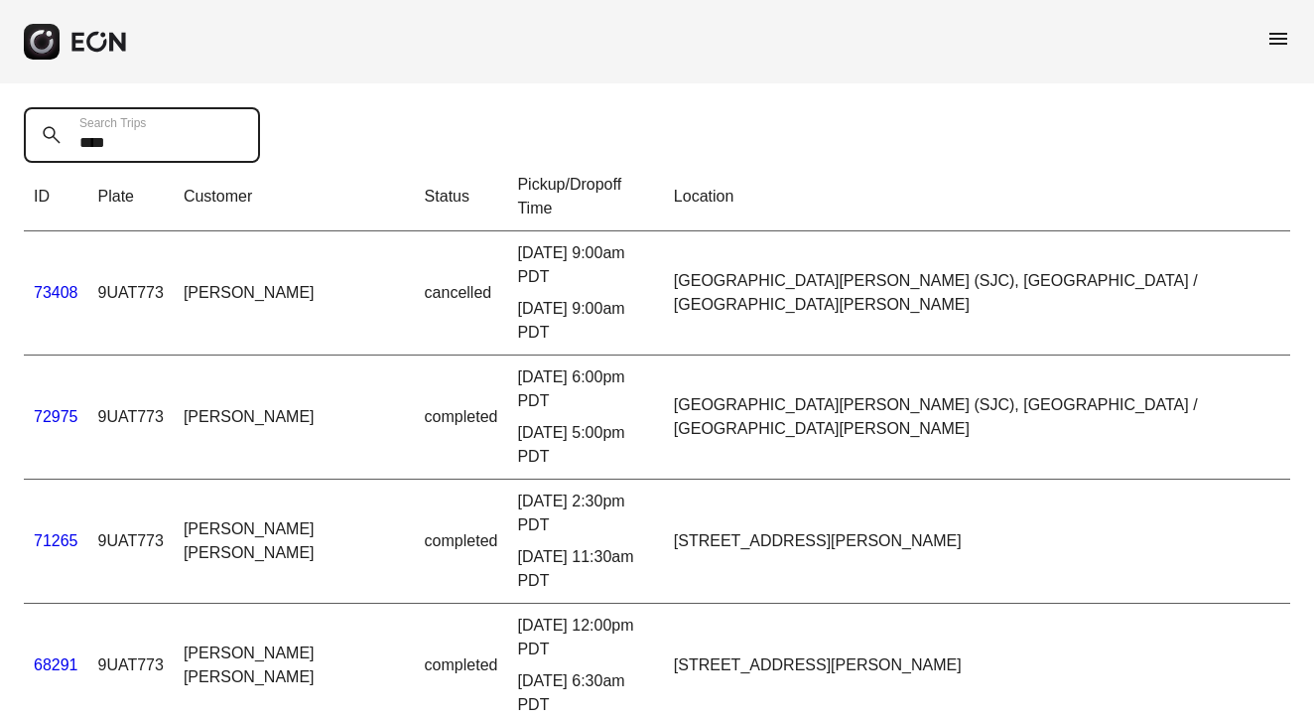
type Trips "****"
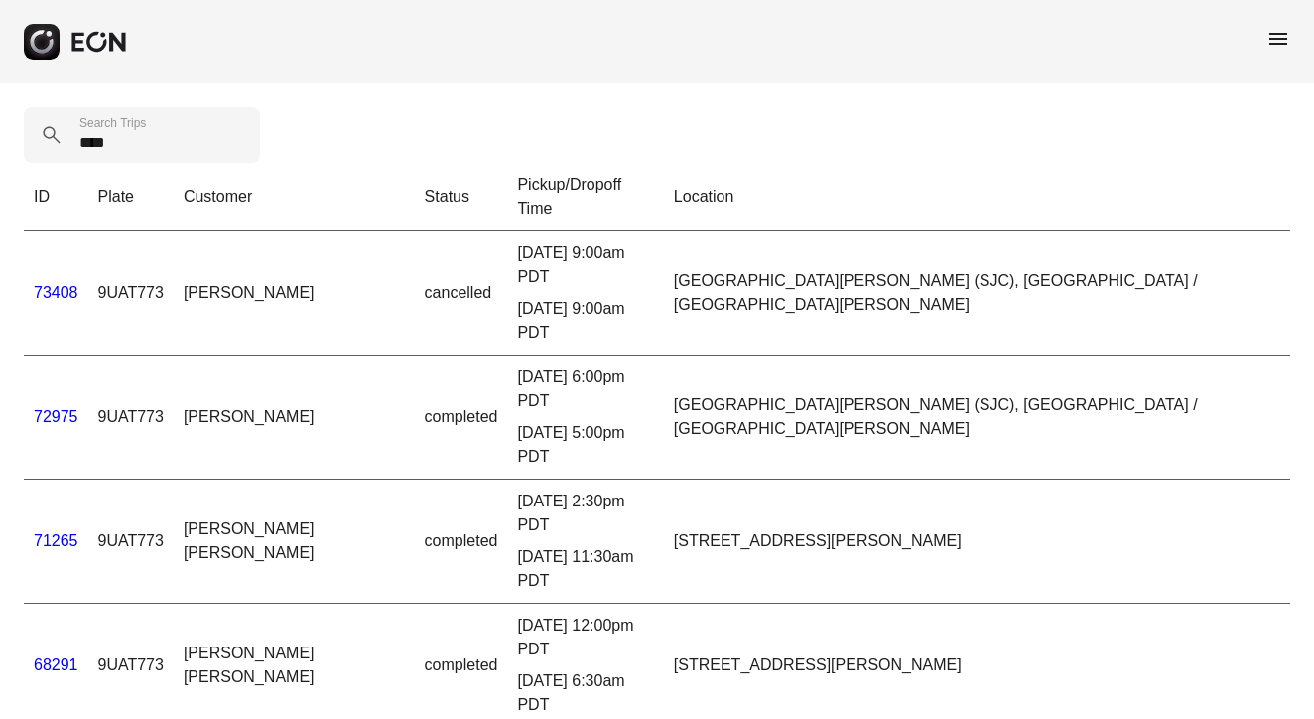
click at [64, 408] on link "72975" at bounding box center [56, 416] width 45 height 17
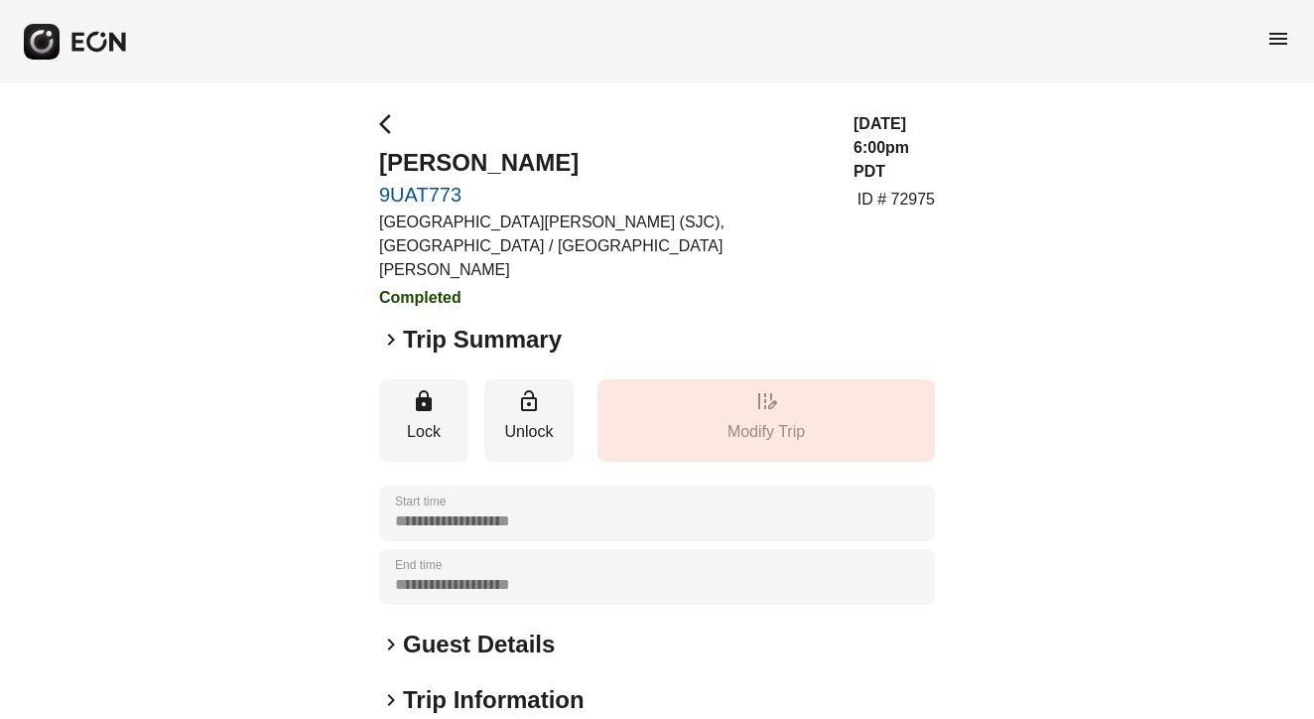
click at [391, 328] on span "keyboard_arrow_right" at bounding box center [391, 340] width 24 height 24
